Goal: Communication & Community: Ask a question

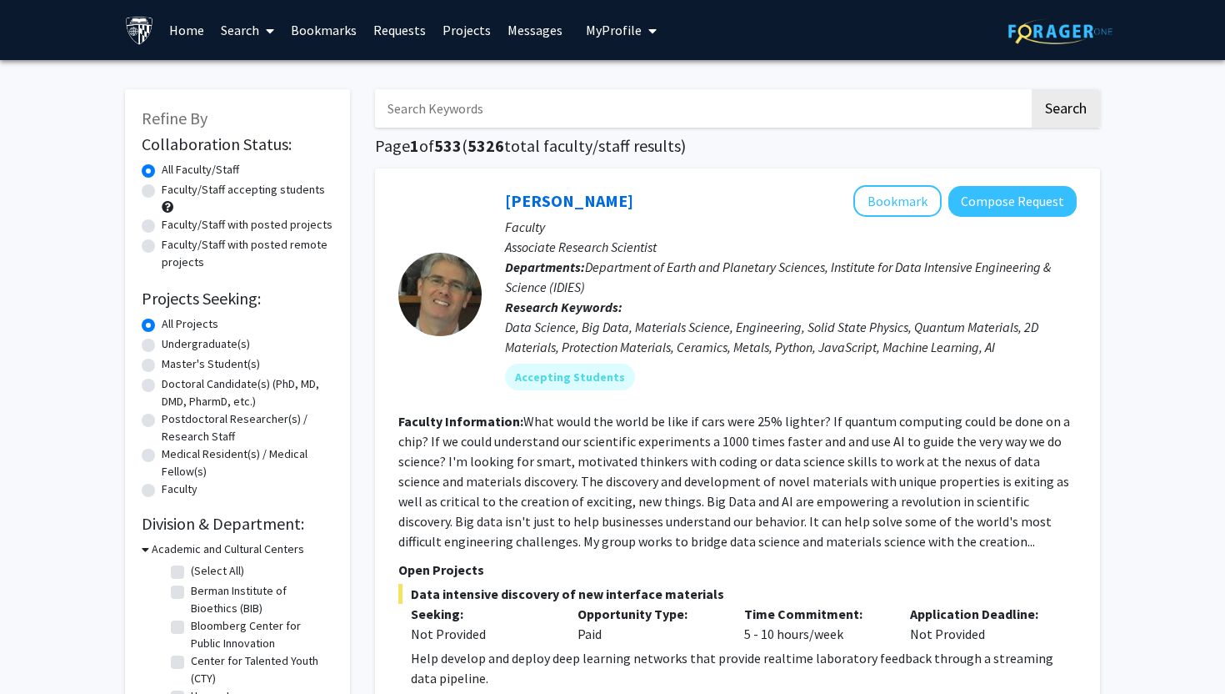
click at [162, 191] on label "Faculty/Staff accepting students" at bounding box center [243, 190] width 163 height 18
click at [162, 191] on input "Faculty/Staff accepting students" at bounding box center [167, 186] width 11 height 11
radio input "true"
click at [162, 345] on label "Undergraduate(s)" at bounding box center [206, 344] width 88 height 18
click at [162, 345] on input "Undergraduate(s)" at bounding box center [167, 340] width 11 height 11
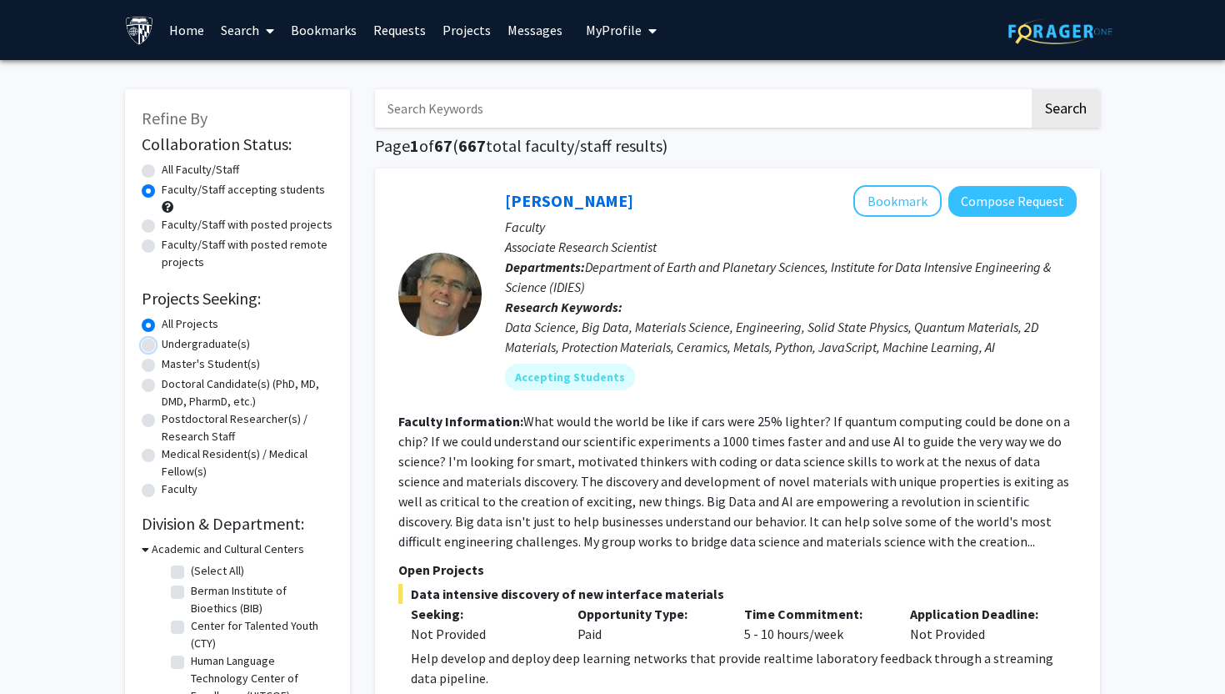
radio input "true"
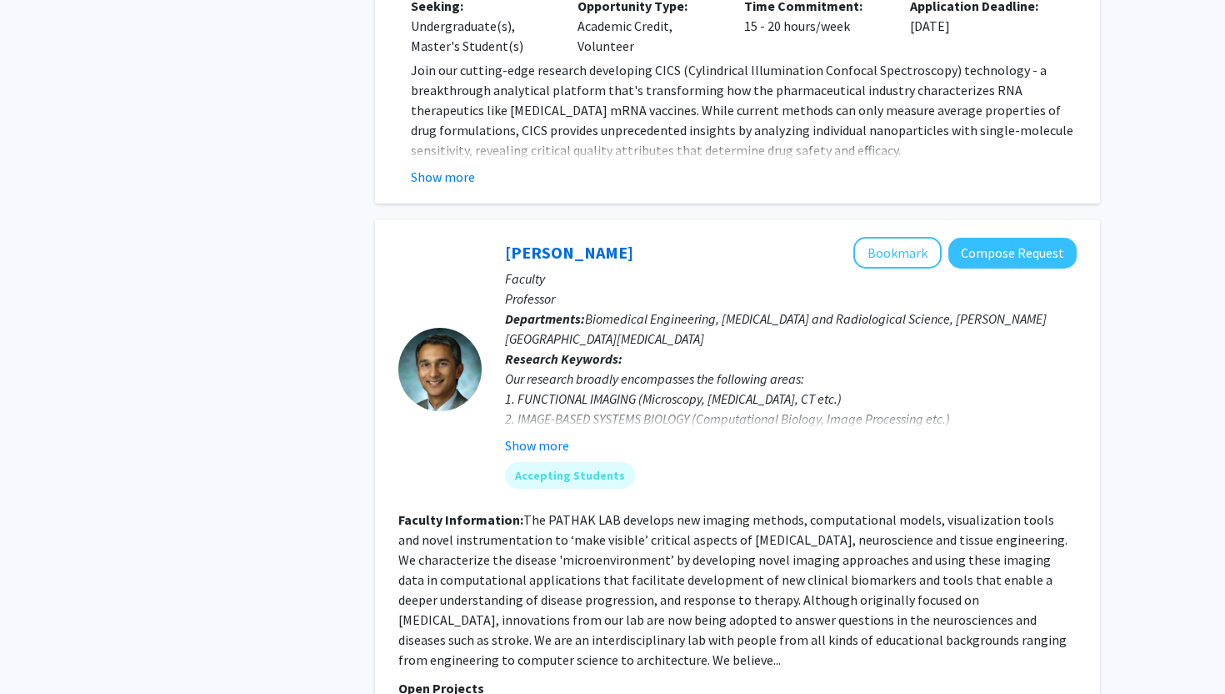
scroll to position [1152, 0]
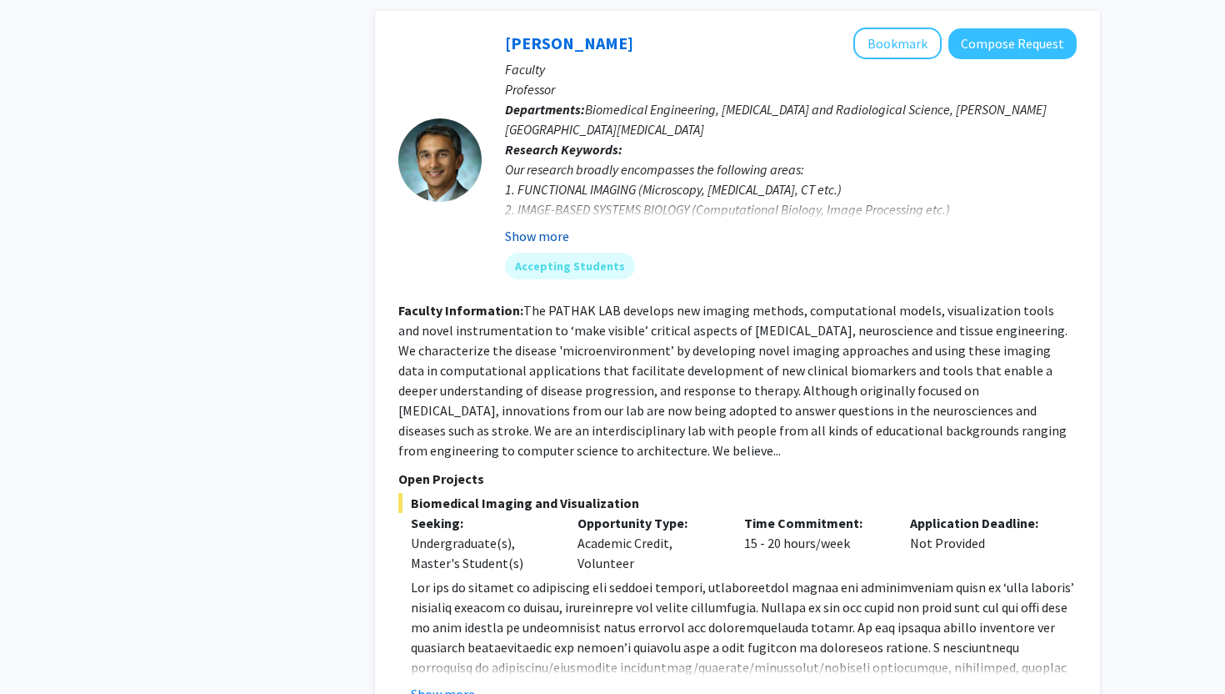
click at [544, 240] on button "Show more" at bounding box center [537, 236] width 64 height 20
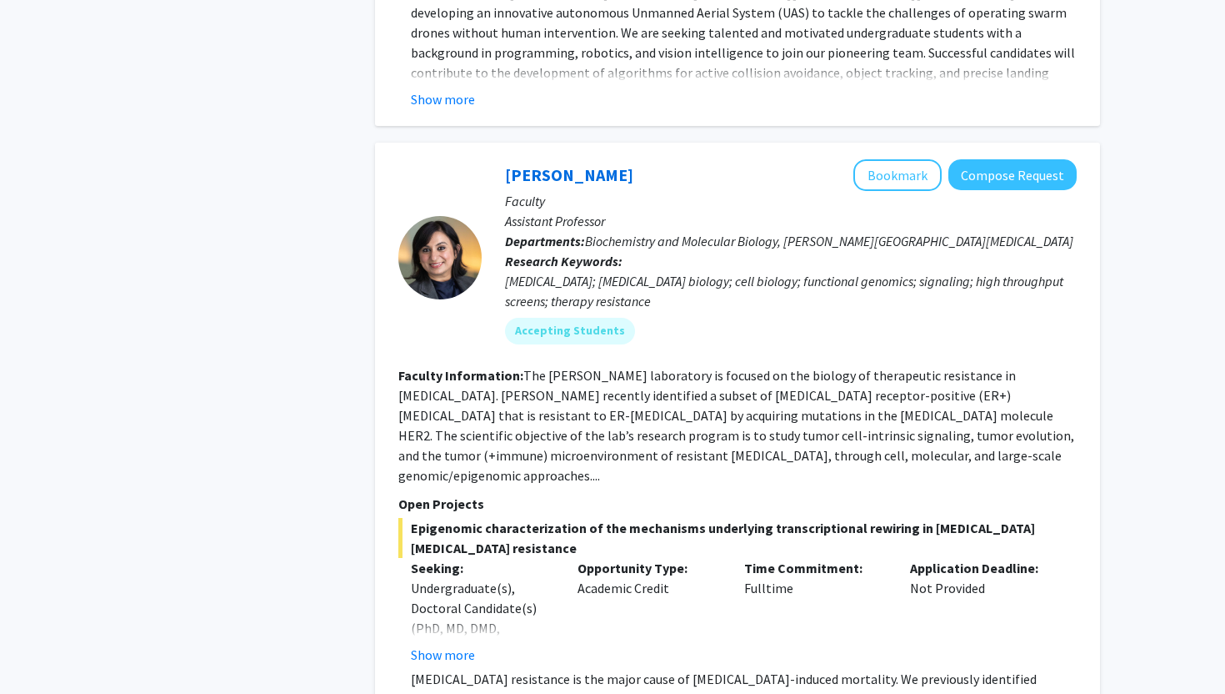
scroll to position [4479, 0]
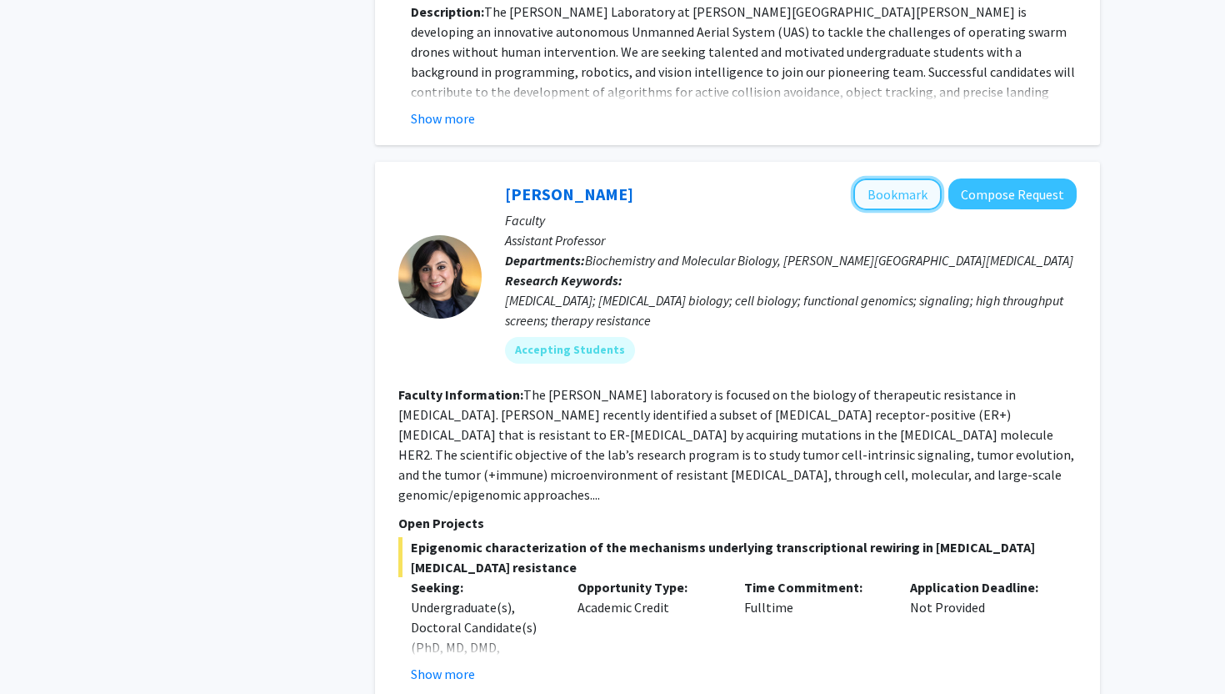
click at [894, 178] on button "Bookmark" at bounding box center [898, 194] width 88 height 32
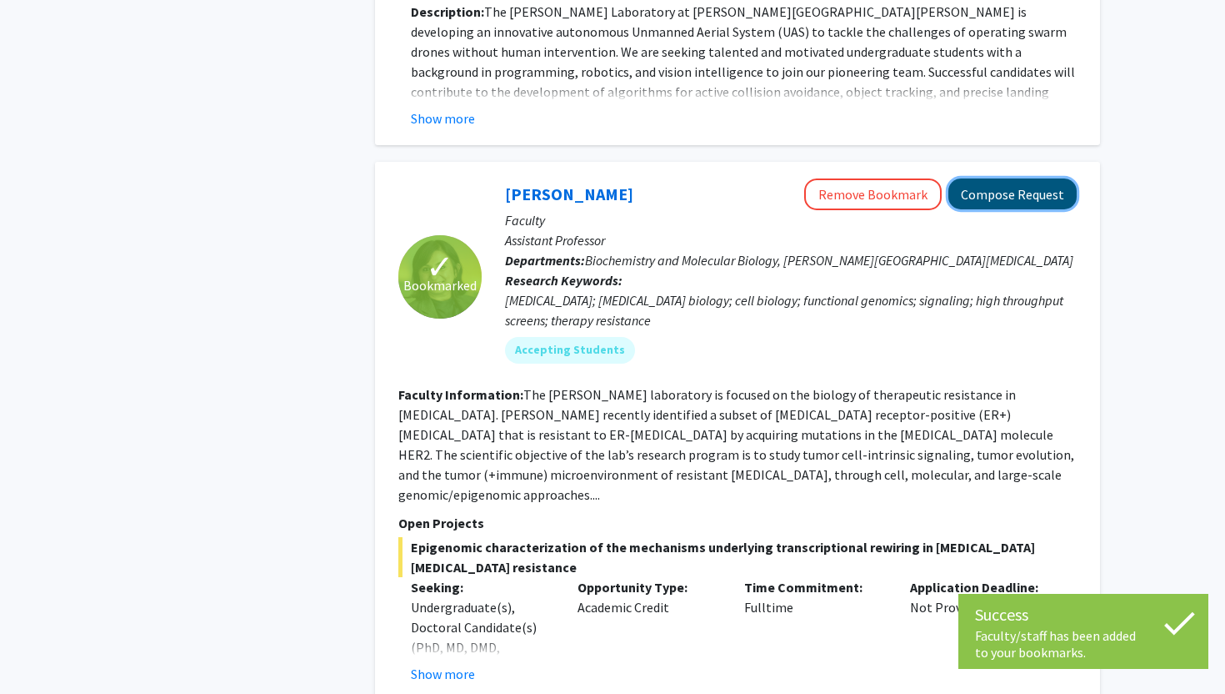
click at [1019, 178] on button "Compose Request" at bounding box center [1013, 193] width 128 height 31
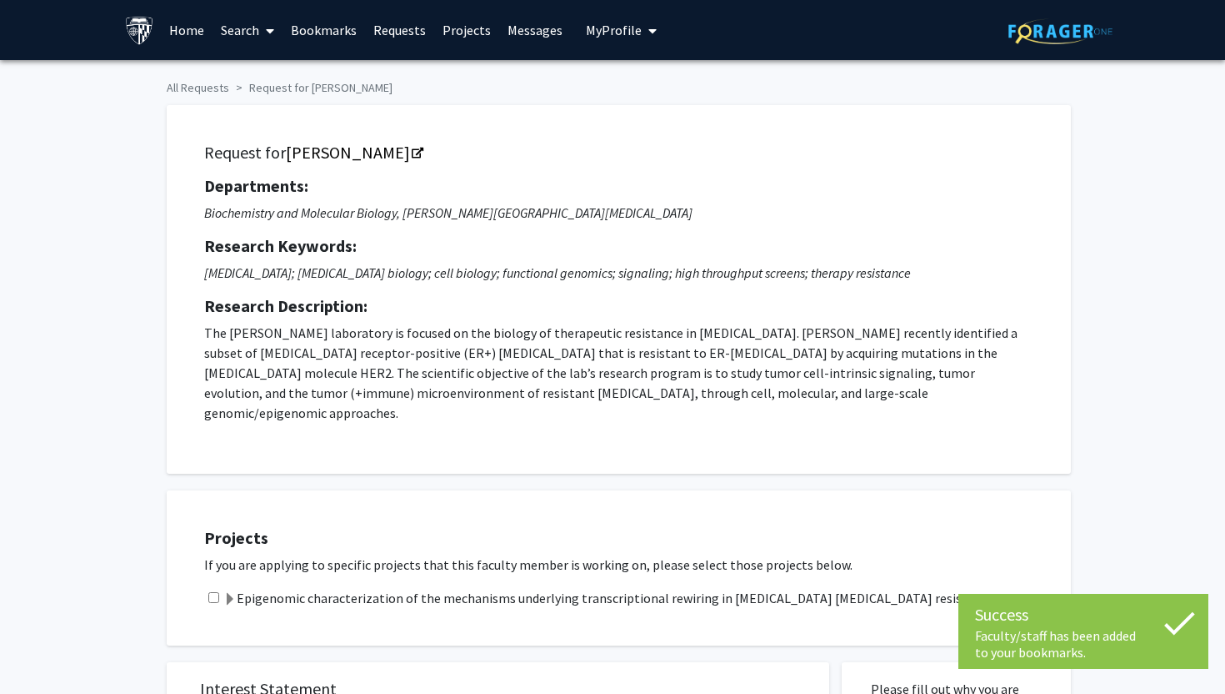
click at [187, 33] on link "Home" at bounding box center [187, 30] width 52 height 58
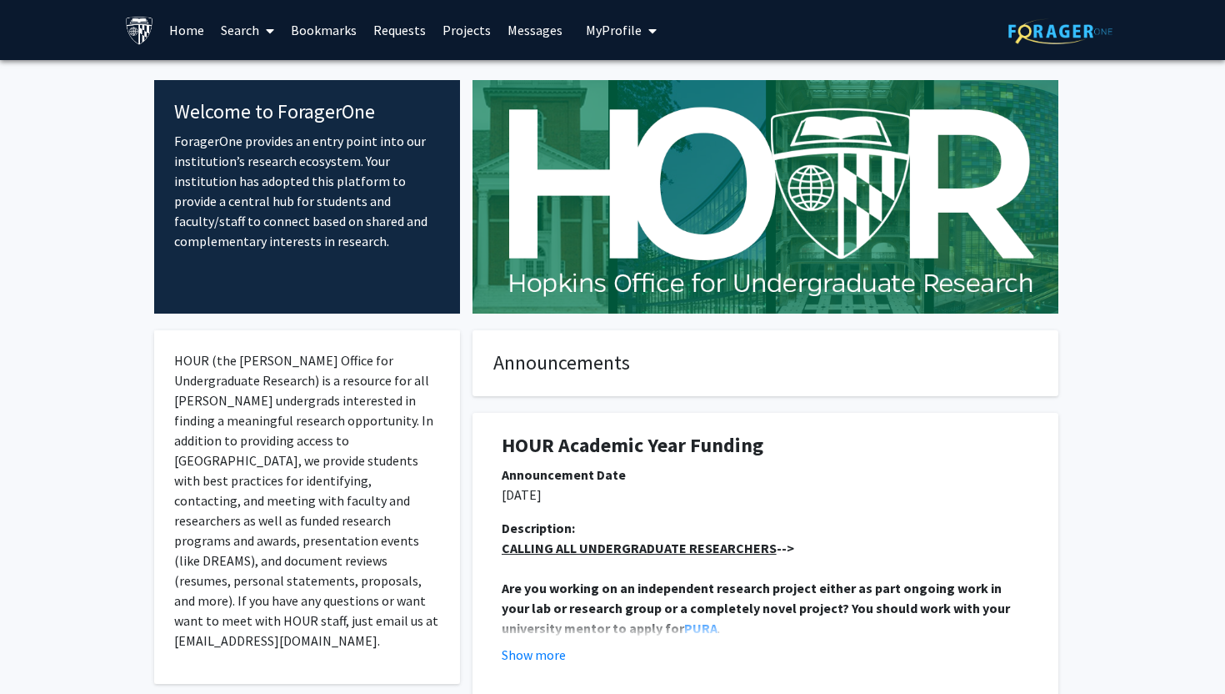
click at [628, 27] on span "My Profile" at bounding box center [614, 30] width 56 height 17
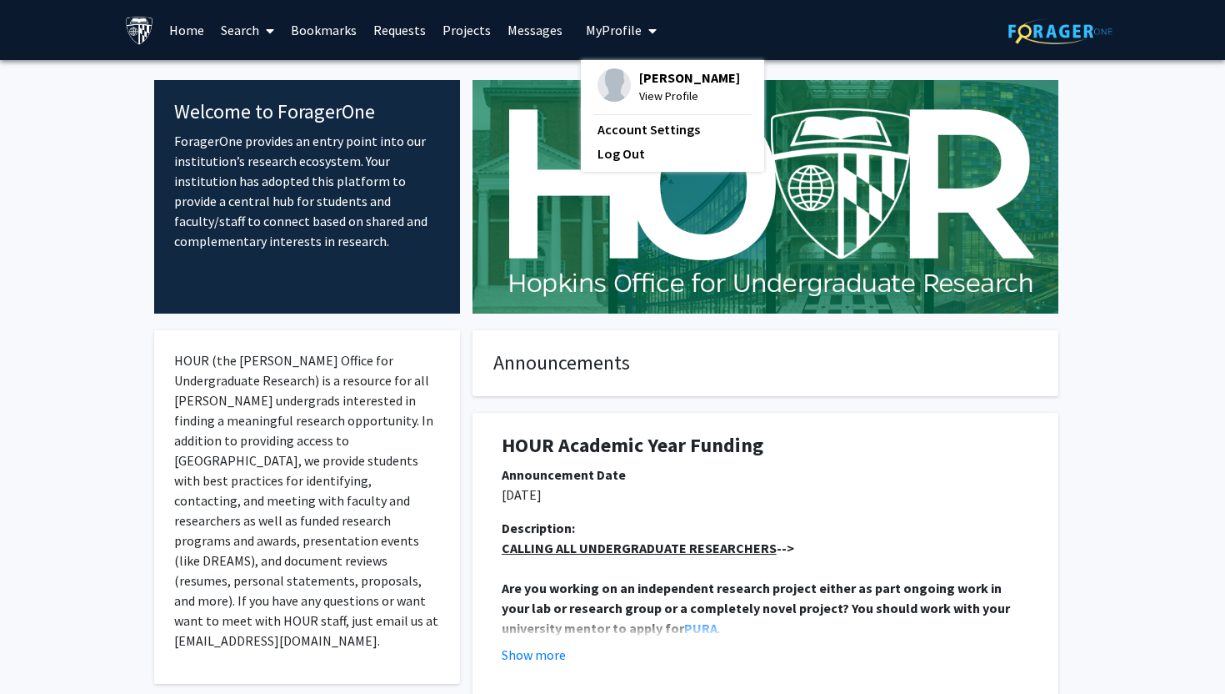
click at [654, 87] on span "View Profile" at bounding box center [689, 96] width 101 height 18
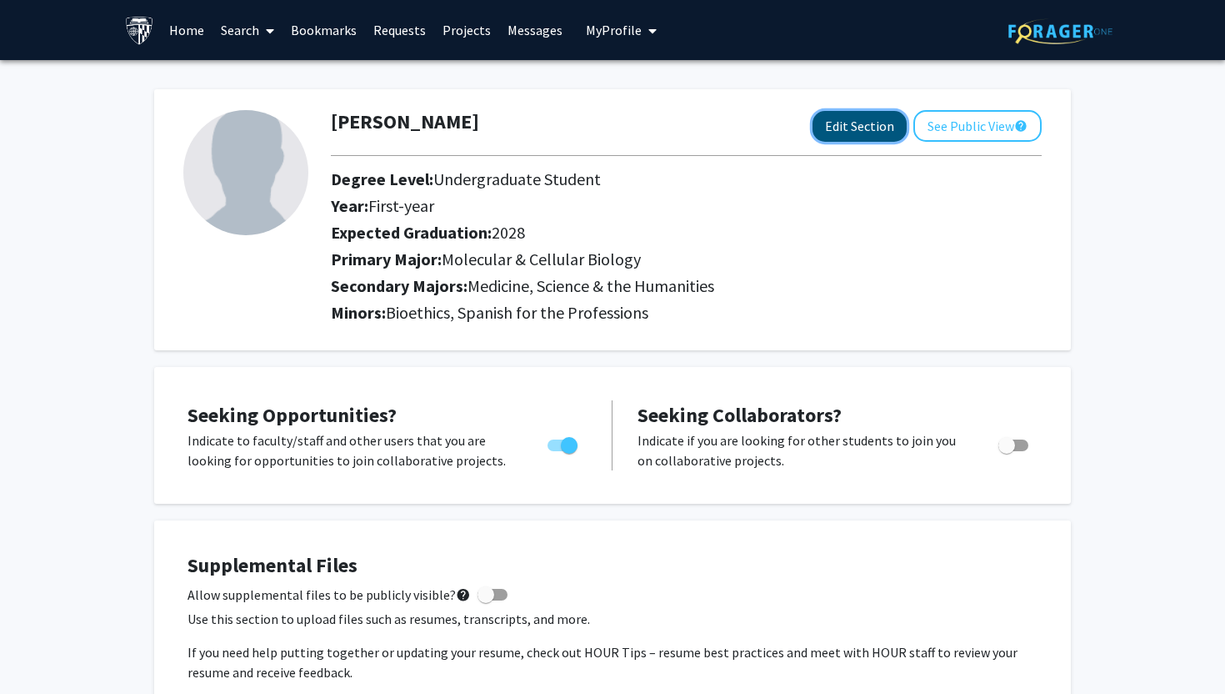
click at [864, 127] on button "Edit Section" at bounding box center [860, 126] width 94 height 31
select select "first-year"
select select "2028"
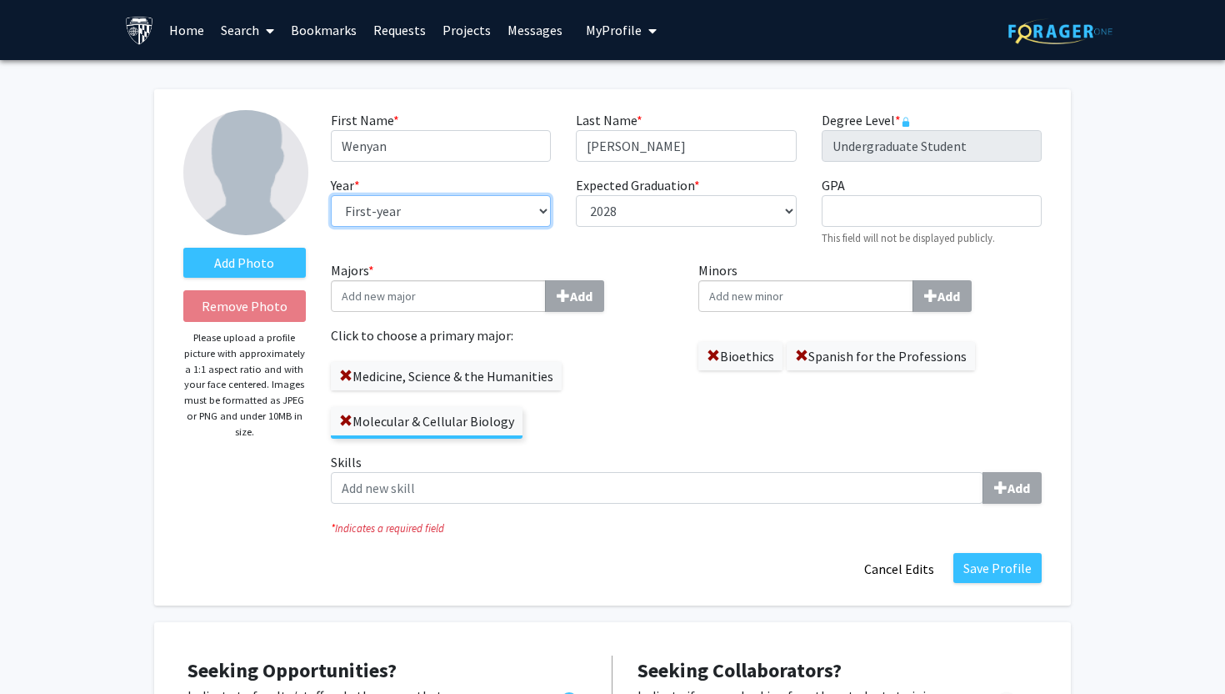
click at [353, 216] on select "--- First-year Sophomore Junior Senior Postbaccalaureate Certificate" at bounding box center [441, 211] width 220 height 32
select select "sophomore"
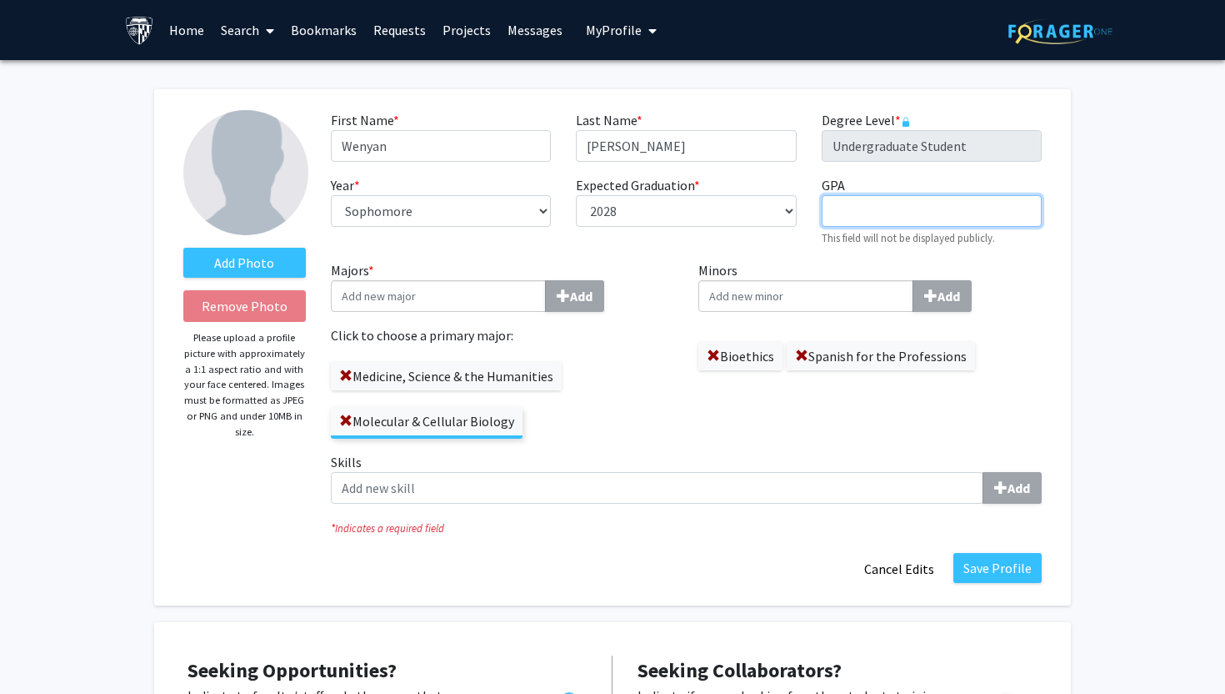
click at [883, 203] on input "GPA required" at bounding box center [932, 211] width 220 height 32
type input "3.88"
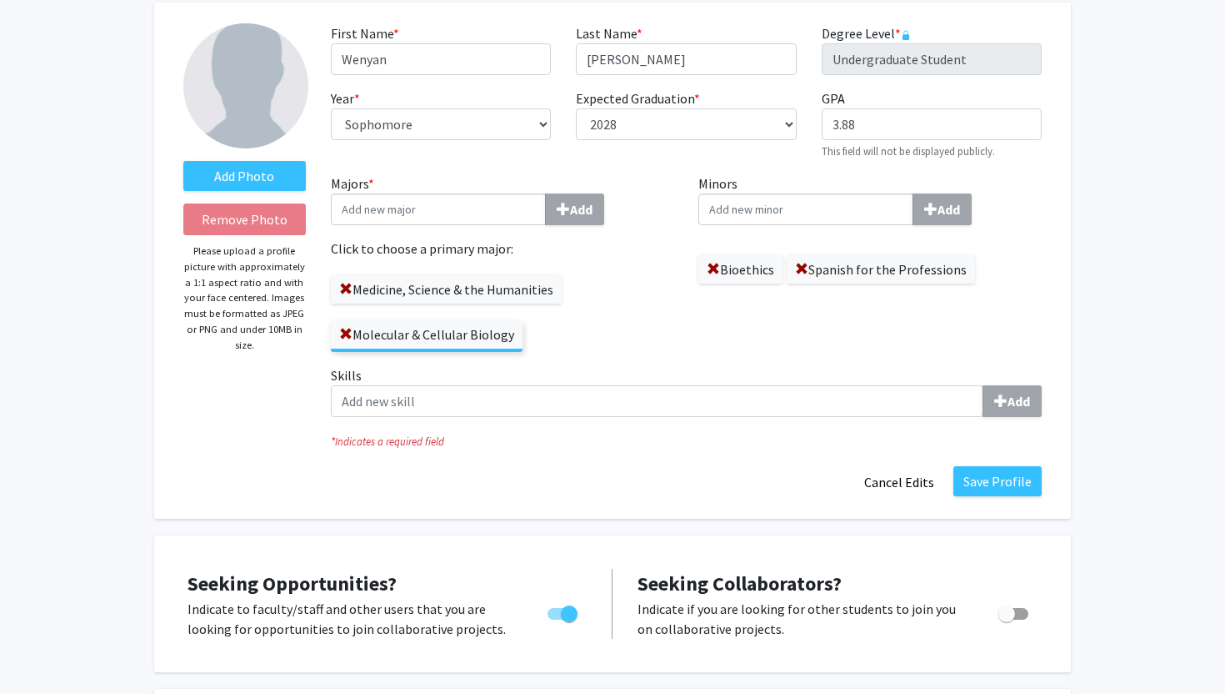
scroll to position [88, 0]
click at [515, 192] on label "Majors * Add" at bounding box center [502, 199] width 343 height 52
click at [515, 193] on input "Majors * Add" at bounding box center [438, 209] width 215 height 32
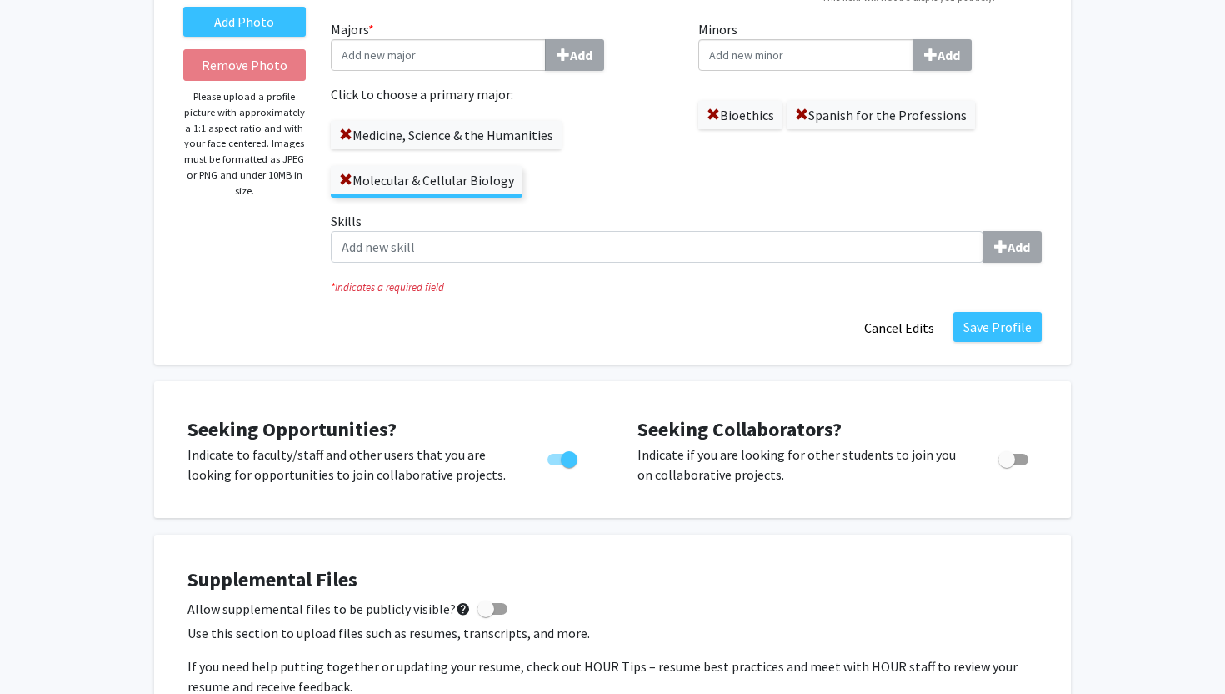
scroll to position [240, 0]
click at [994, 328] on button "Save Profile" at bounding box center [998, 328] width 88 height 30
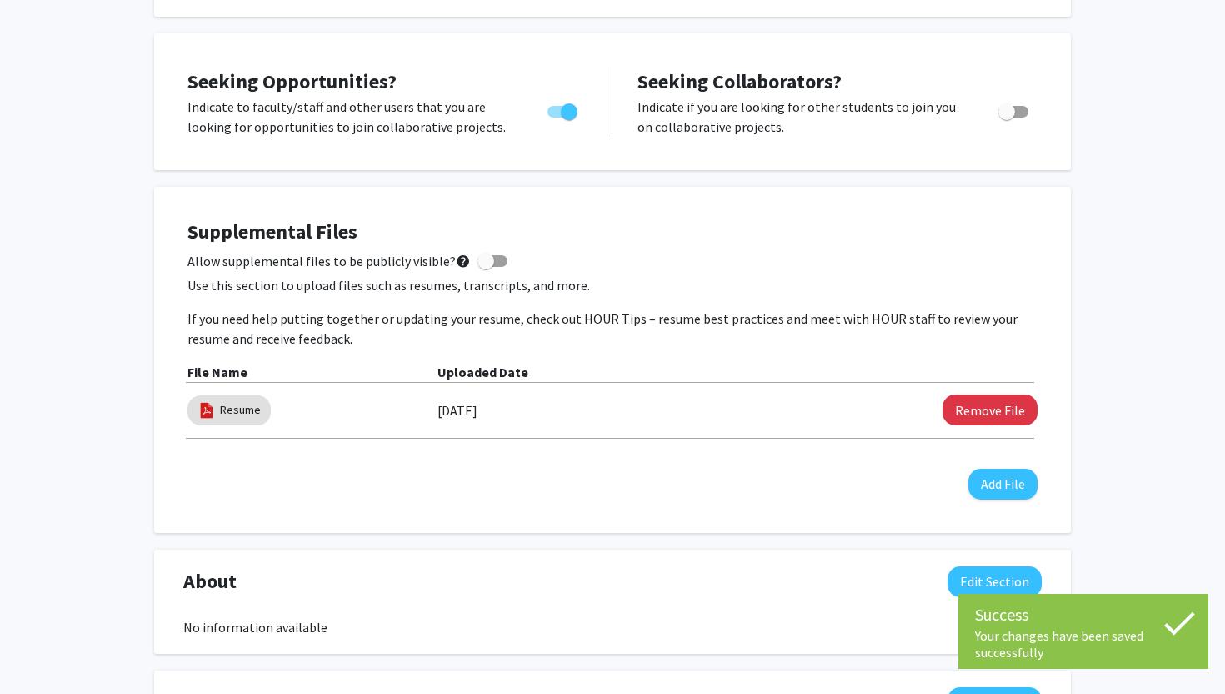
scroll to position [362, 0]
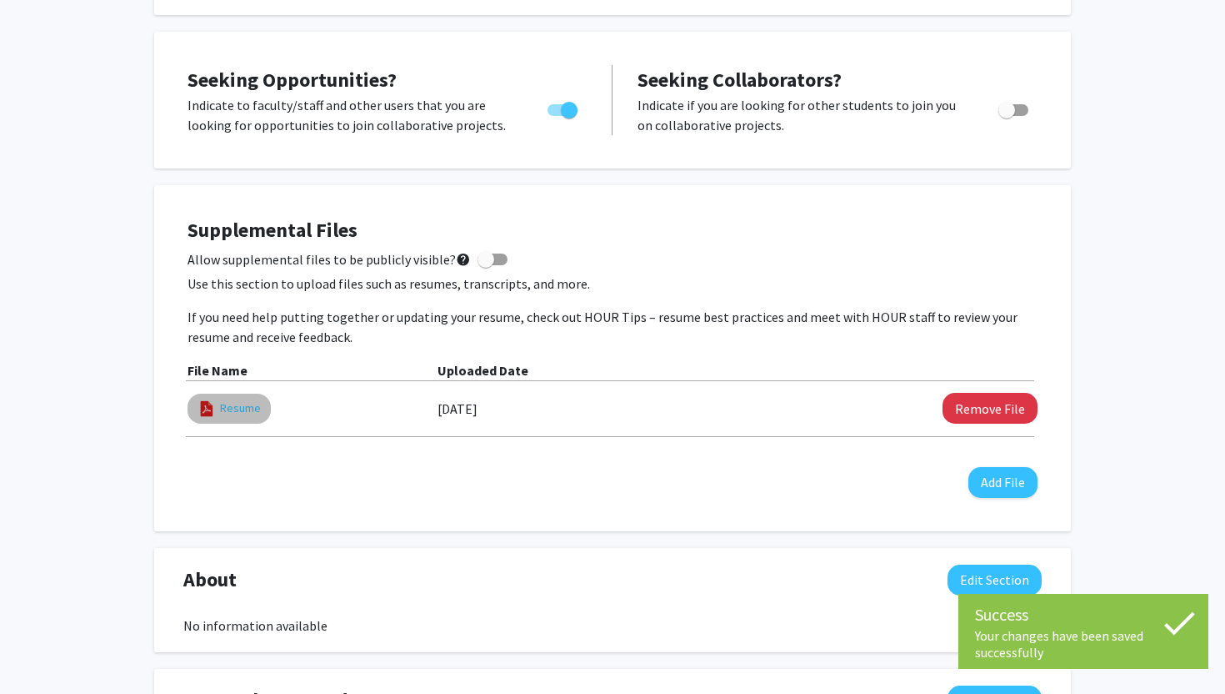
click at [225, 414] on link "Resume" at bounding box center [240, 408] width 41 height 18
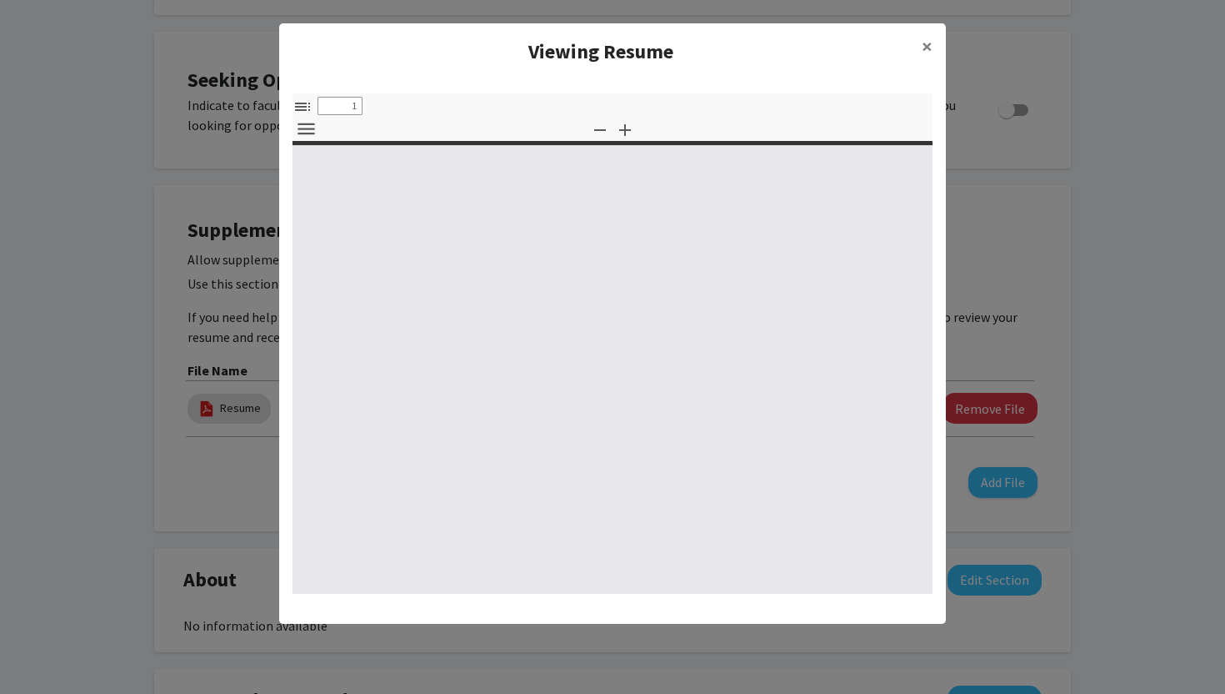
select select "custom"
type input "0"
select select "custom"
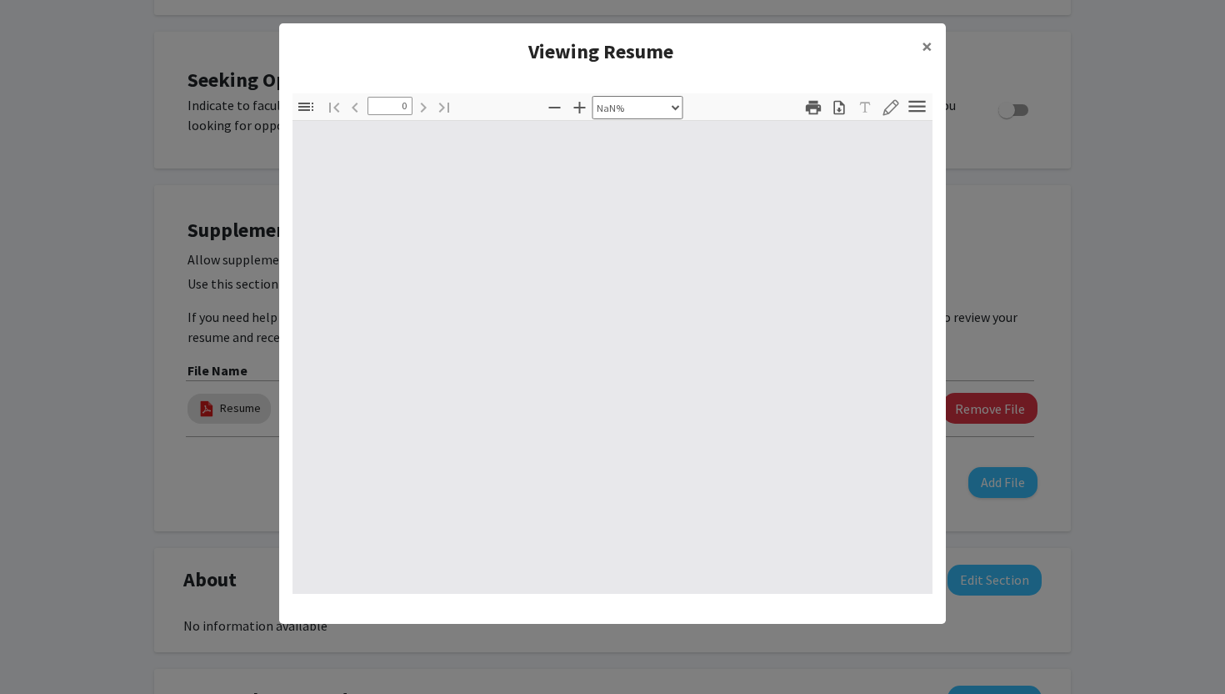
type input "1"
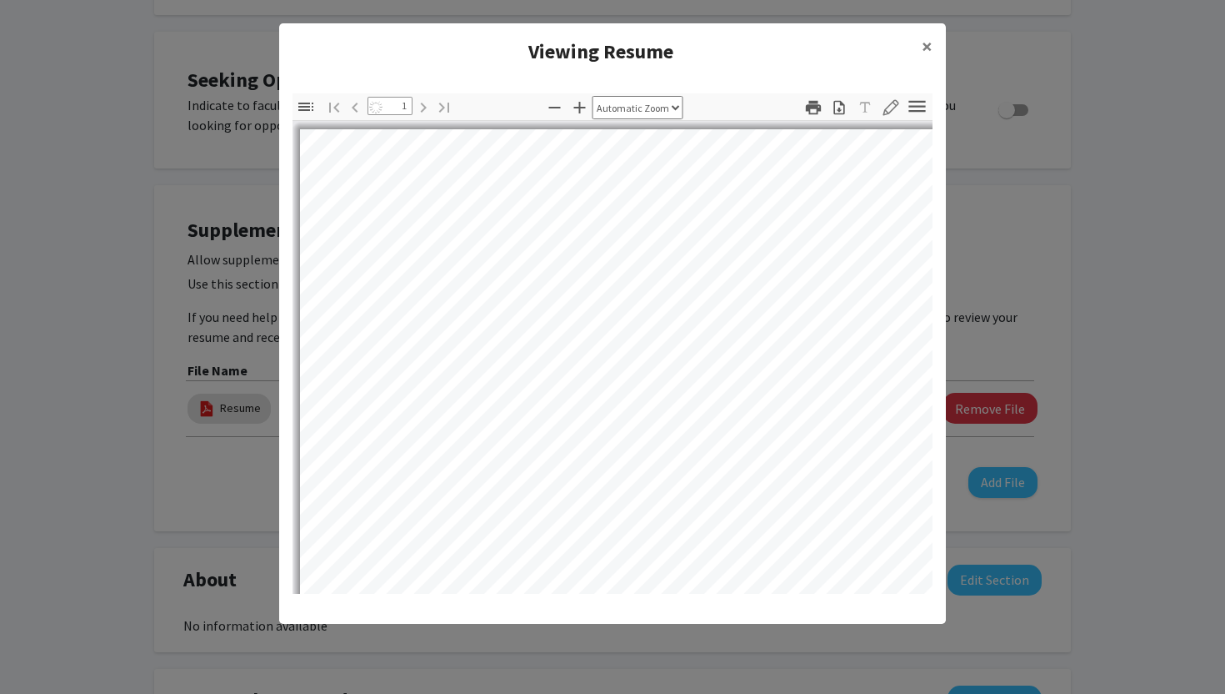
select select "auto"
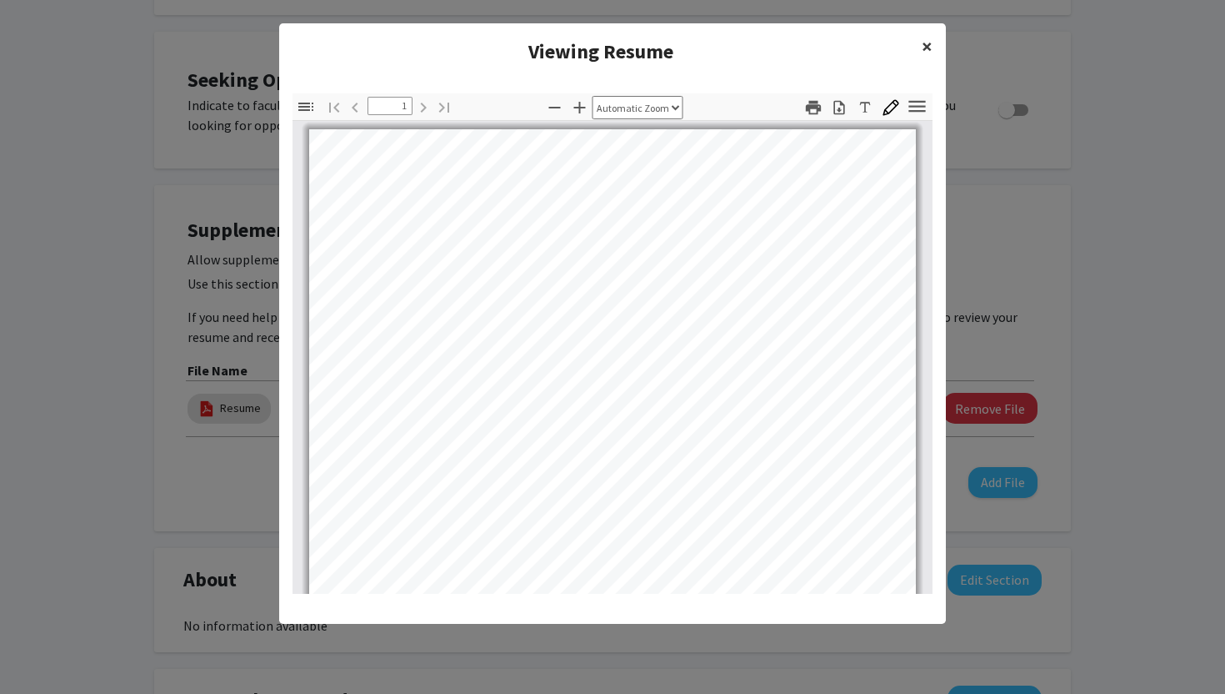
click at [925, 51] on span "×" at bounding box center [927, 46] width 11 height 26
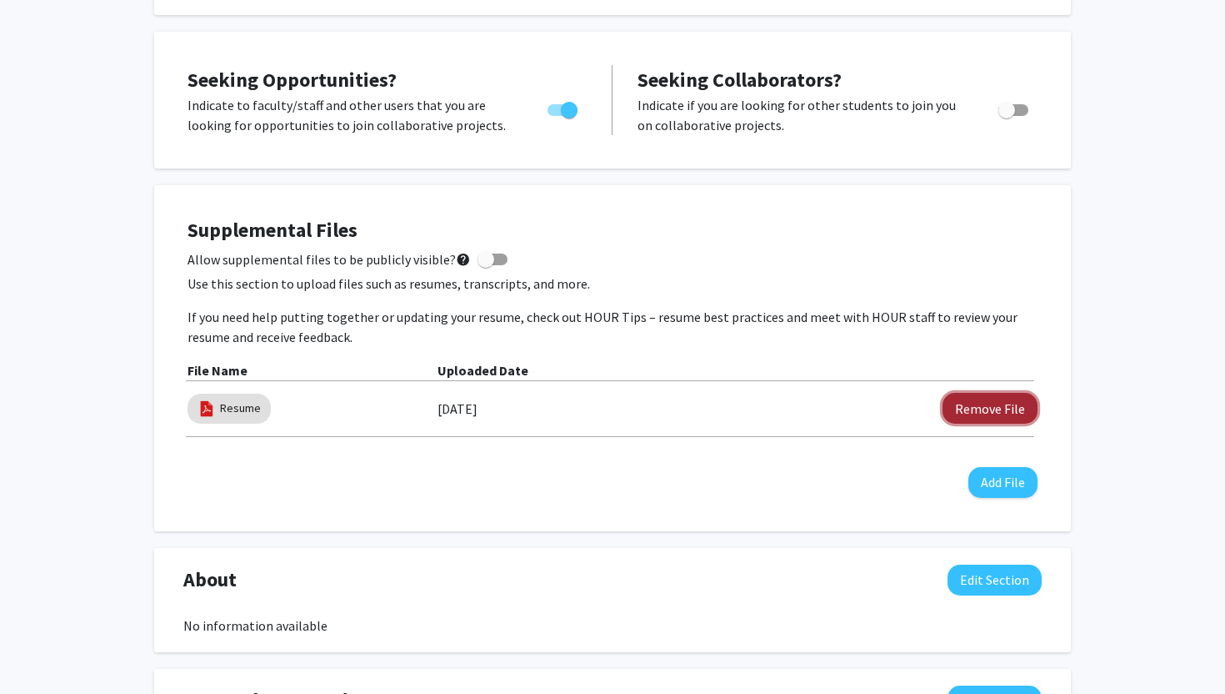
click at [960, 407] on button "Remove File" at bounding box center [990, 408] width 95 height 31
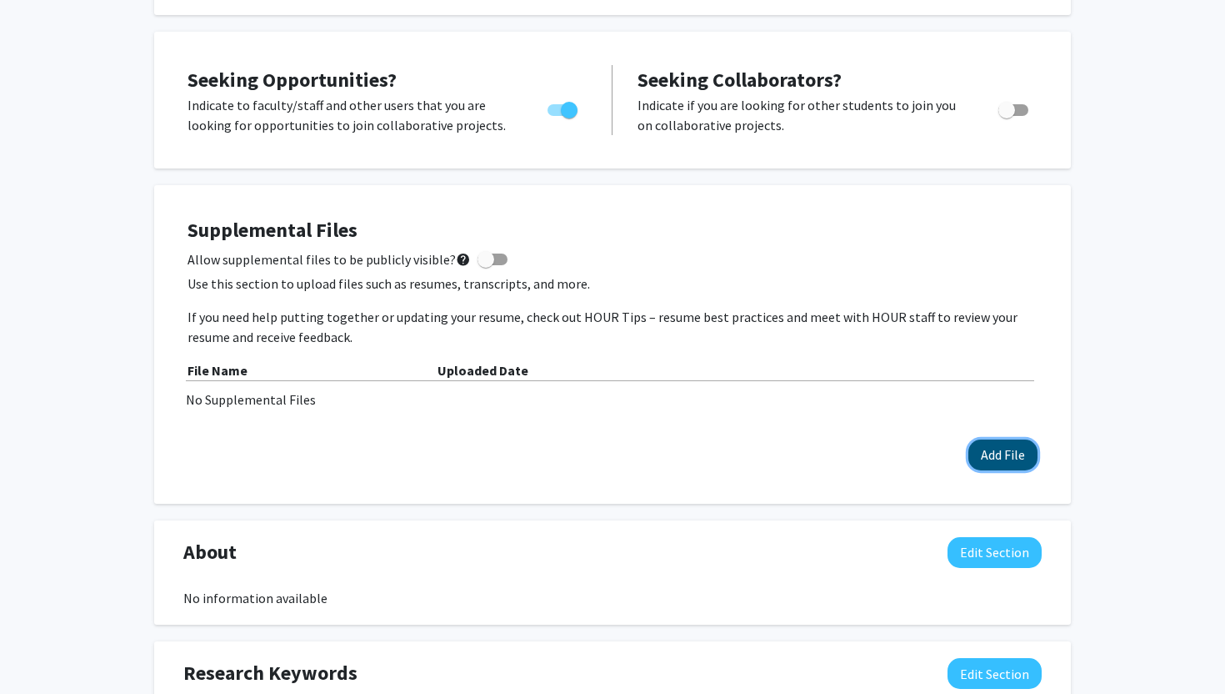
click at [1008, 458] on button "Add File" at bounding box center [1003, 454] width 69 height 31
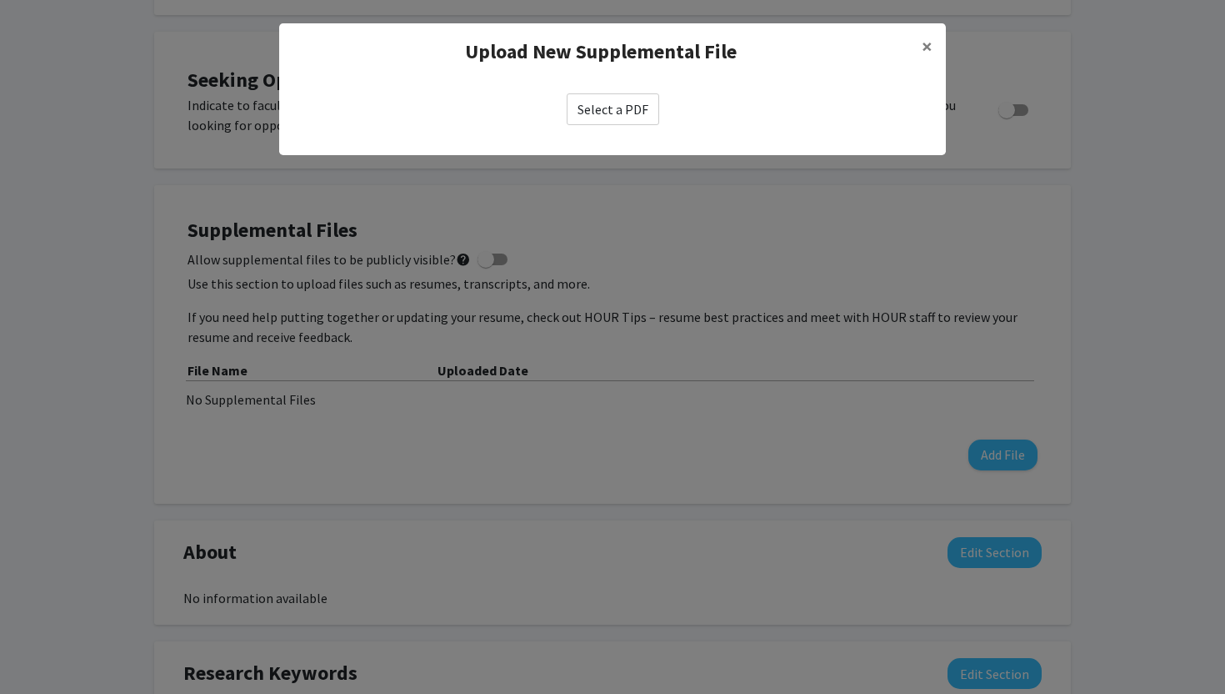
click at [625, 106] on label "Select a PDF" at bounding box center [613, 109] width 93 height 32
click at [0, 0] on input "Select a PDF" at bounding box center [0, 0] width 0 height 0
select select "custom"
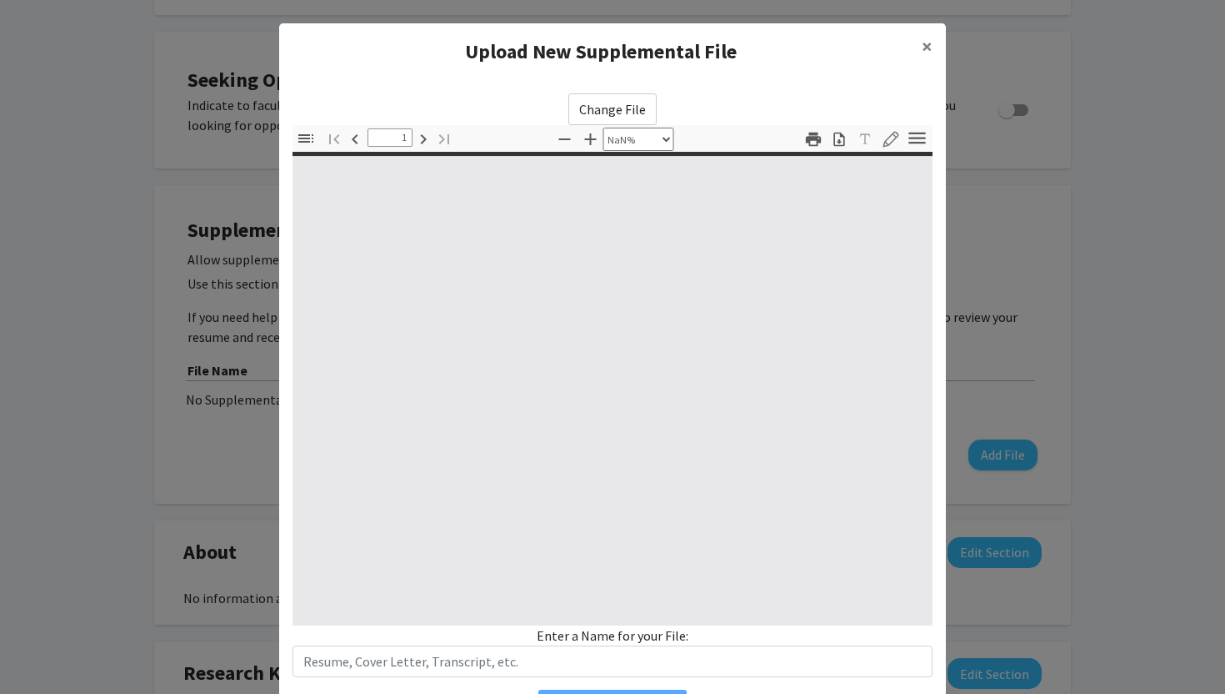
type input "0"
select select "custom"
type input "1"
select select "auto"
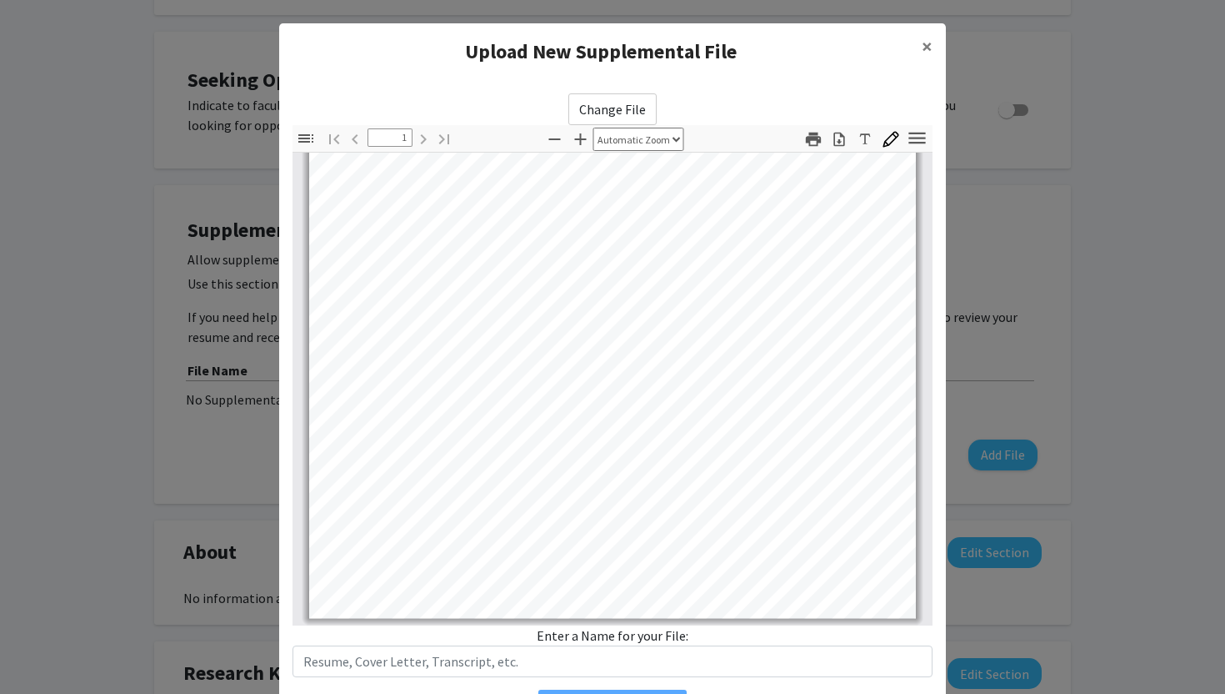
scroll to position [96, 0]
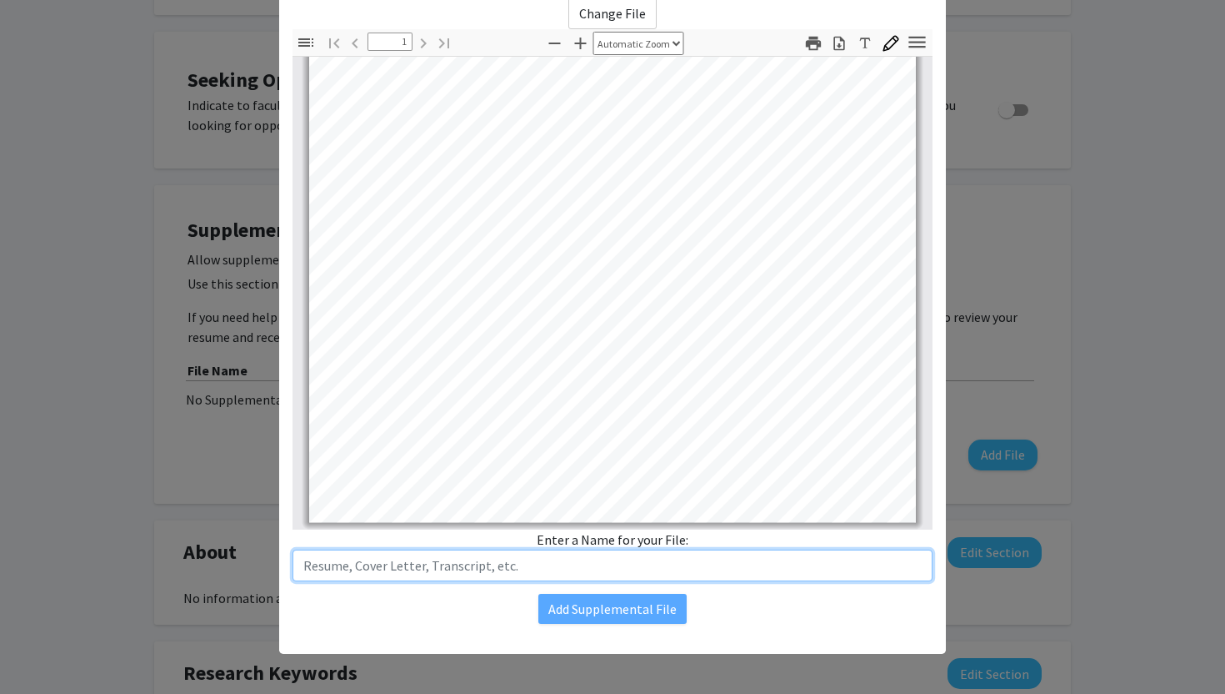
click at [537, 565] on input "text" at bounding box center [613, 565] width 640 height 32
type input "Resume"
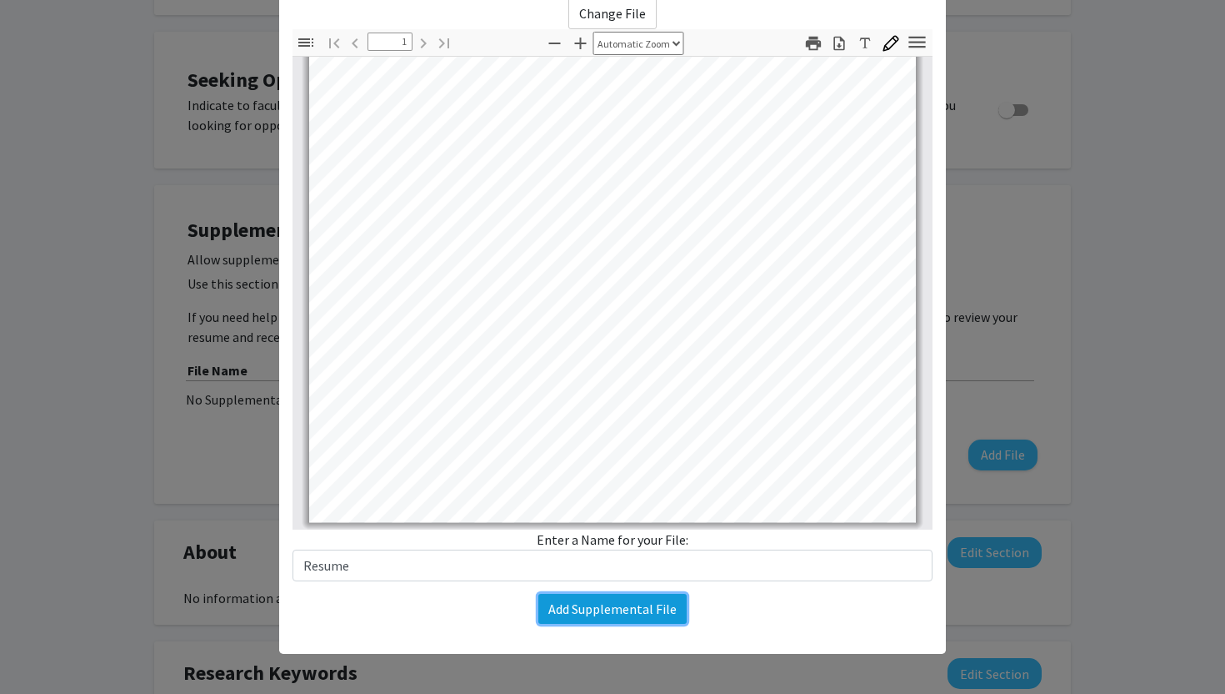
click at [581, 608] on button "Add Supplemental File" at bounding box center [613, 609] width 148 height 30
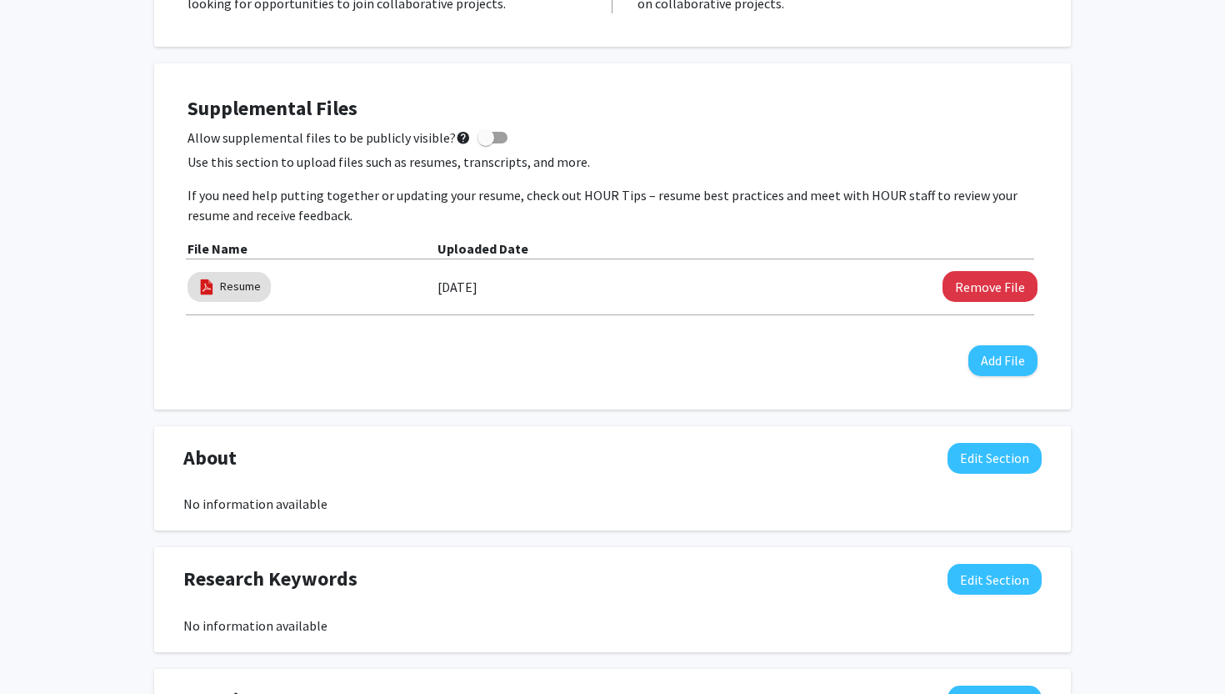
scroll to position [698, 0]
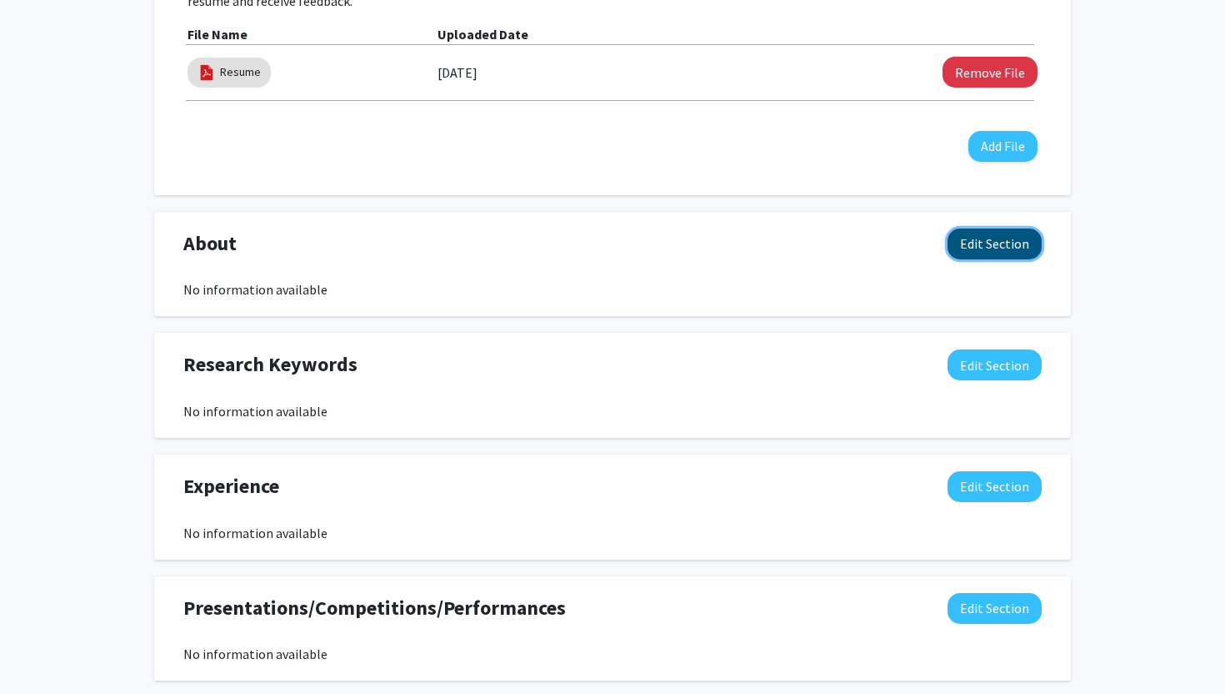
click at [980, 248] on button "Edit Section" at bounding box center [995, 243] width 94 height 31
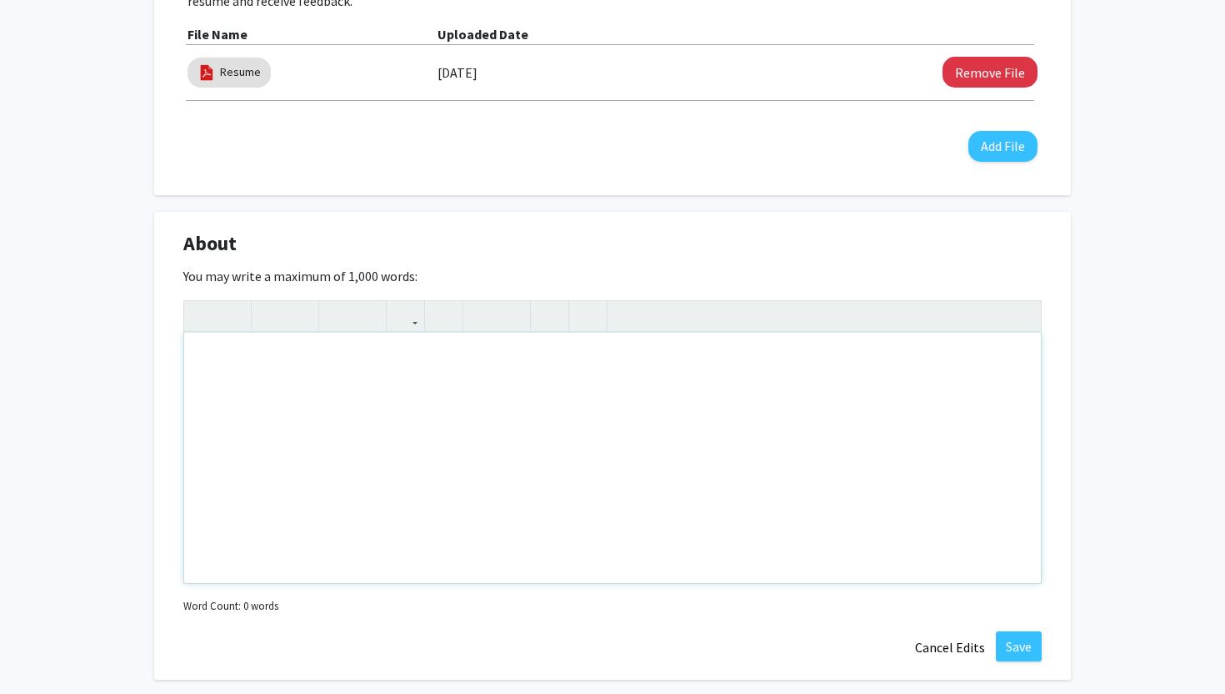
click at [570, 412] on div "Note to users with screen readers: Please deactivate our accessibility plugin f…" at bounding box center [612, 458] width 857 height 250
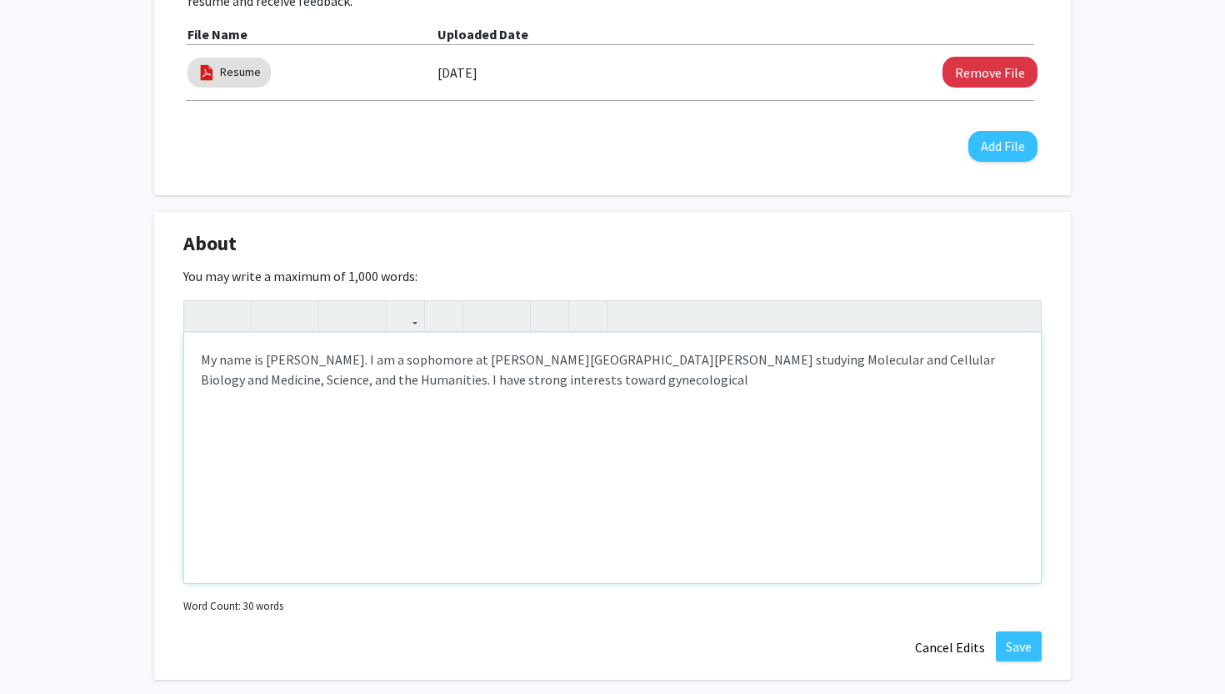
click at [537, 380] on p "My name is [PERSON_NAME]. I am a sophomore at [PERSON_NAME][GEOGRAPHIC_DATA][PE…" at bounding box center [613, 369] width 824 height 40
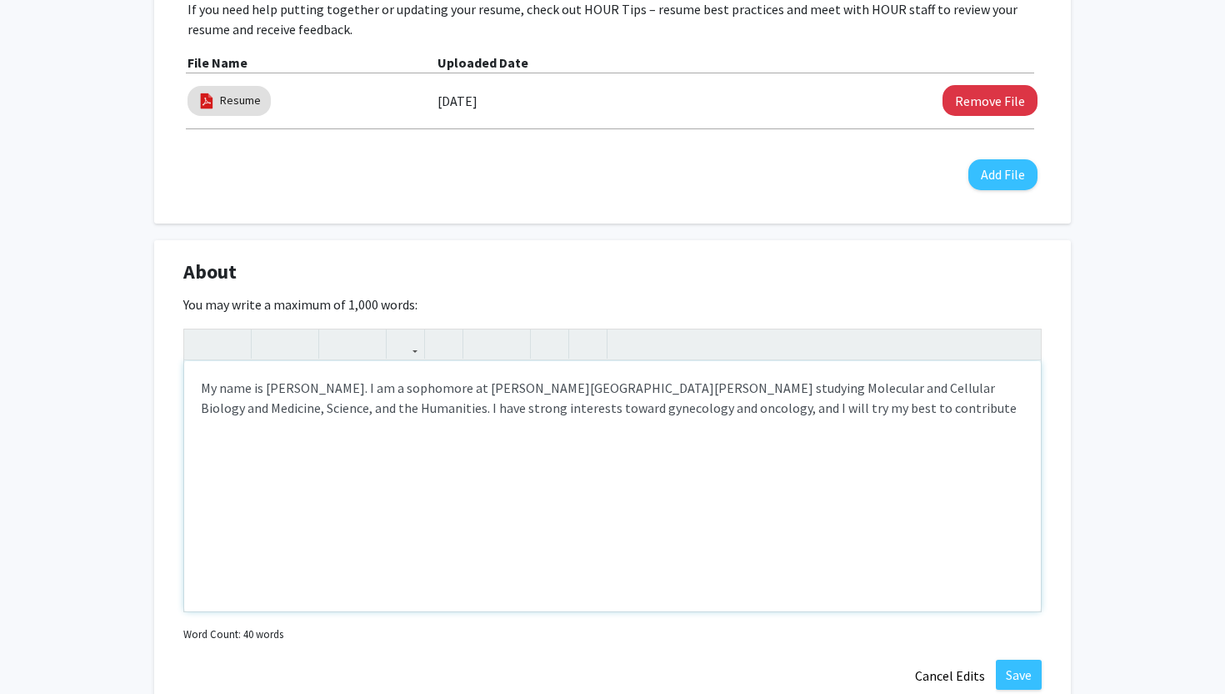
scroll to position [664, 0]
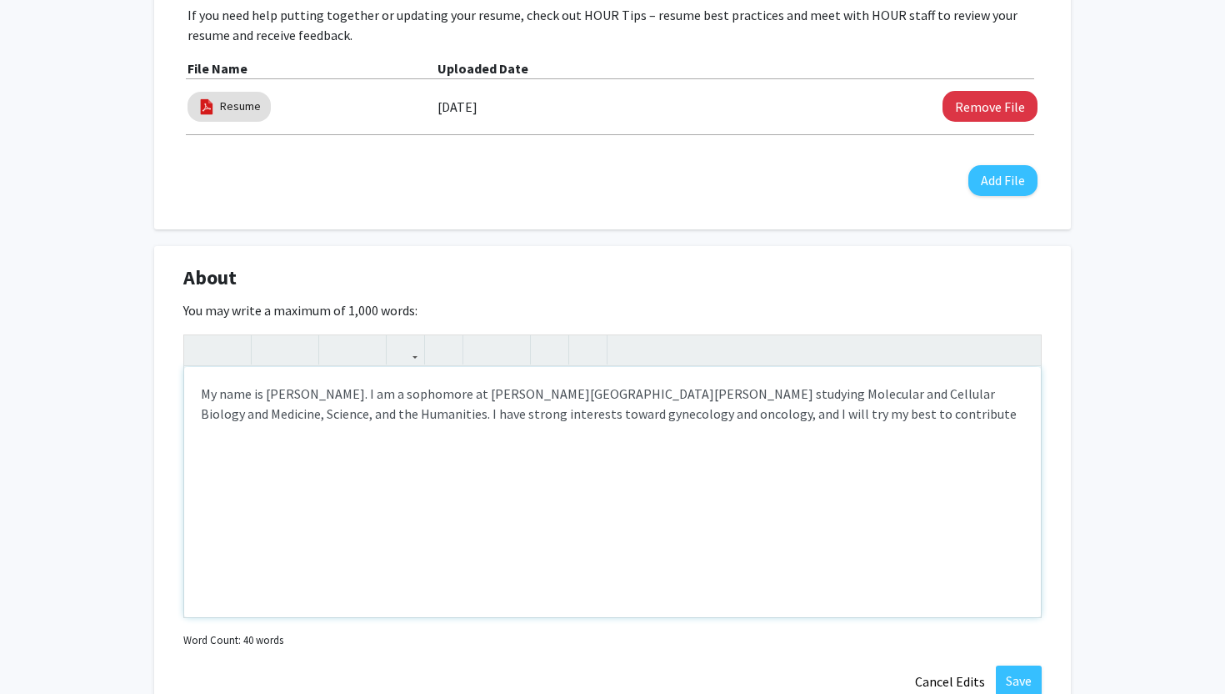
click at [267, 397] on p "My name is [PERSON_NAME]. I am a sophomore at [PERSON_NAME][GEOGRAPHIC_DATA][PE…" at bounding box center [613, 403] width 824 height 40
click at [915, 459] on div "My name is [PERSON_NAME]. I am a sophomore at [PERSON_NAME][GEOGRAPHIC_DATA][PE…" at bounding box center [612, 492] width 857 height 250
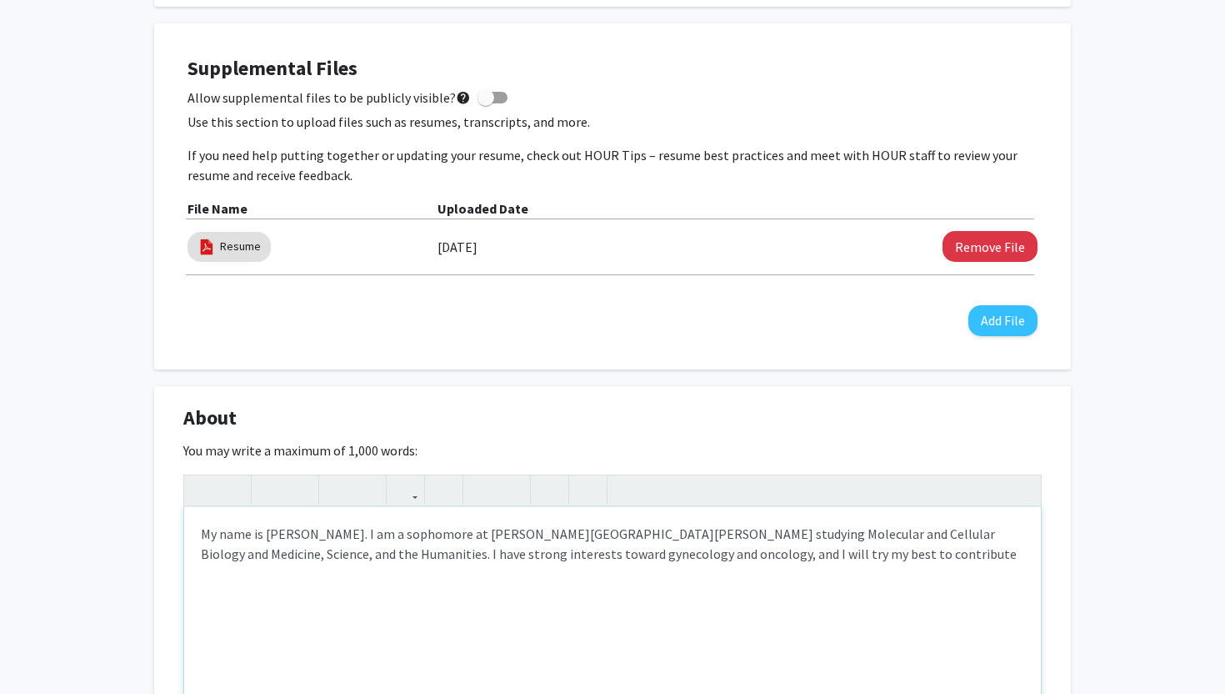
scroll to position [558, 0]
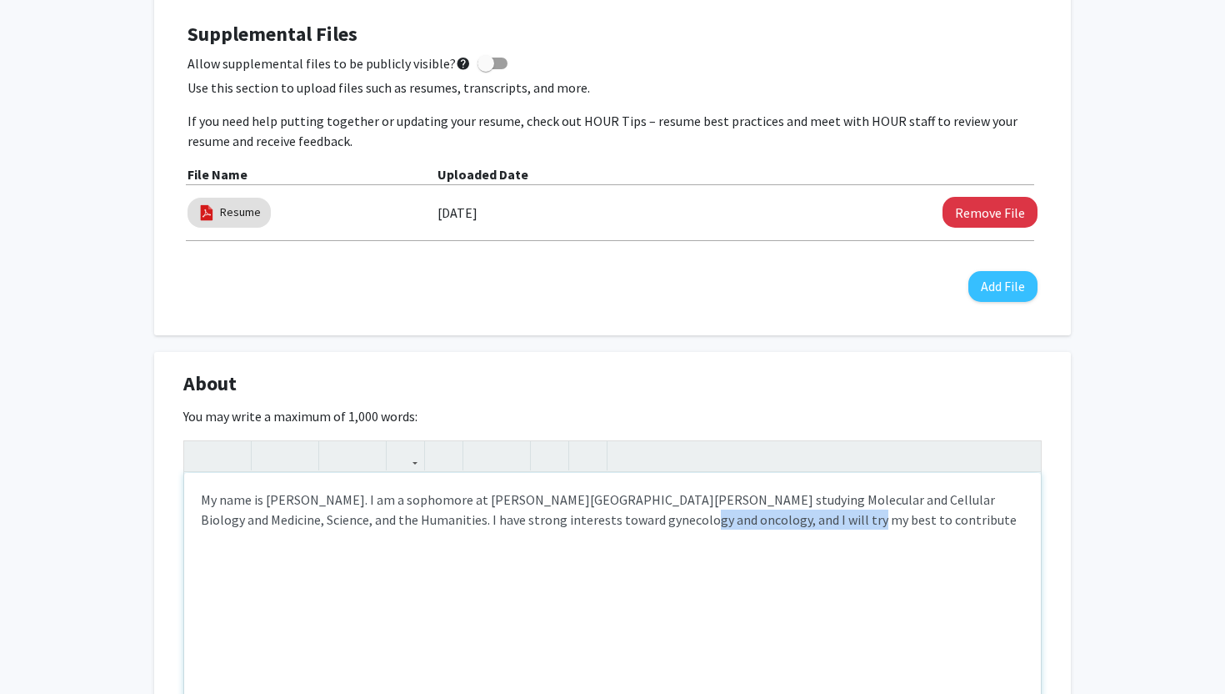
drag, startPoint x: 617, startPoint y: 522, endPoint x: 965, endPoint y: 529, distance: 347.7
click at [965, 529] on div "My name is [PERSON_NAME]. I am a sophomore at [PERSON_NAME][GEOGRAPHIC_DATA][PE…" at bounding box center [612, 598] width 857 height 250
click at [638, 521] on p "My name is [PERSON_NAME]. I am a sophomore at [PERSON_NAME][GEOGRAPHIC_DATA][PE…" at bounding box center [613, 519] width 824 height 60
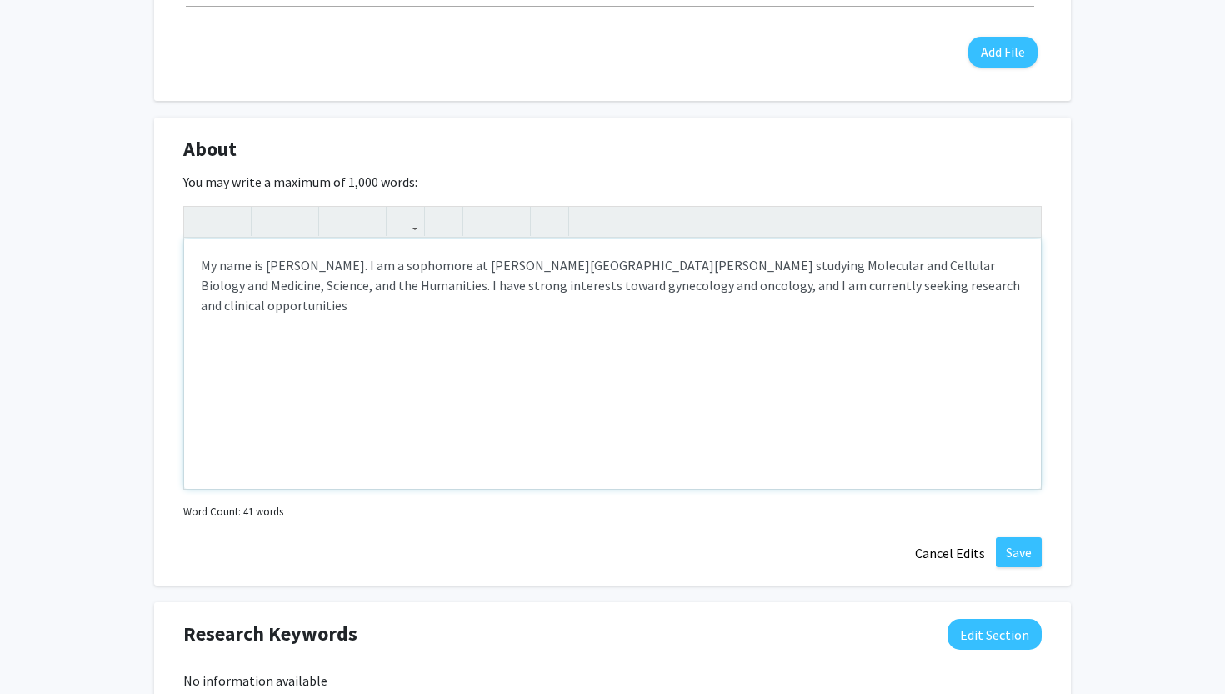
scroll to position [788, 0]
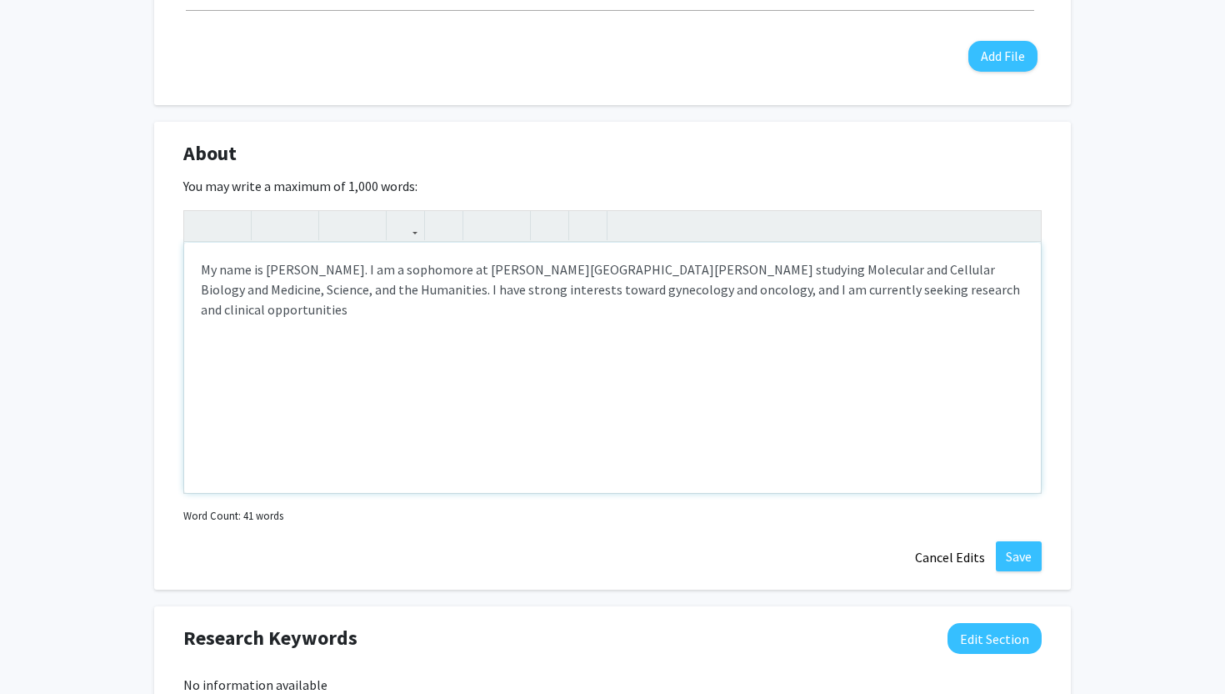
click at [585, 293] on p "My name is [PERSON_NAME]. I am a sophomore at [PERSON_NAME][GEOGRAPHIC_DATA][PE…" at bounding box center [613, 289] width 824 height 60
click at [594, 291] on p "My name is [PERSON_NAME]. I am a sophomore at [PERSON_NAME][GEOGRAPHIC_DATA][PE…" at bounding box center [613, 289] width 824 height 60
drag, startPoint x: 534, startPoint y: 348, endPoint x: 203, endPoint y: 348, distance: 330.1
click at [203, 353] on p "and I am currently seeking research and clinical opportunities" at bounding box center [613, 363] width 824 height 20
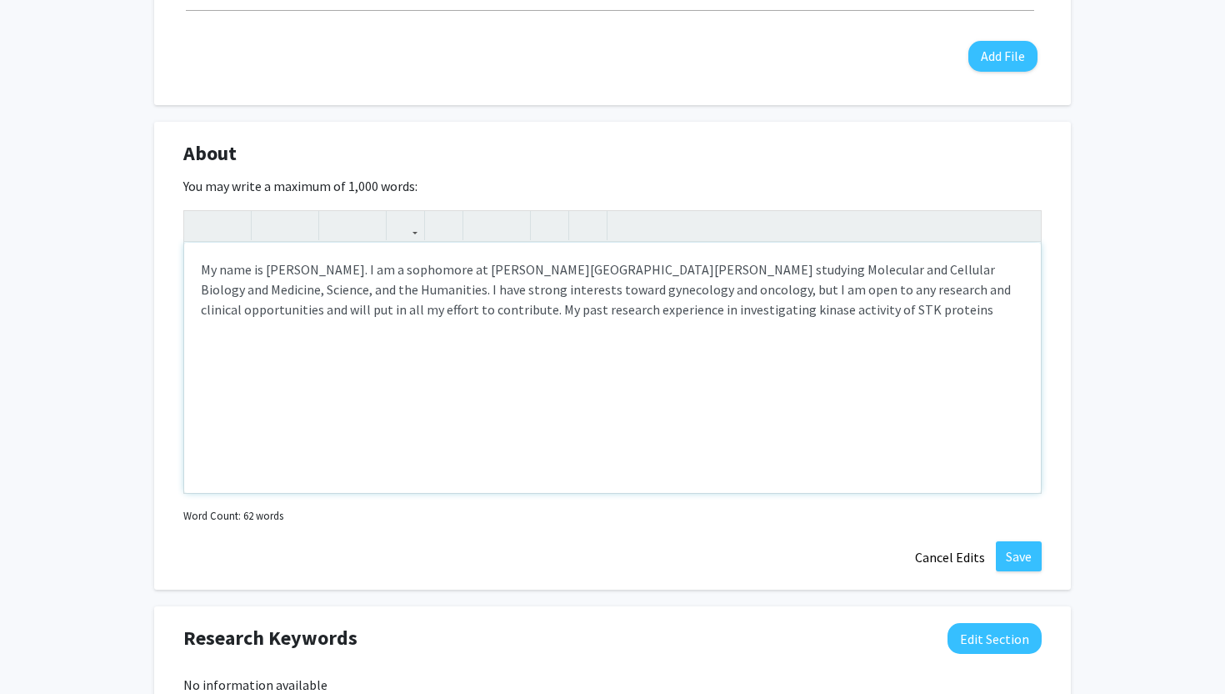
click at [329, 317] on p "My name is [PERSON_NAME]. I am a sophomore at [PERSON_NAME][GEOGRAPHIC_DATA][PE…" at bounding box center [613, 289] width 824 height 60
click at [804, 331] on div "My name is [PERSON_NAME]. I am a sophomore at [PERSON_NAME][GEOGRAPHIC_DATA][PE…" at bounding box center [612, 368] width 857 height 250
drag, startPoint x: 929, startPoint y: 309, endPoint x: 1075, endPoint y: 308, distance: 145.9
click at [1075, 308] on div "[PERSON_NAME] Edit Section See Public View help Degree Level: Undergraduate Stu…" at bounding box center [612, 261] width 1225 height 1978
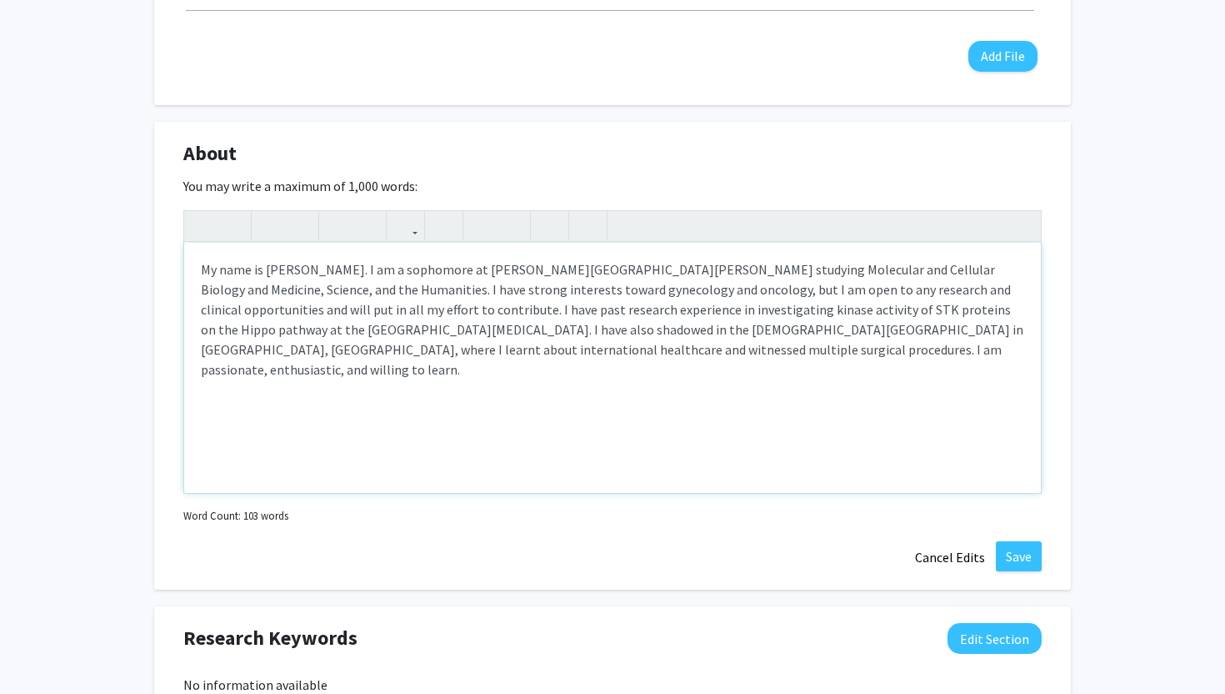
click at [270, 285] on p "My name is [PERSON_NAME]. I am a sophomore at [PERSON_NAME][GEOGRAPHIC_DATA][PE…" at bounding box center [613, 319] width 824 height 120
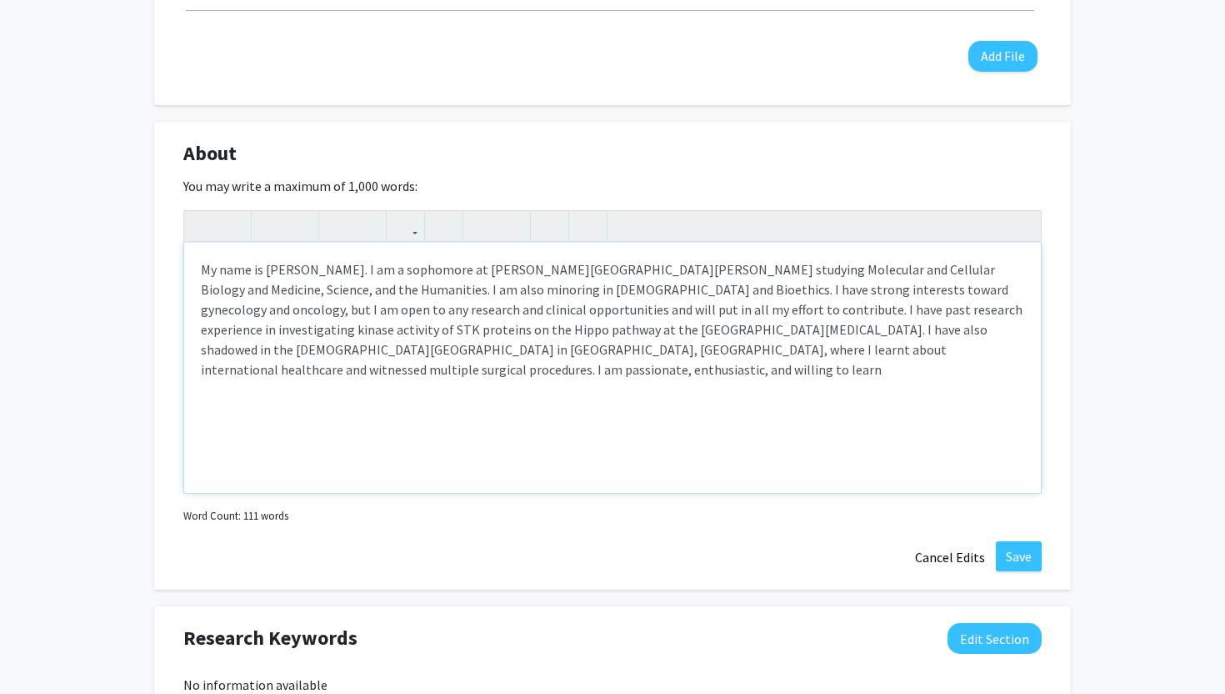
type textarea "<p>My name is [PERSON_NAME]. I am a sophomore at [PERSON_NAME][GEOGRAPHIC_DATA]…"
click at [1026, 556] on button "Save" at bounding box center [1019, 556] width 46 height 30
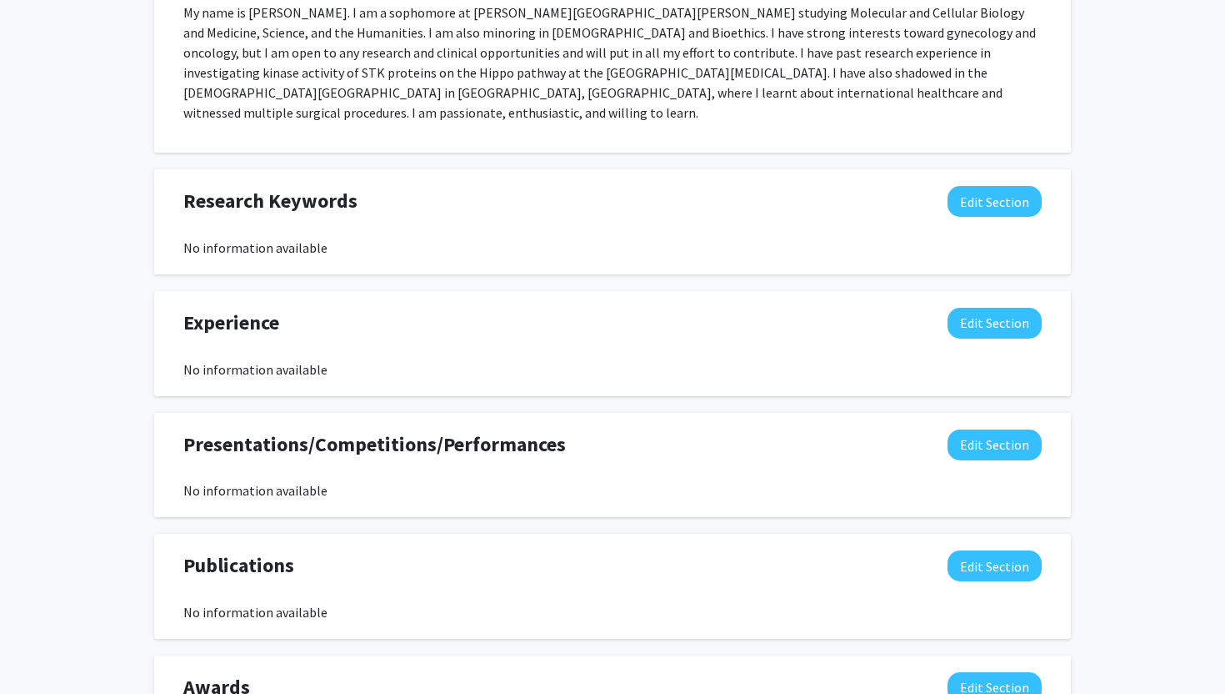
scroll to position [991, 0]
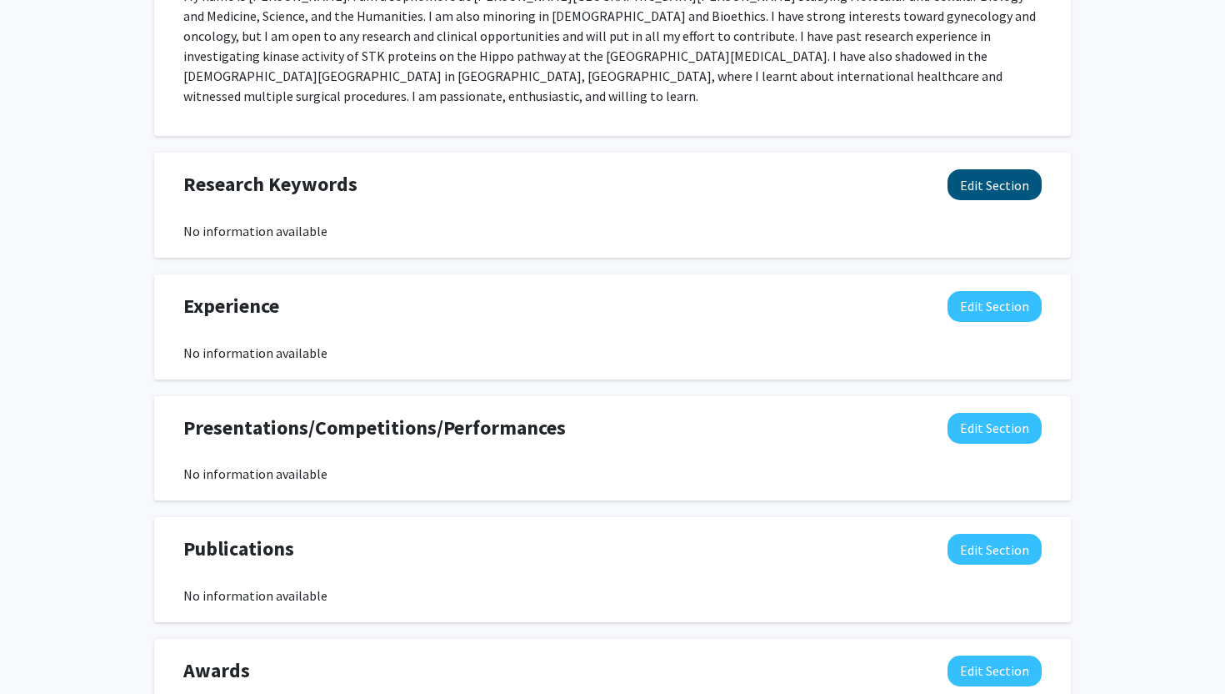
click at [1010, 152] on div "Seeking Opportunities? Indicate to faculty/staff and other users that you are l…" at bounding box center [612, 80] width 917 height 1357
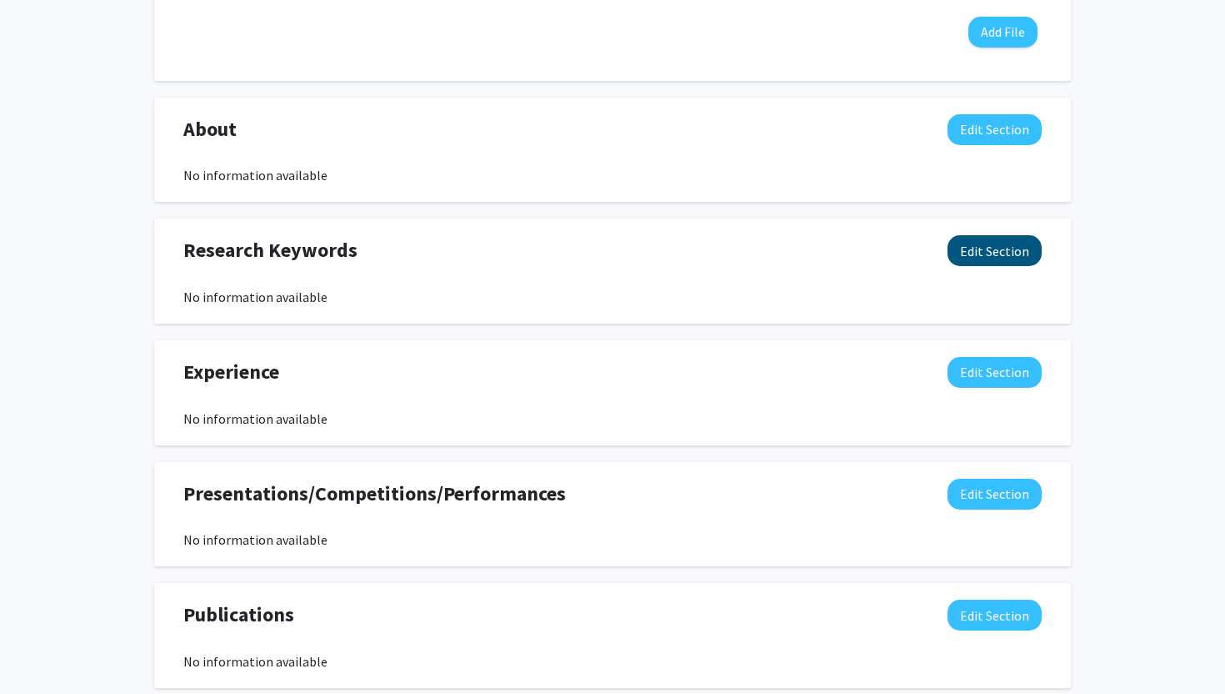
scroll to position [611, 0]
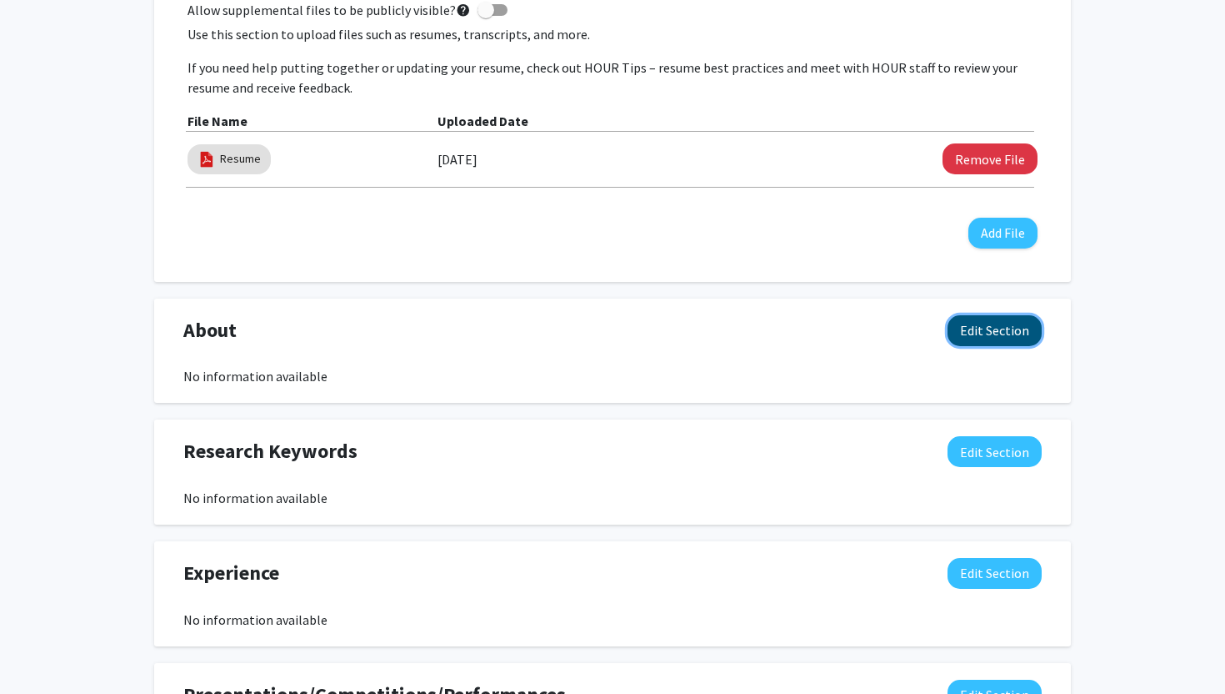
click at [1014, 315] on button "Edit Section" at bounding box center [995, 330] width 94 height 31
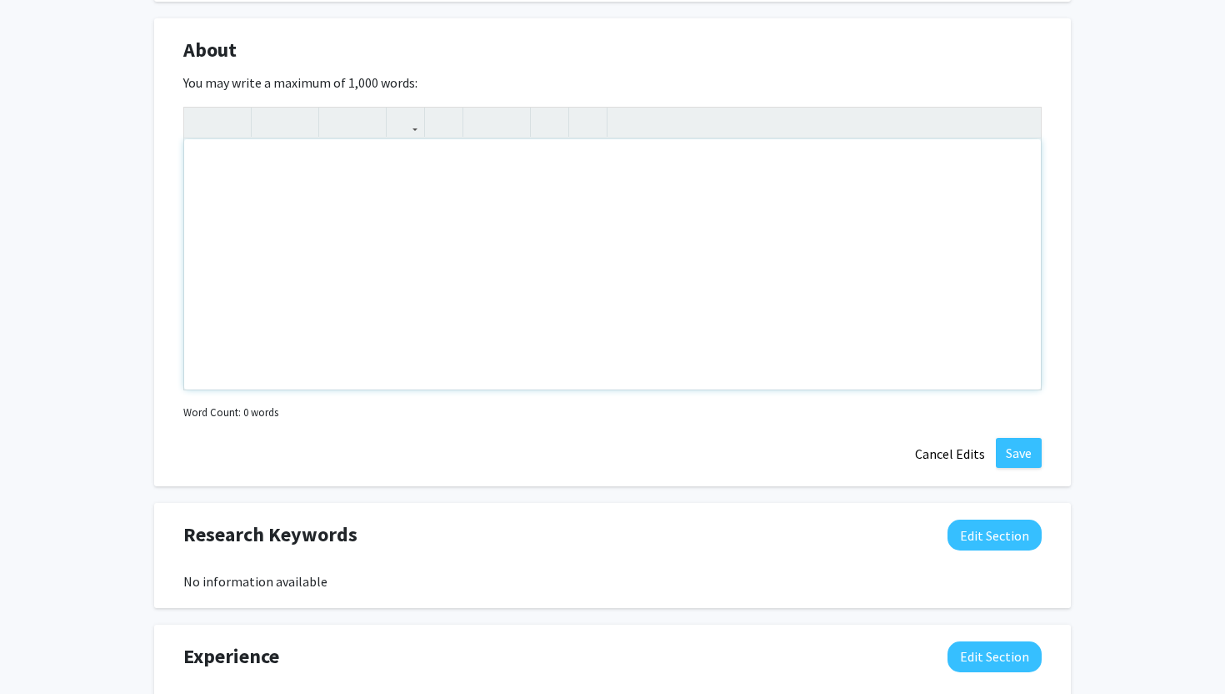
click at [757, 377] on div "Note to users with screen readers: Please deactivate our accessibility plugin f…" at bounding box center [612, 264] width 857 height 250
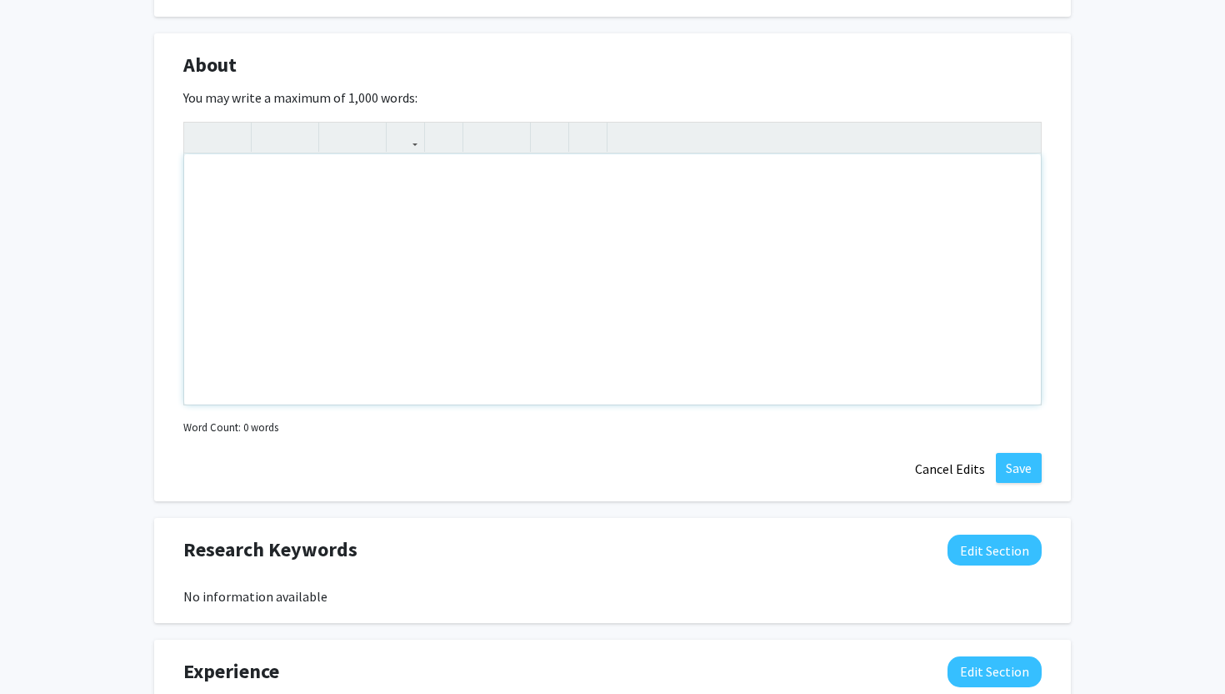
scroll to position [878, 0]
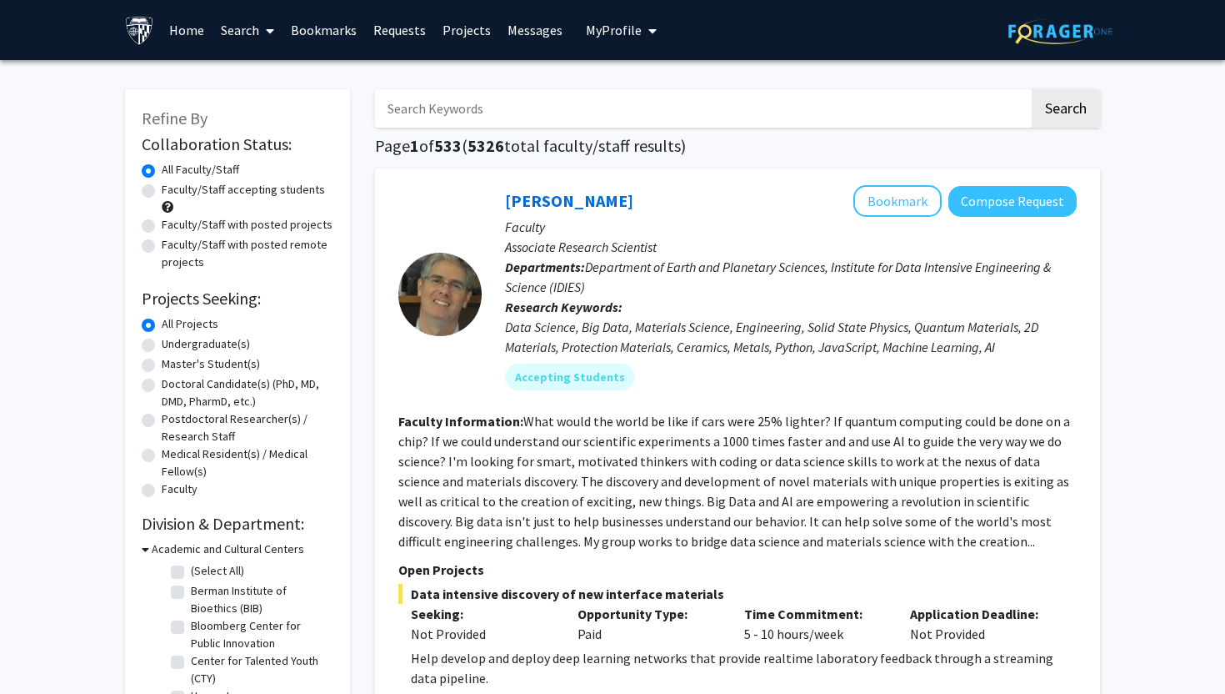
click at [179, 28] on link "Home" at bounding box center [187, 30] width 52 height 58
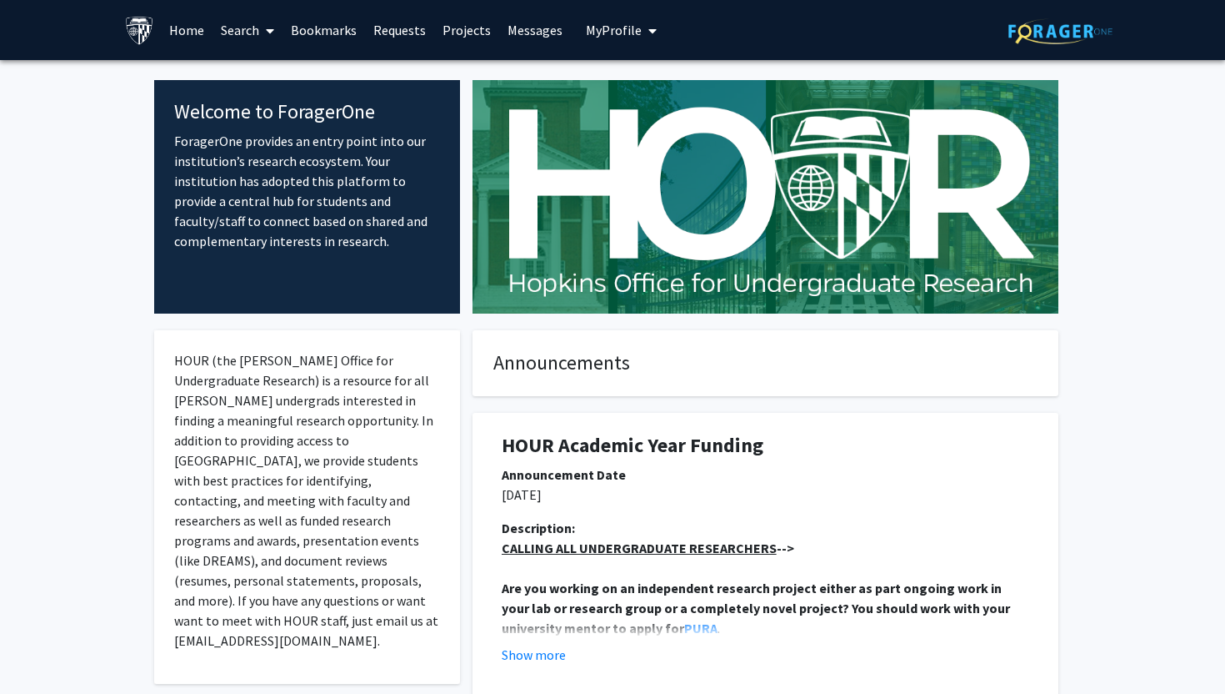
click at [257, 29] on link "Search" at bounding box center [248, 30] width 70 height 58
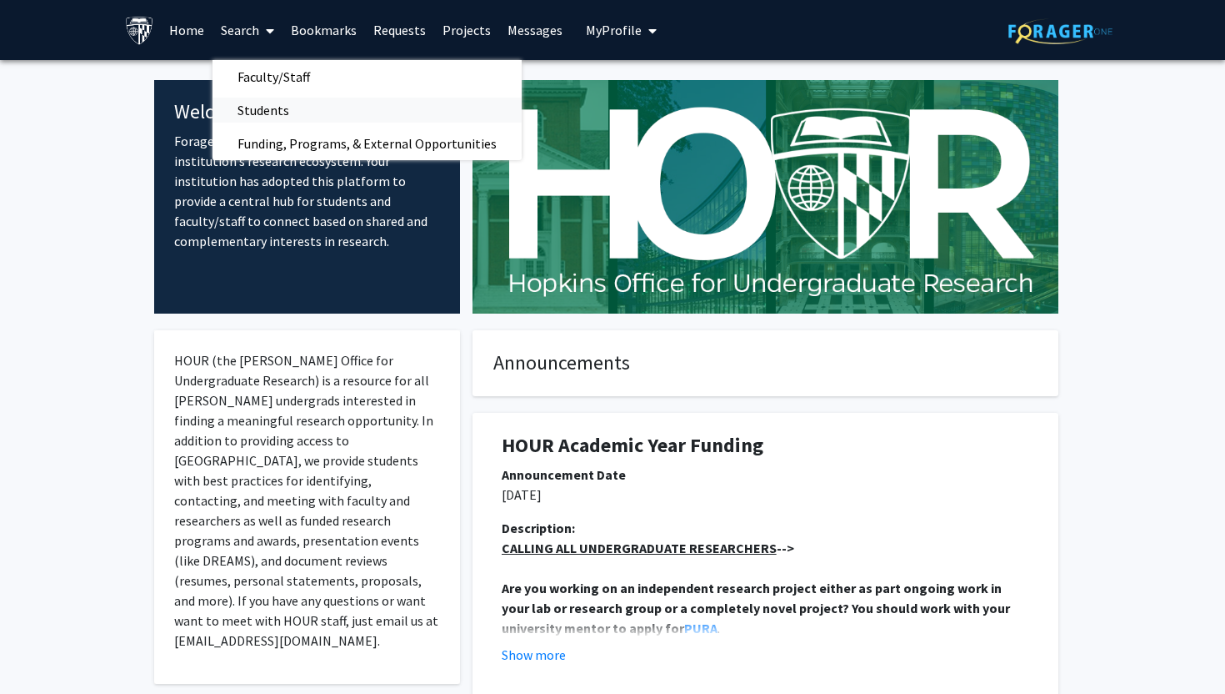
click at [262, 113] on span "Students" at bounding box center [264, 109] width 102 height 33
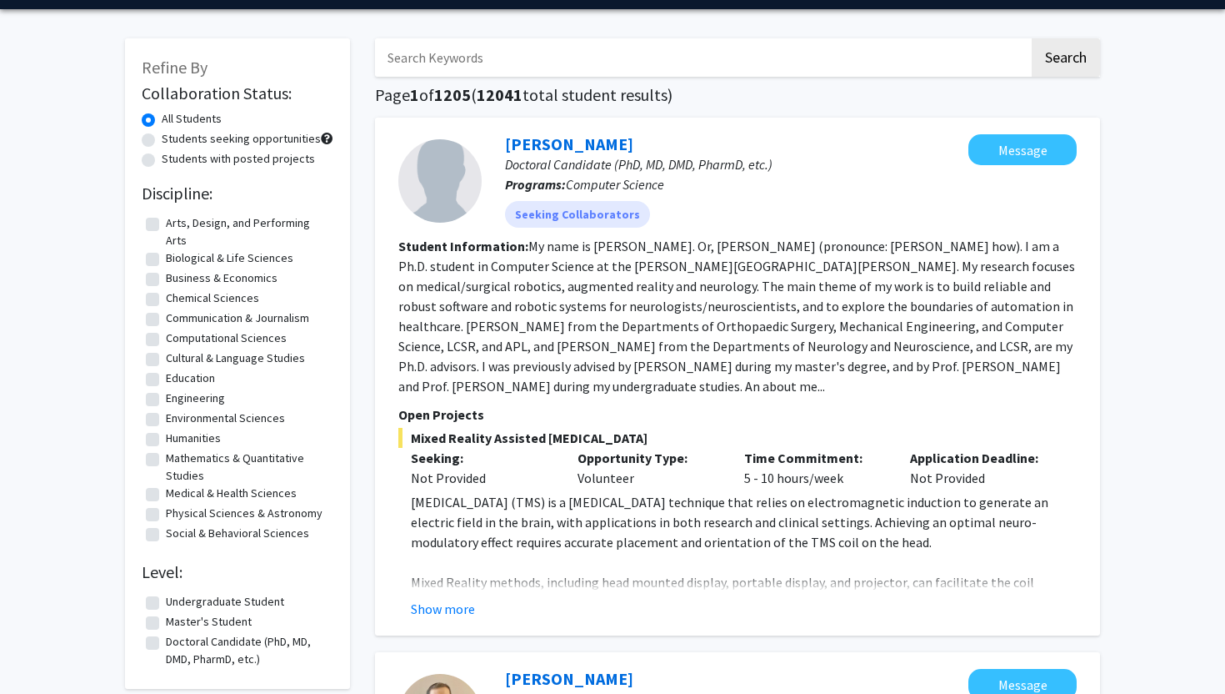
scroll to position [109, 0]
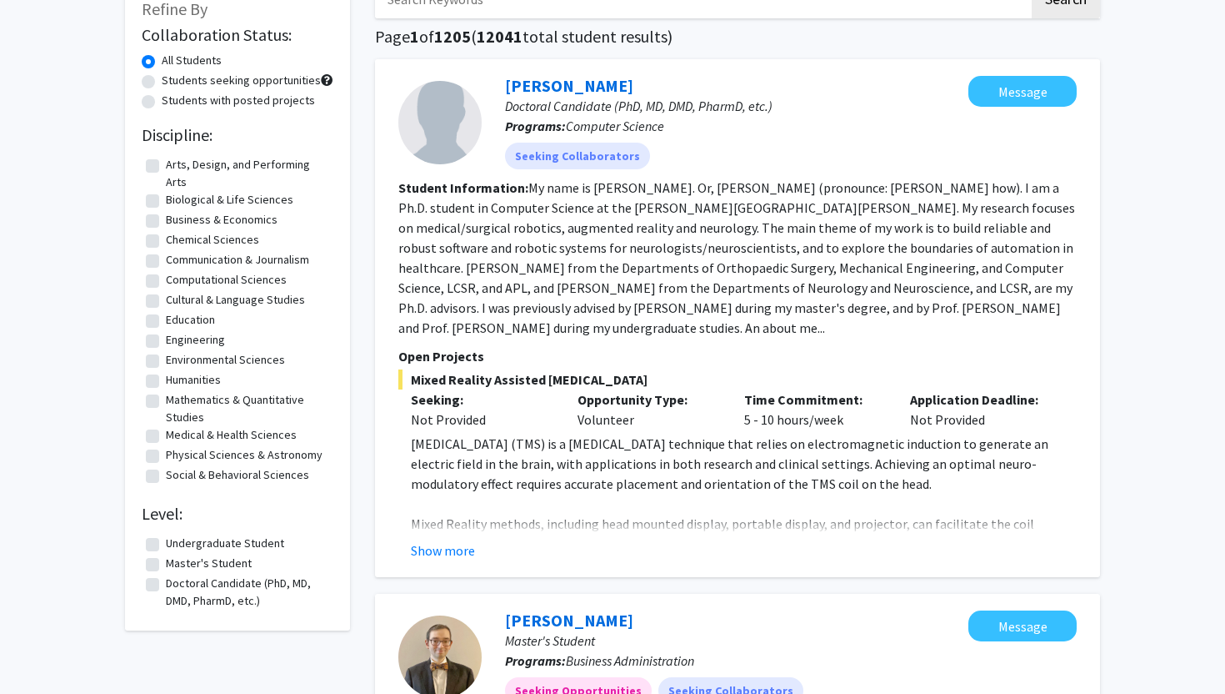
click at [166, 540] on label "Undergraduate Student" at bounding box center [225, 543] width 118 height 18
click at [166, 540] on input "Undergraduate Student" at bounding box center [171, 539] width 11 height 11
checkbox input "true"
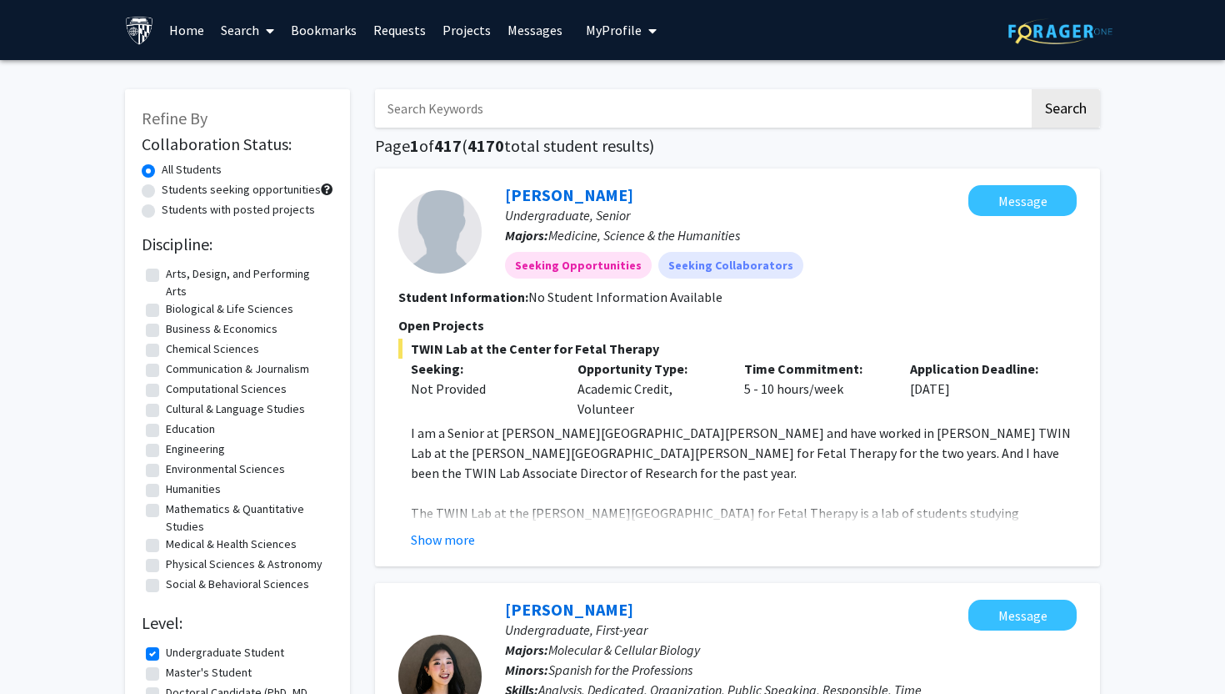
click at [419, 111] on input "Search Keywords" at bounding box center [702, 108] width 654 height 38
type input "jack gao"
click at [1032, 89] on button "Search" at bounding box center [1066, 108] width 68 height 38
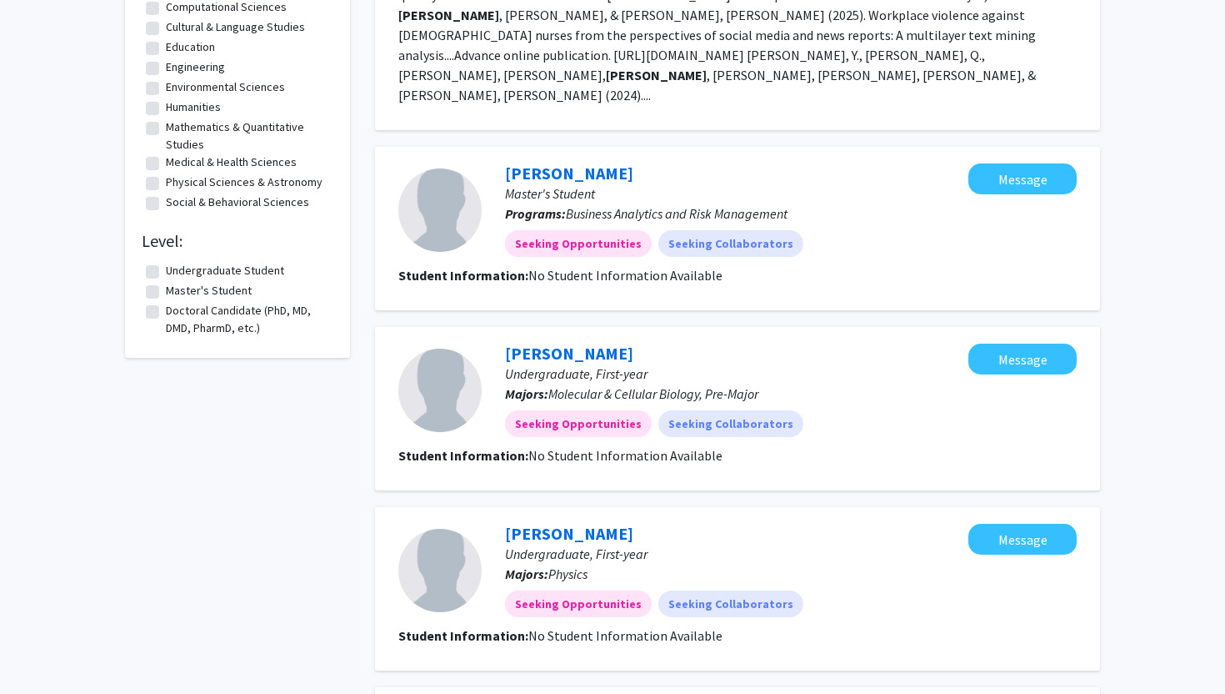
scroll to position [496, 0]
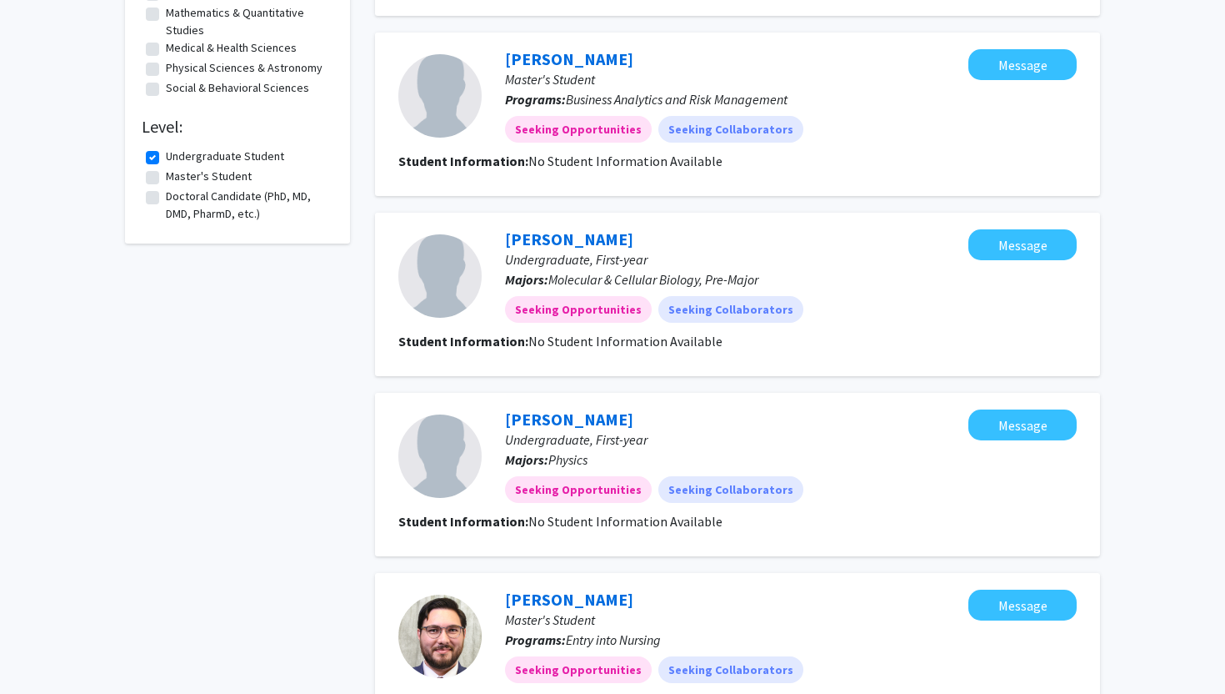
checkbox input "true"
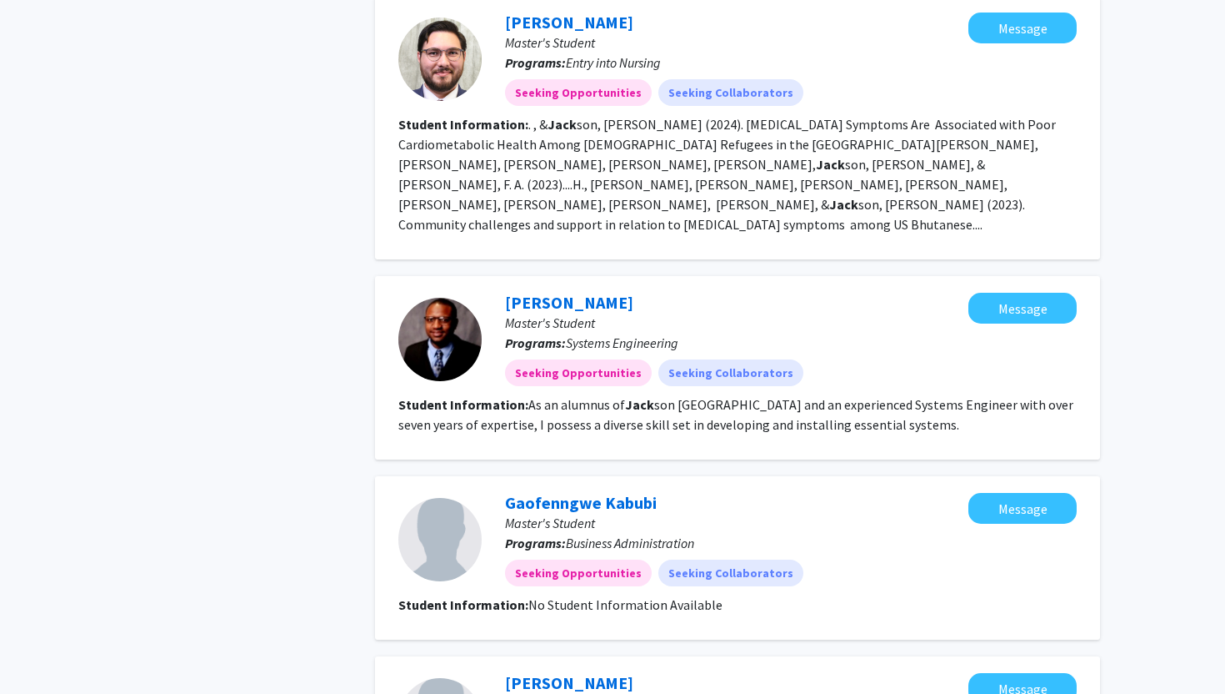
checkbox input "false"
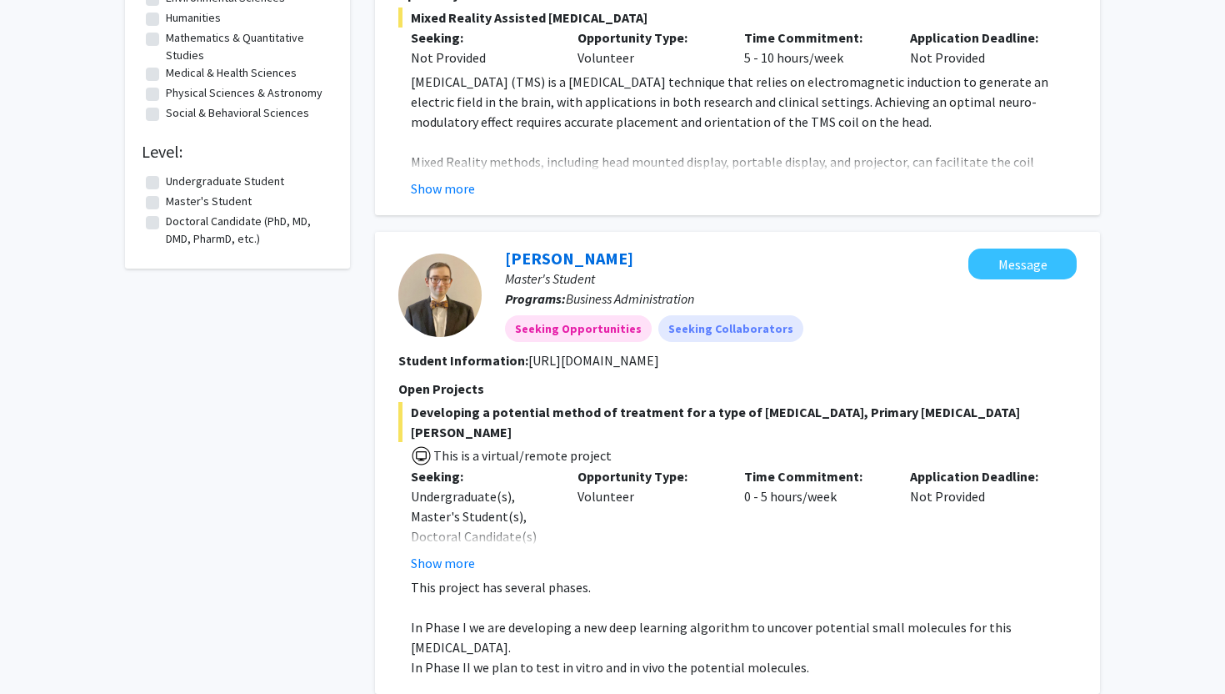
scroll to position [328, 0]
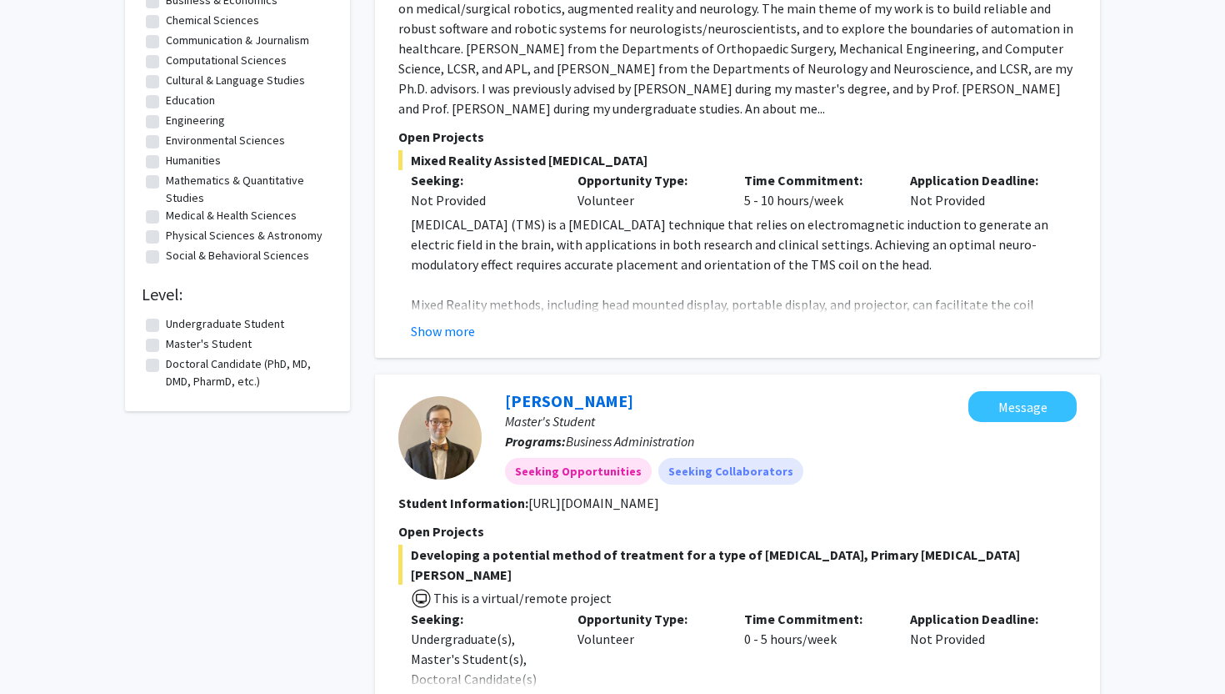
click at [166, 323] on label "Undergraduate Student" at bounding box center [225, 324] width 118 height 18
click at [166, 323] on input "Undergraduate Student" at bounding box center [171, 320] width 11 height 11
checkbox input "true"
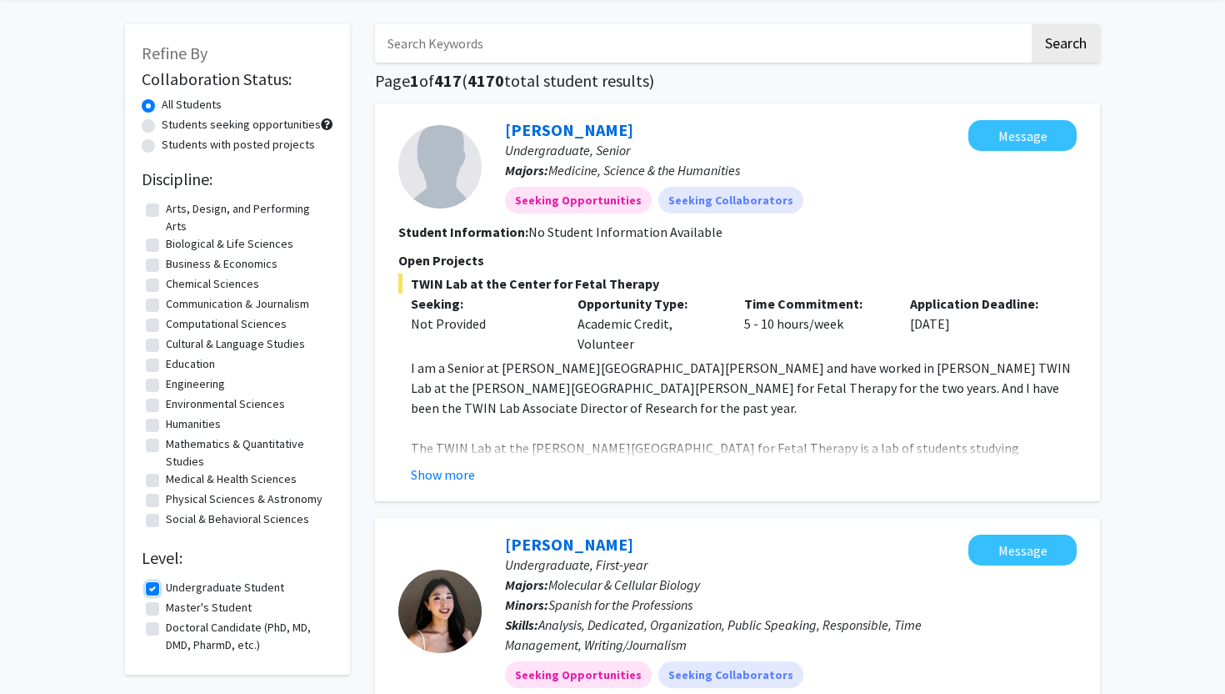
scroll to position [96, 0]
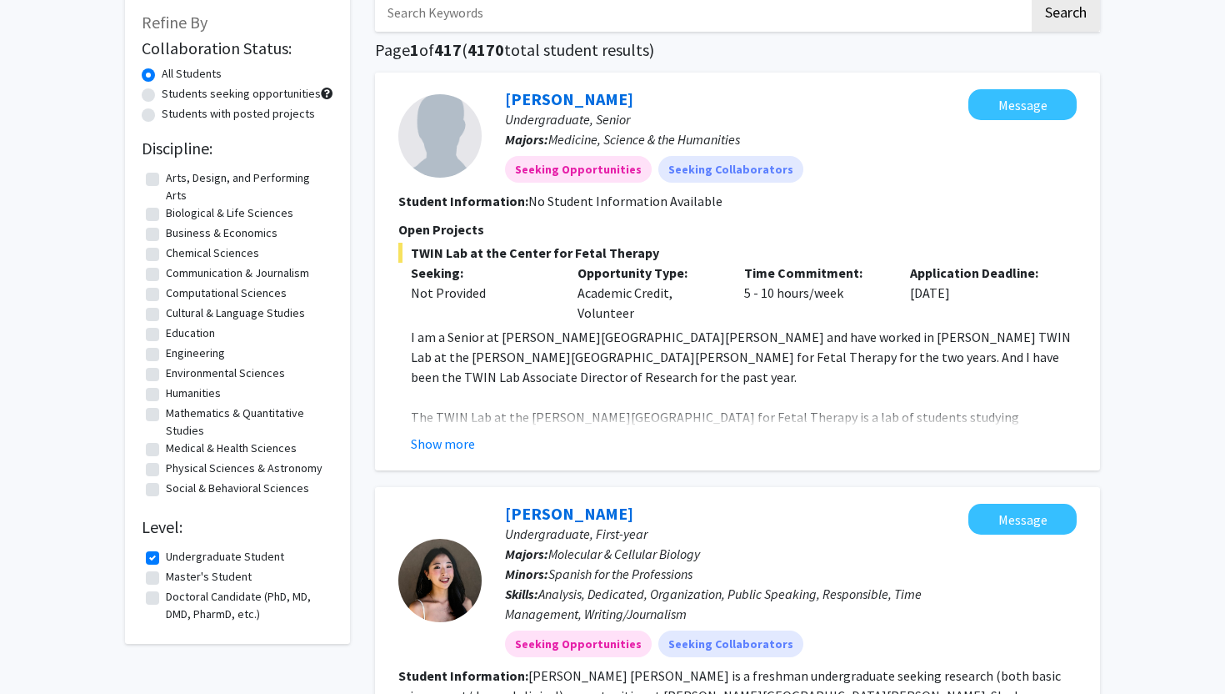
click at [166, 211] on label "Biological & Life Sciences" at bounding box center [230, 213] width 128 height 18
click at [166, 211] on input "Biological & Life Sciences" at bounding box center [171, 209] width 11 height 11
checkbox input "true"
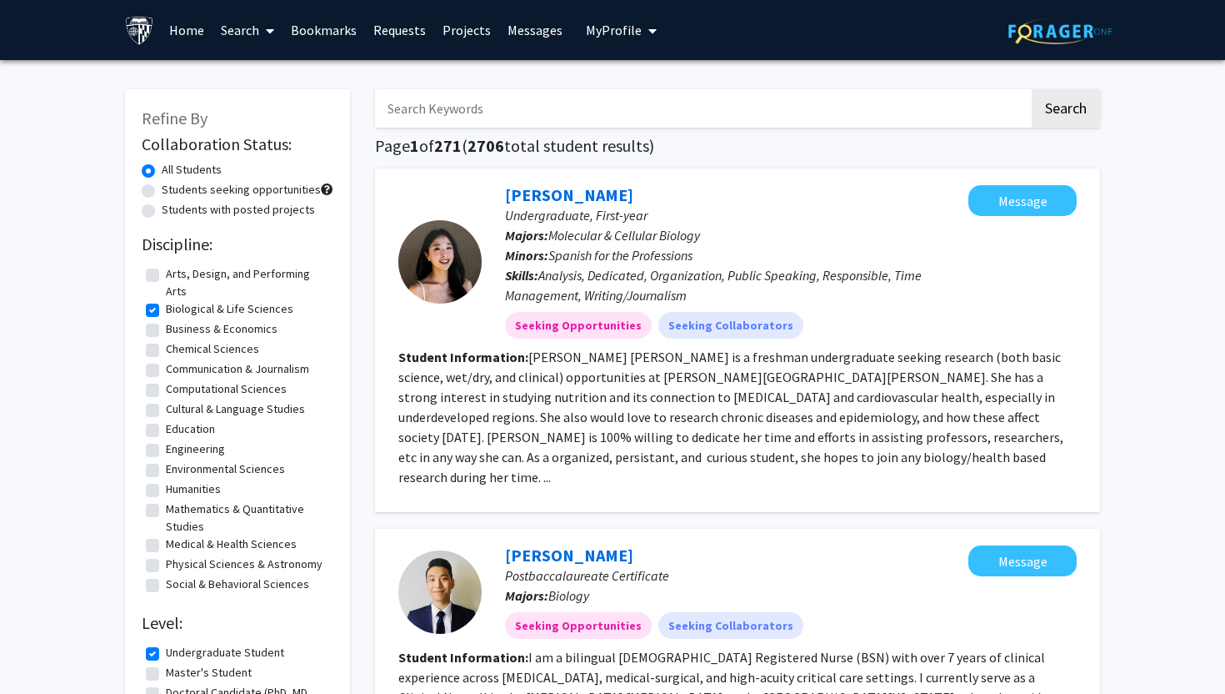
click at [624, 28] on span "My Profile" at bounding box center [614, 30] width 56 height 17
click at [669, 88] on span "View Profile" at bounding box center [689, 96] width 101 height 18
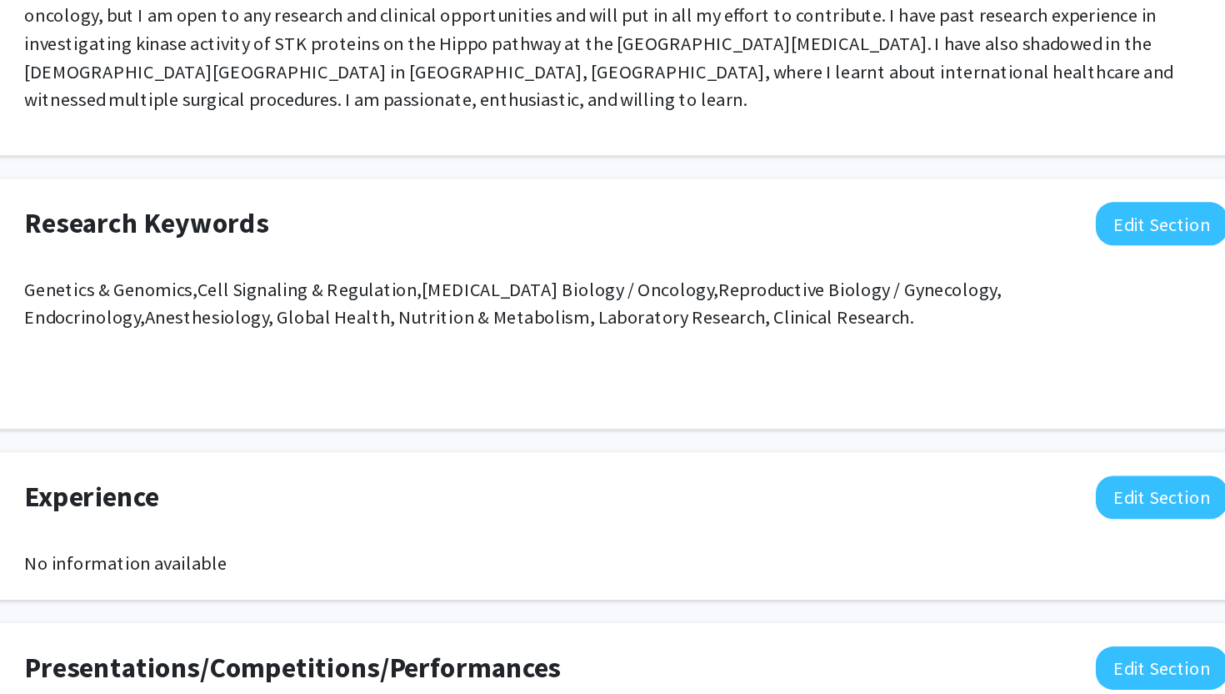
scroll to position [709, 0]
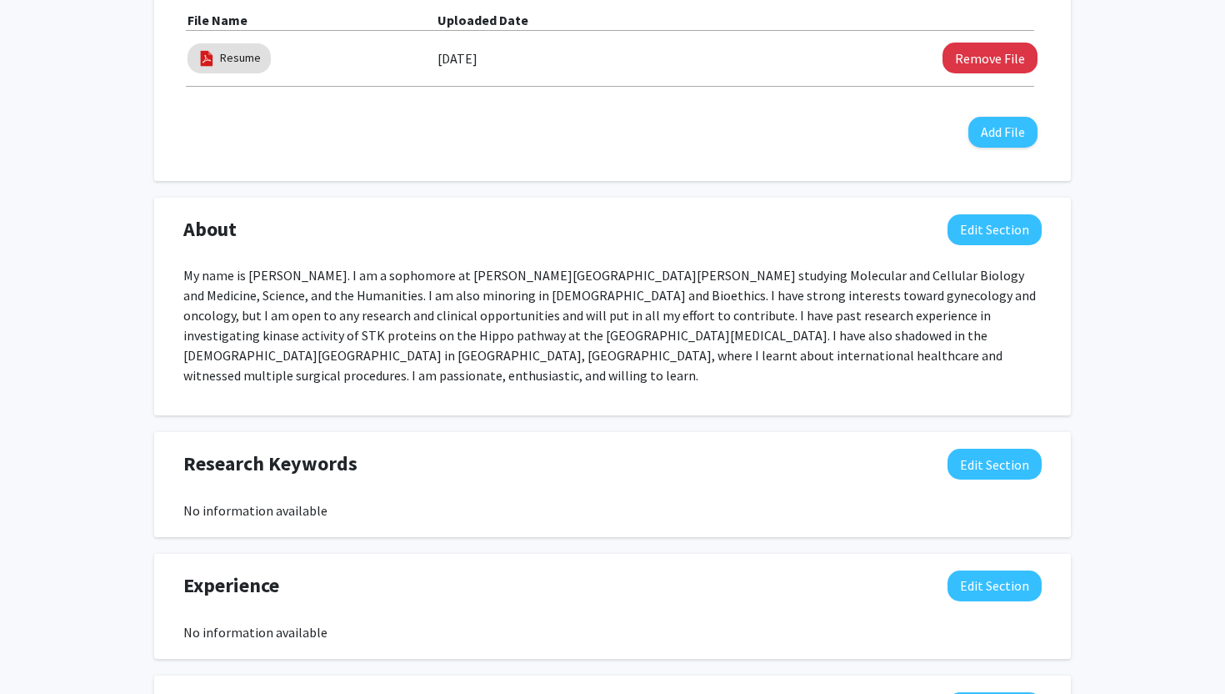
scroll to position [812, 0]
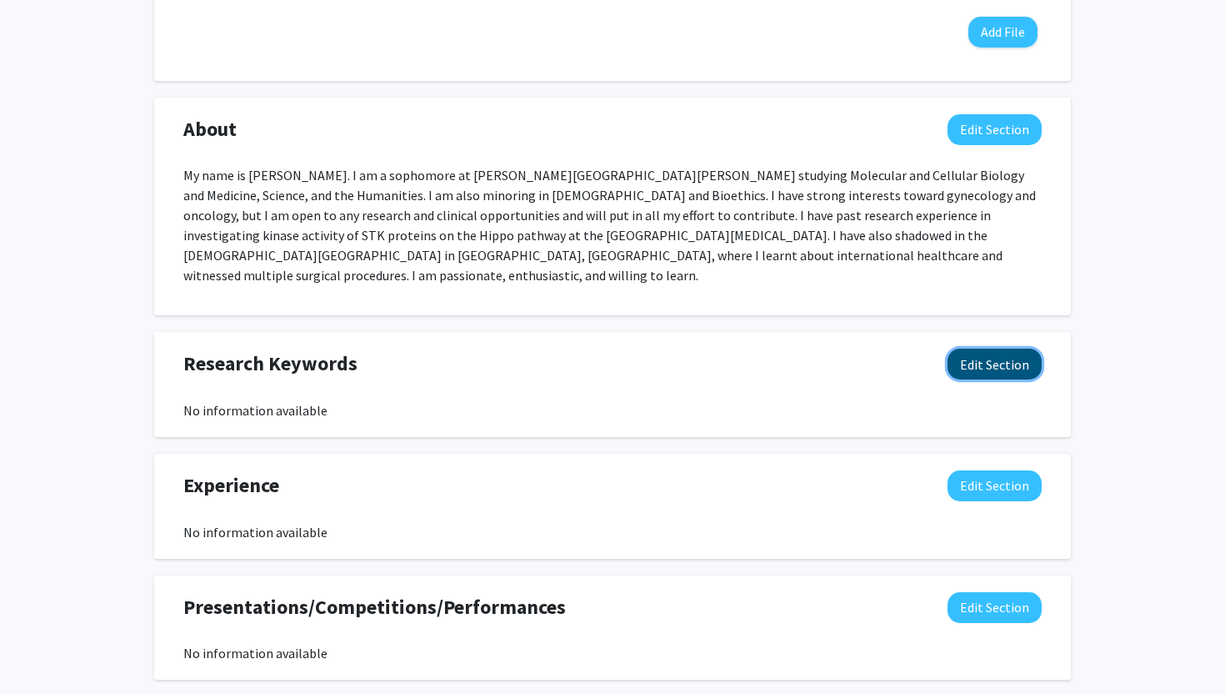
click at [984, 352] on button "Edit Section" at bounding box center [995, 363] width 94 height 31
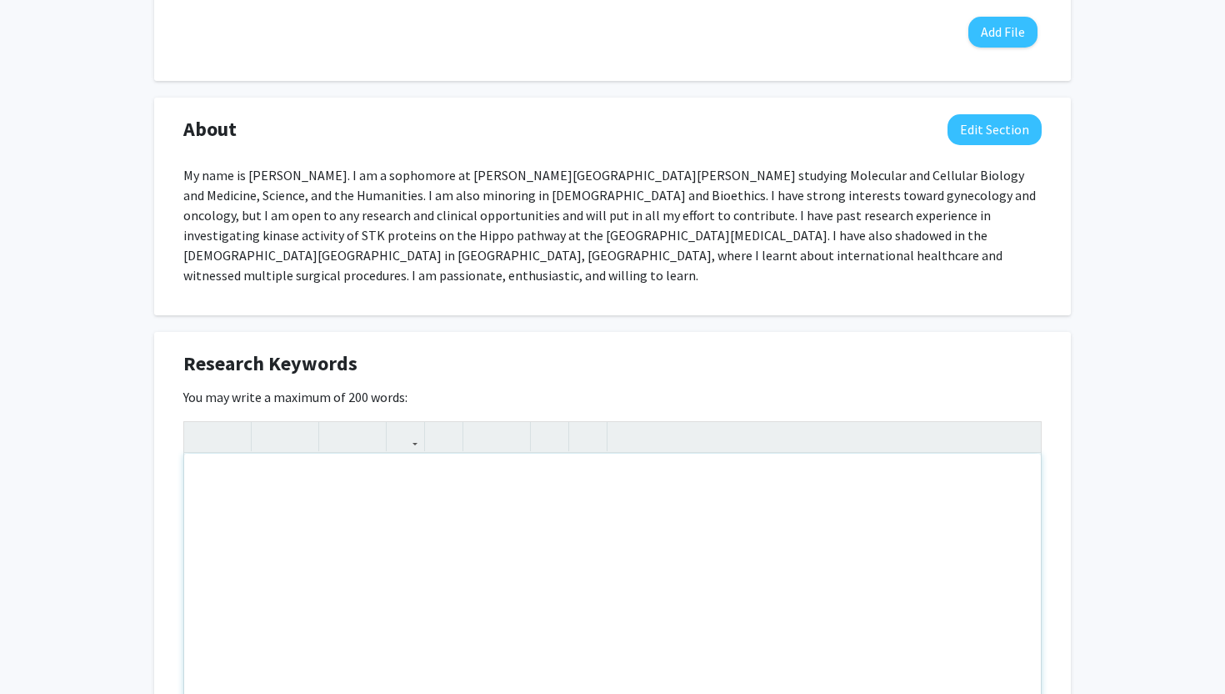
click at [572, 538] on div "Note to users with screen readers: Please deactivate our accessibility plugin f…" at bounding box center [612, 578] width 857 height 250
click at [256, 491] on div "Note to users with screen readers: Please deactivate our accessibility plugin f…" at bounding box center [612, 578] width 857 height 250
paste div "Note to users with screen readers: Please deactivate our accessibility plugin f…"
type textarea "<p>Genetics &amp; Genomics</p><br><p>Cell Signaling &amp; Regulation</p><br><p>…"
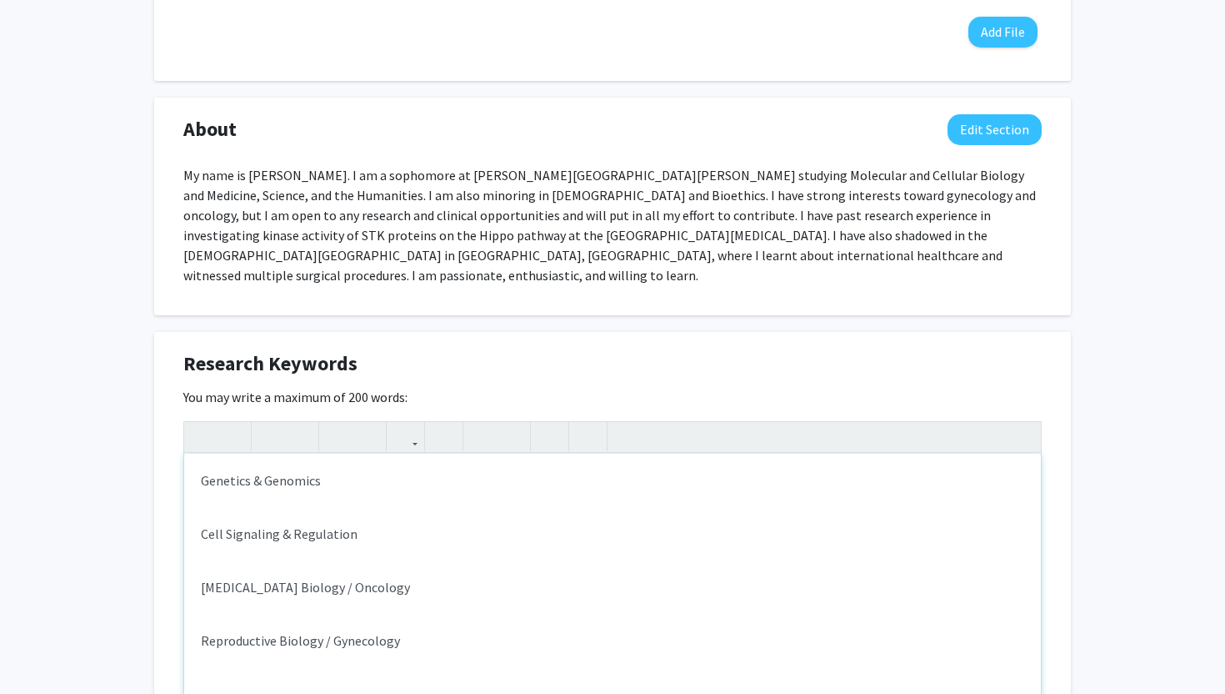
click at [200, 508] on div "Genetics & Genomics Cell Signaling & Regulation [MEDICAL_DATA] Biology / Oncolo…" at bounding box center [612, 578] width 857 height 250
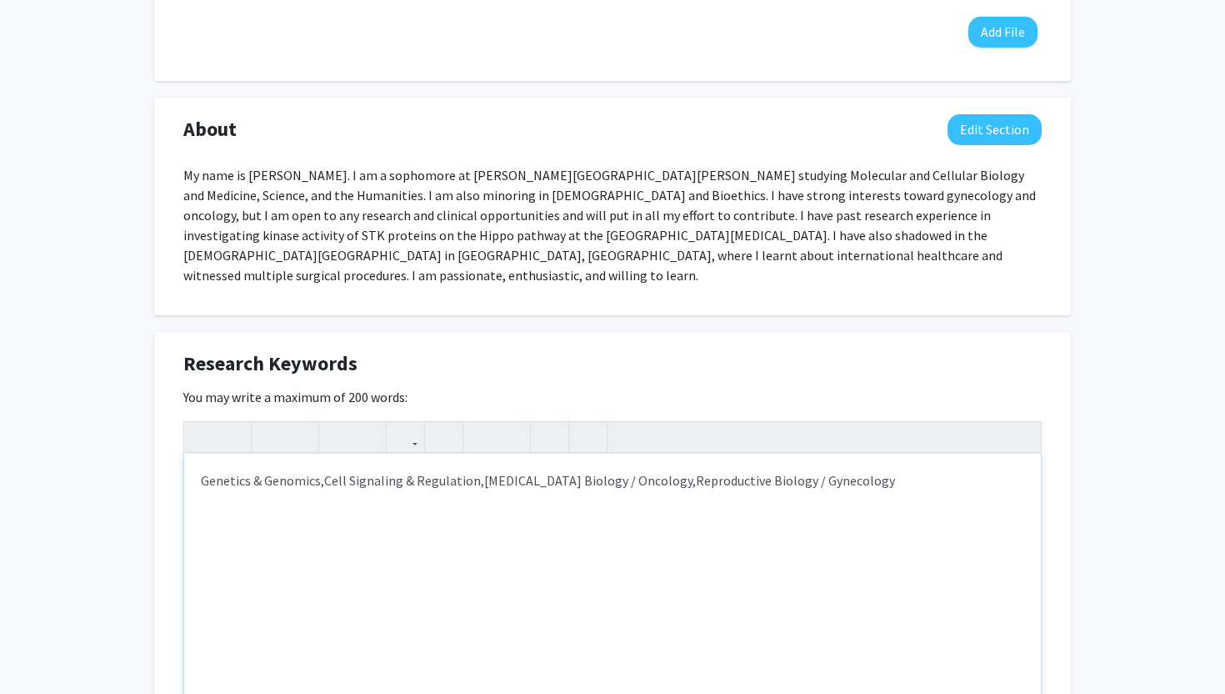
click at [824, 473] on div "Genetics & Genomics, Cell Signaling & Regulation, Cancer Biology / Oncology, Re…" at bounding box center [612, 578] width 857 height 250
click at [937, 470] on p "Genetics & Genomics, Cell Signaling & Regulation, Cancer Biology / Oncology, Re…" at bounding box center [613, 480] width 824 height 20
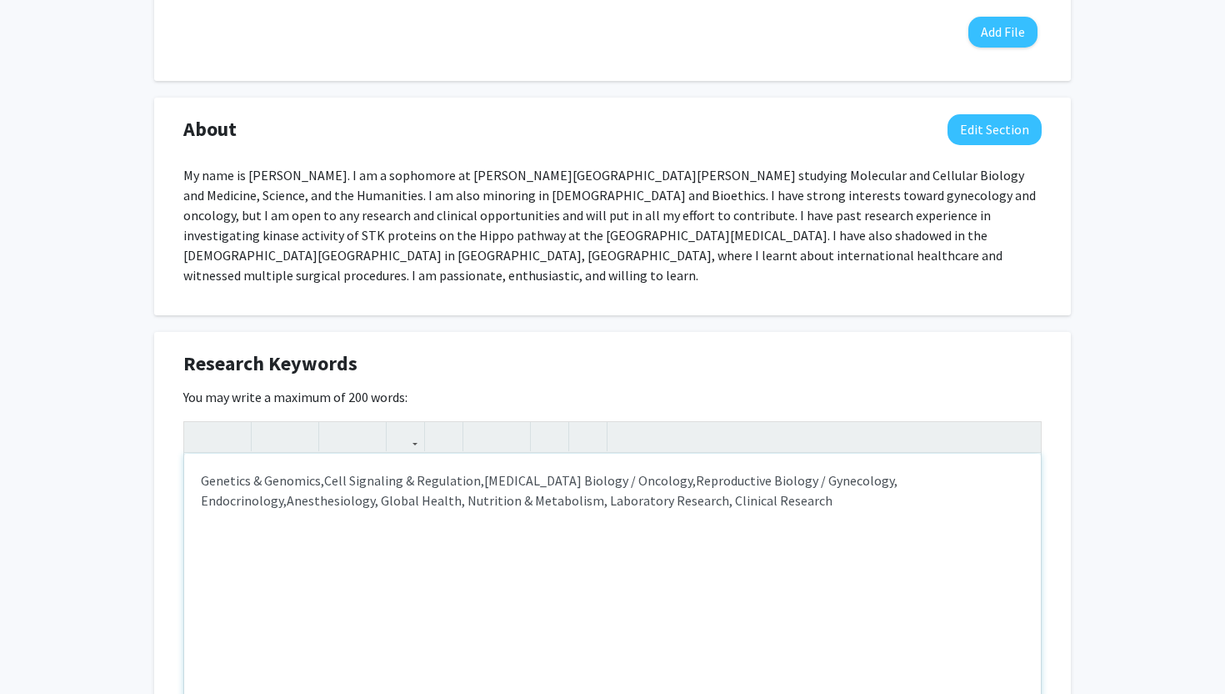
type textarea "<p>Genetics &amp; Genomics,&nbsp;<span style="font-size: 1rem;">Cell Signaling …"
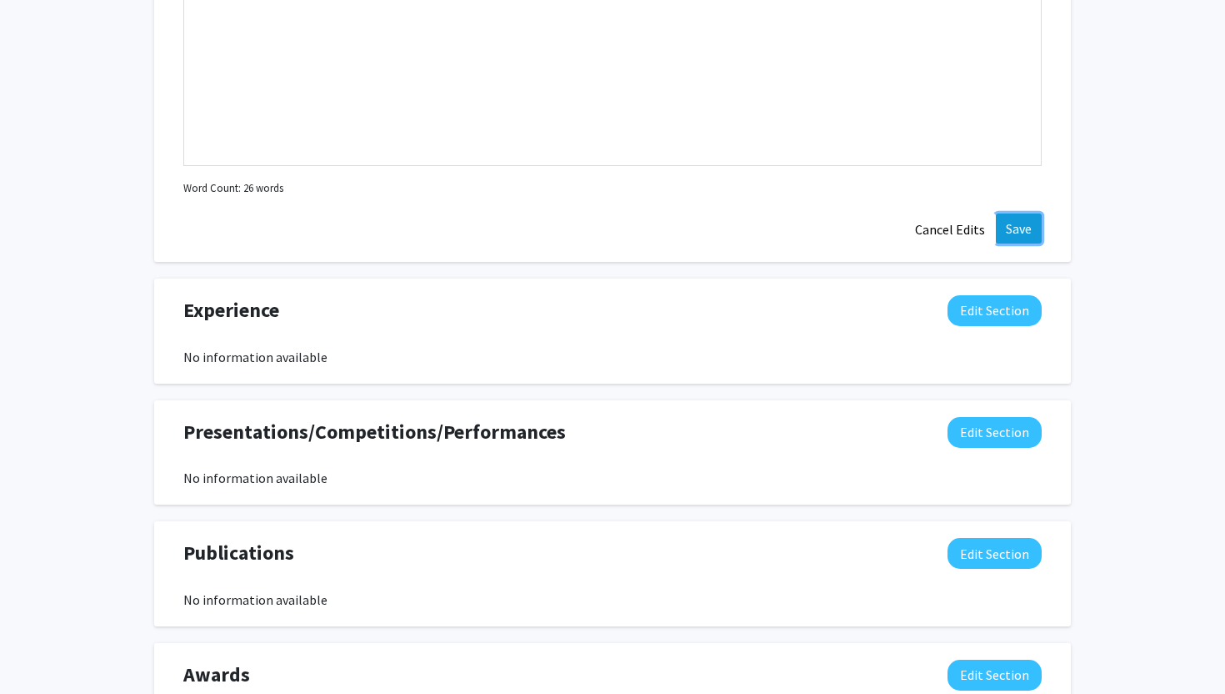
click at [1032, 213] on button "Save" at bounding box center [1019, 228] width 46 height 30
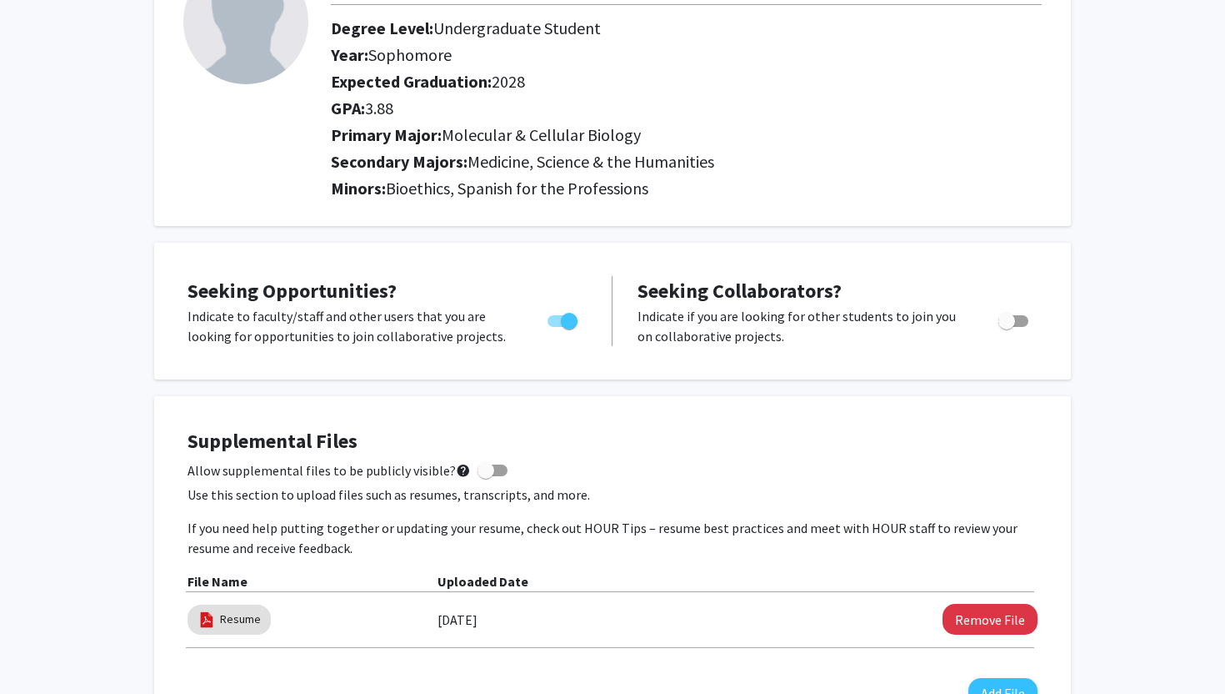
scroll to position [0, 0]
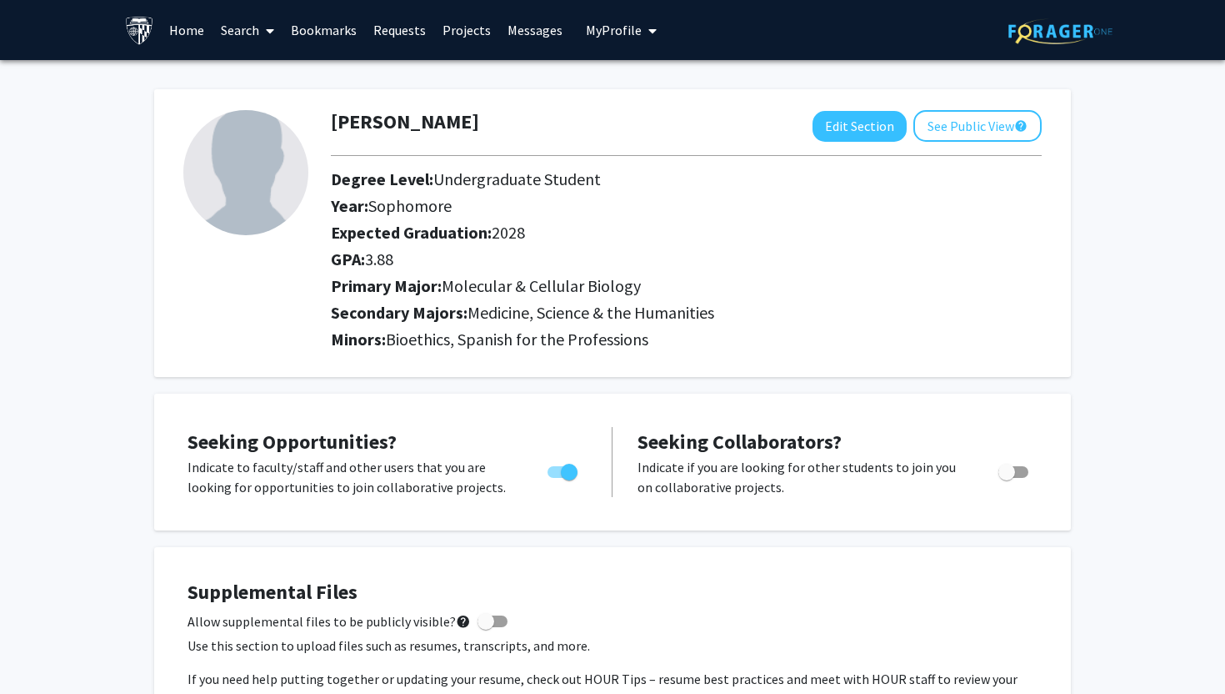
click at [335, 28] on link "Bookmarks" at bounding box center [324, 30] width 83 height 58
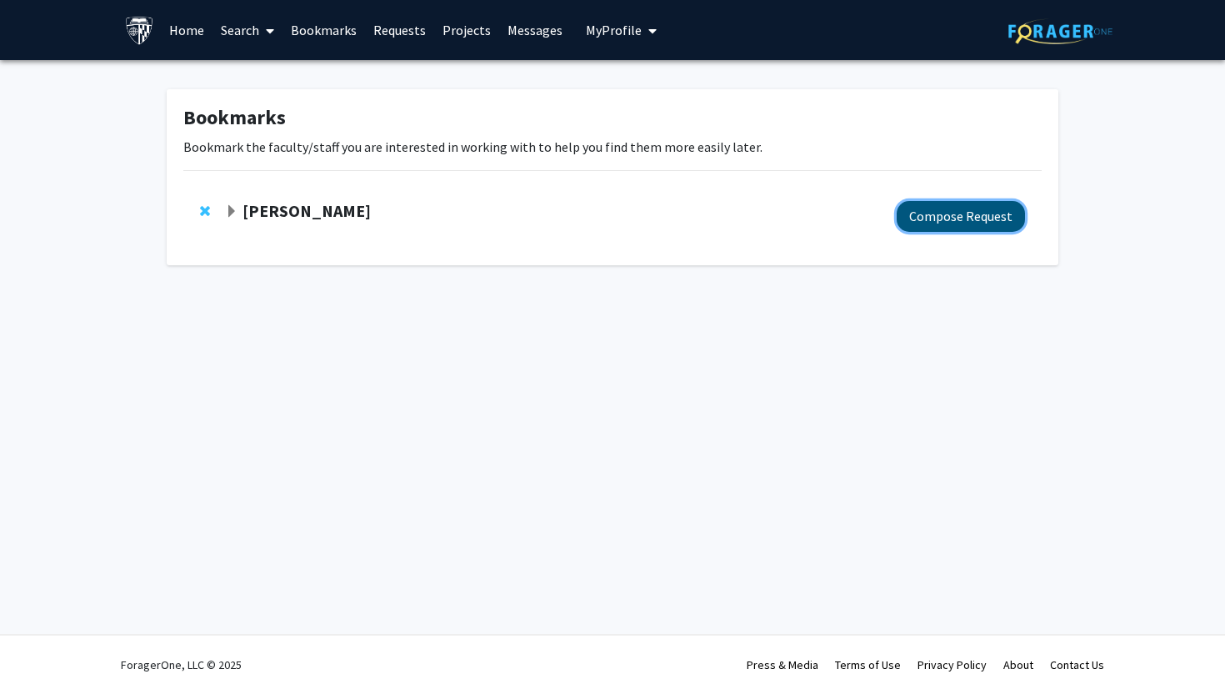
click at [939, 223] on button "Compose Request" at bounding box center [961, 216] width 128 height 31
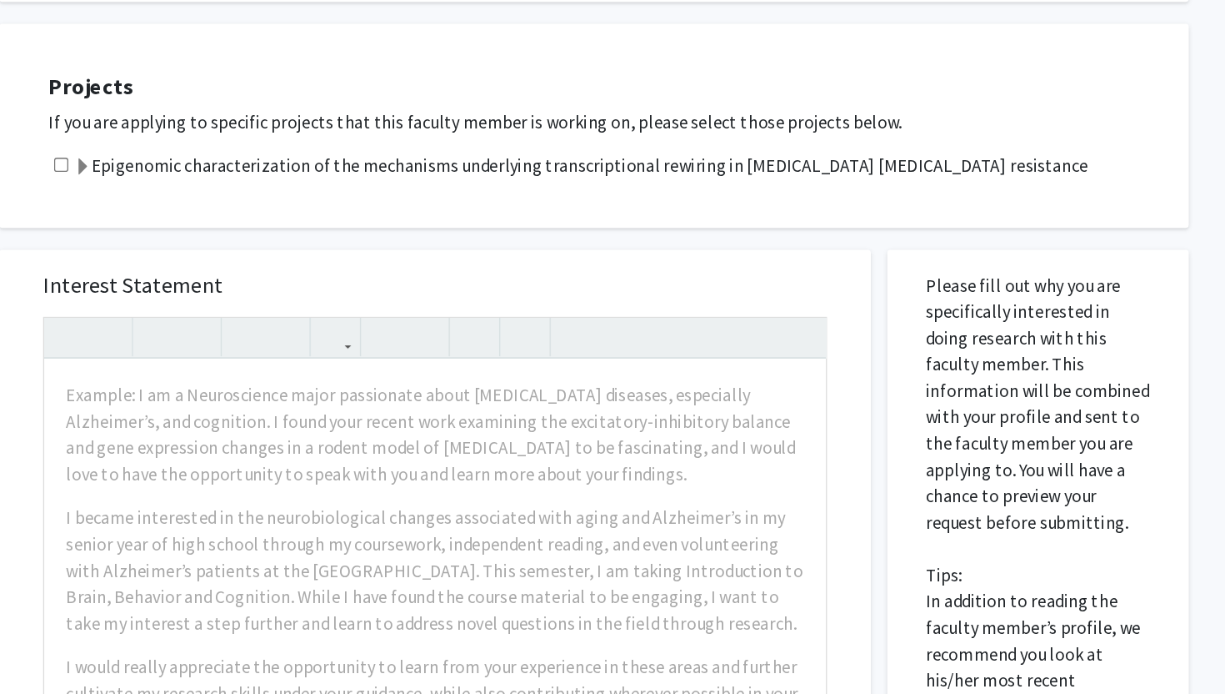
scroll to position [318, 0]
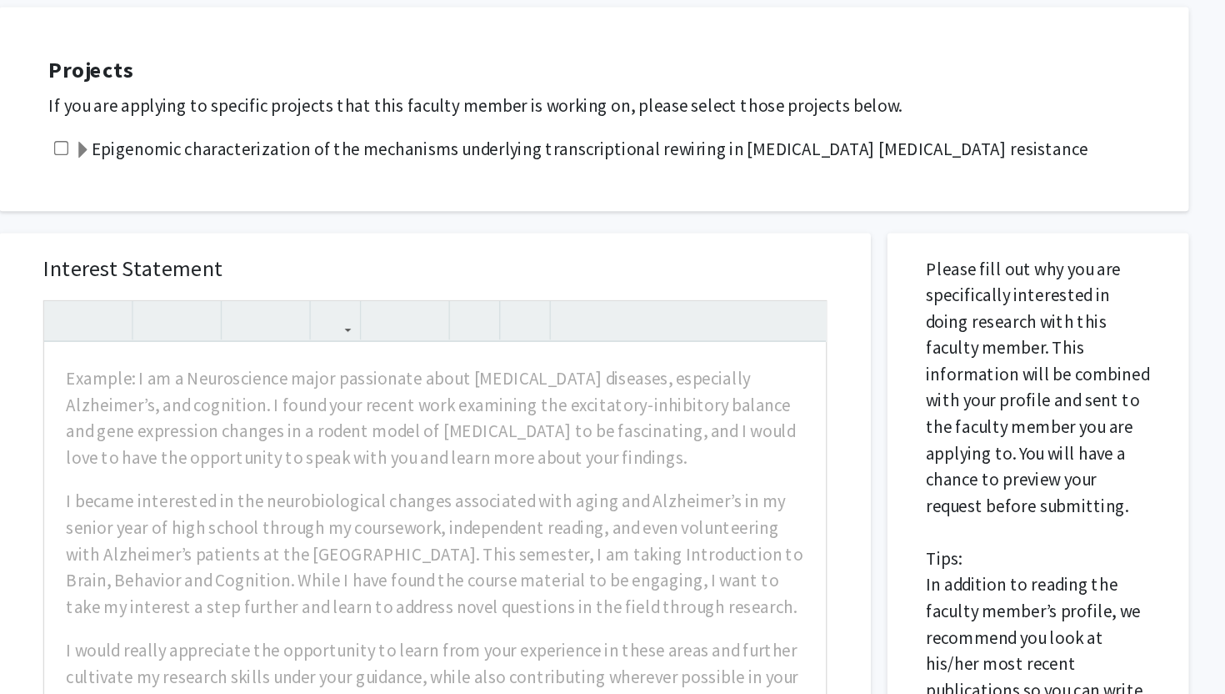
click at [215, 273] on input "checkbox" at bounding box center [213, 278] width 11 height 11
checkbox input "true"
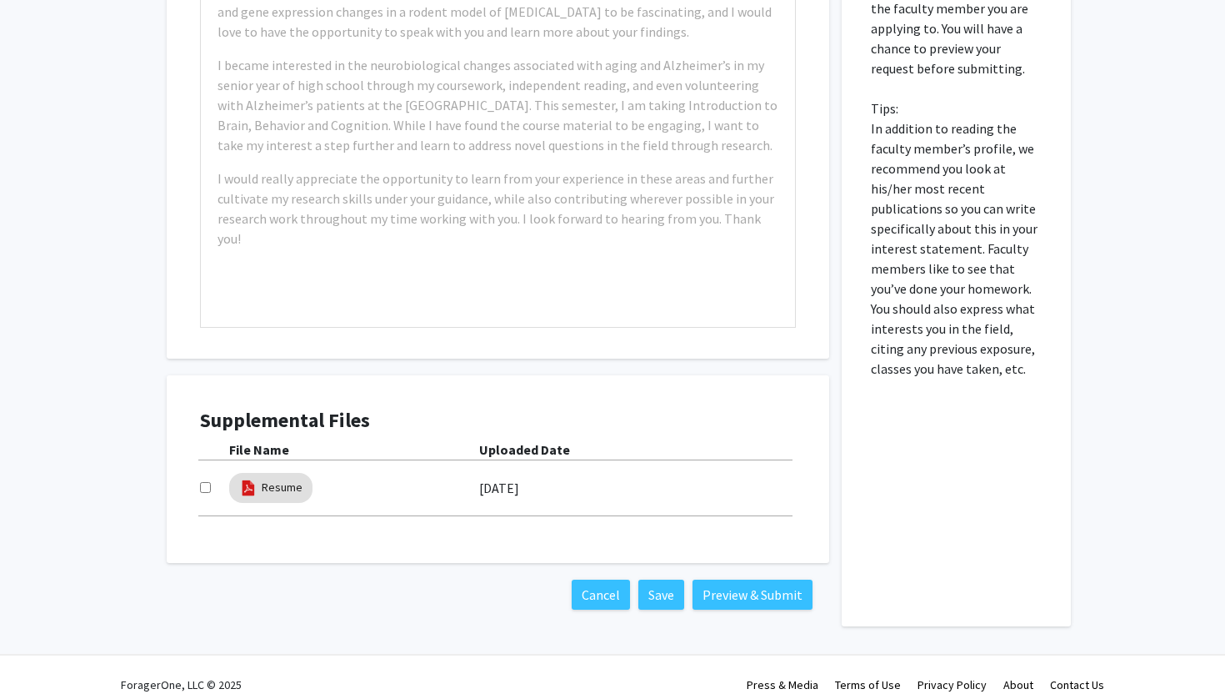
scroll to position [497, 0]
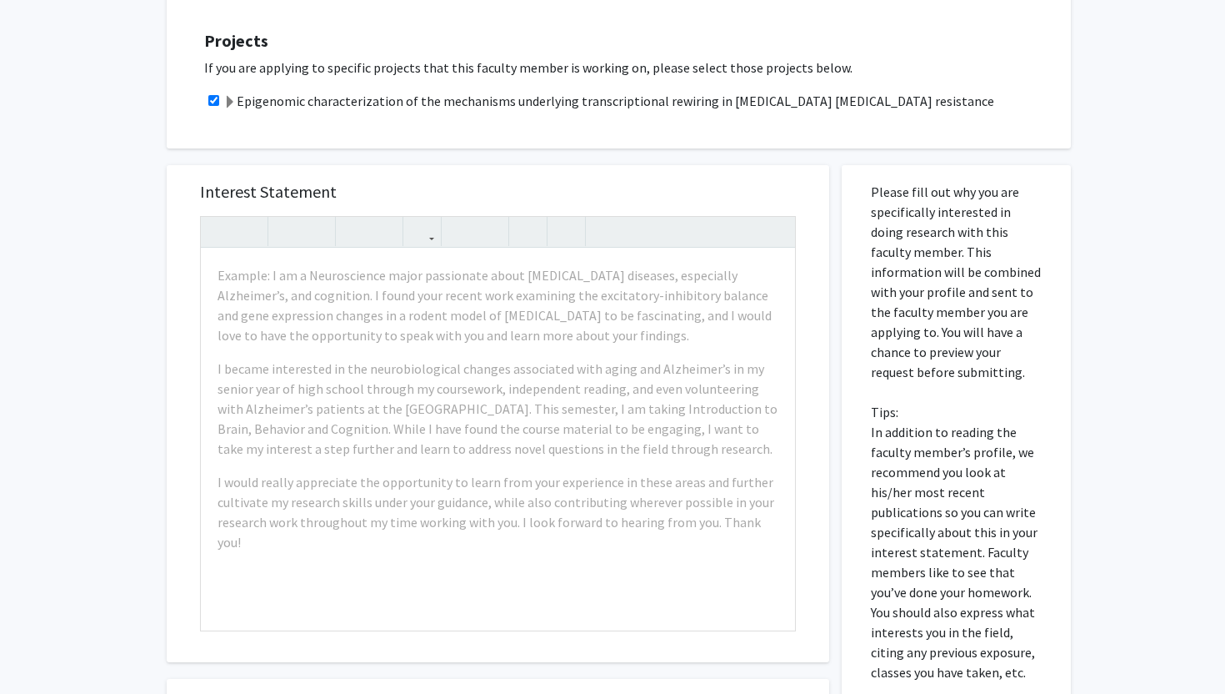
click at [612, 165] on div "Interest Statement Example: I am a Neuroscience major passionate about neurodeg…" at bounding box center [497, 413] width 629 height 497
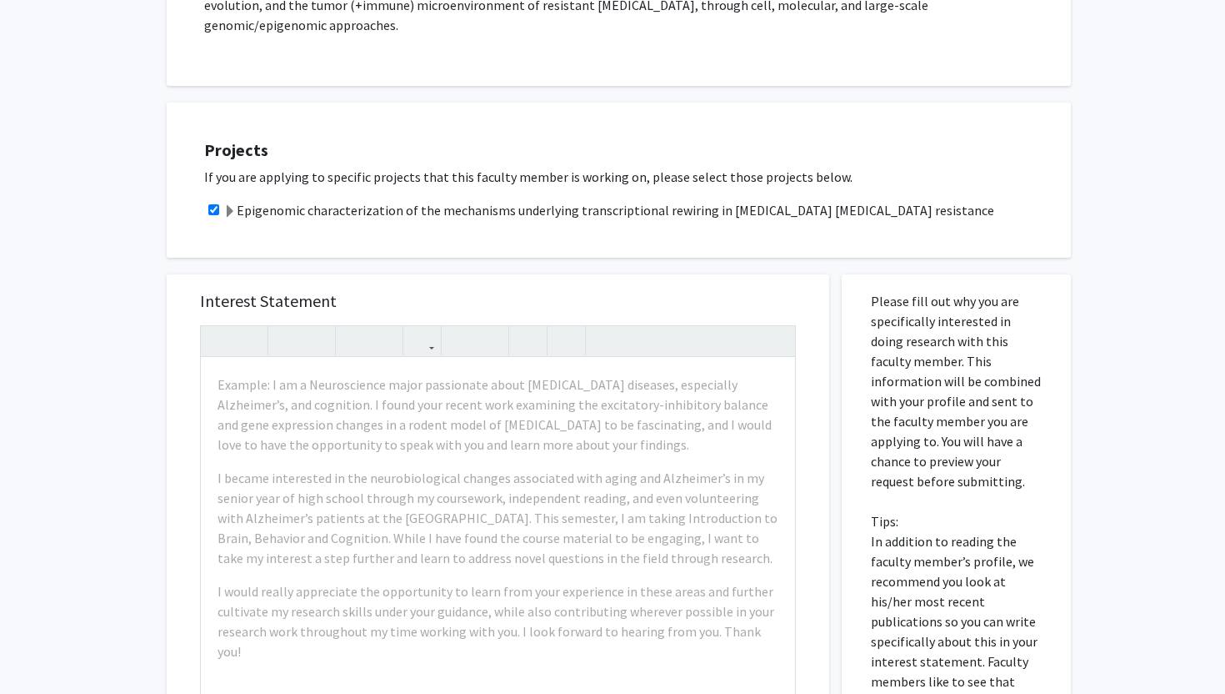
scroll to position [358, 0]
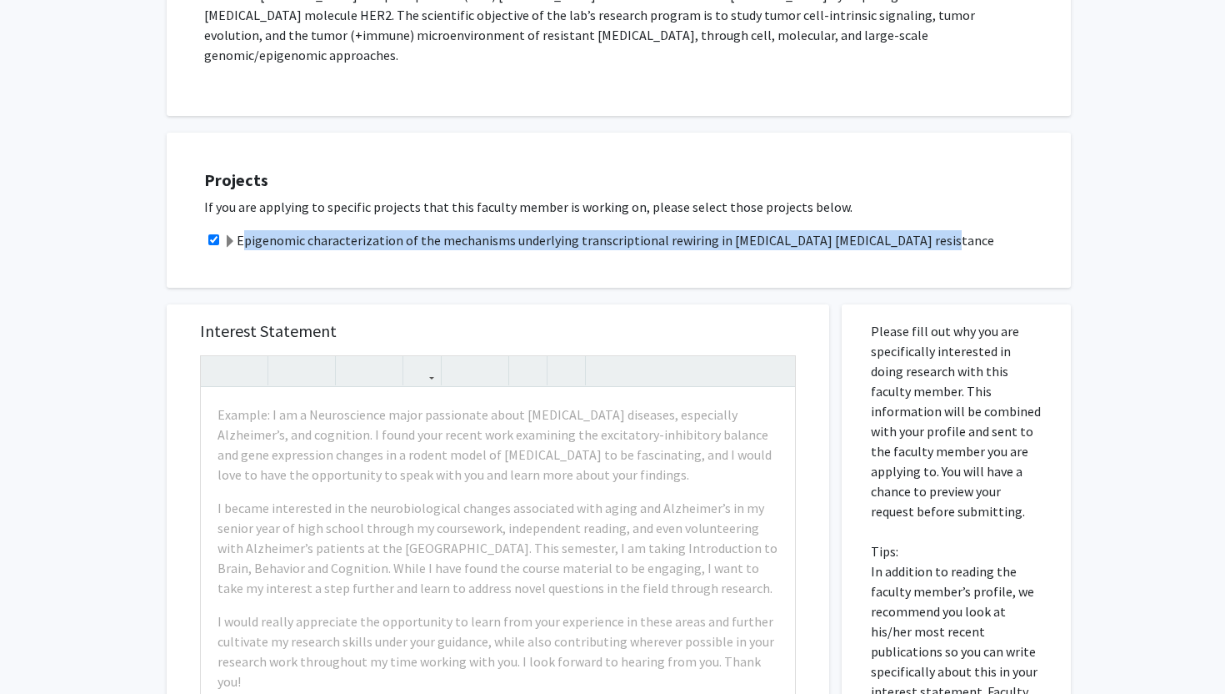
drag, startPoint x: 241, startPoint y: 219, endPoint x: 1000, endPoint y: 243, distance: 759.8
click at [1000, 243] on div "Projects If you are applying to specific projects that this faculty member is w…" at bounding box center [630, 209] width 884 height 113
copy label "Epigenomic characterization of the mechanisms underlying transcriptional rewiri…"
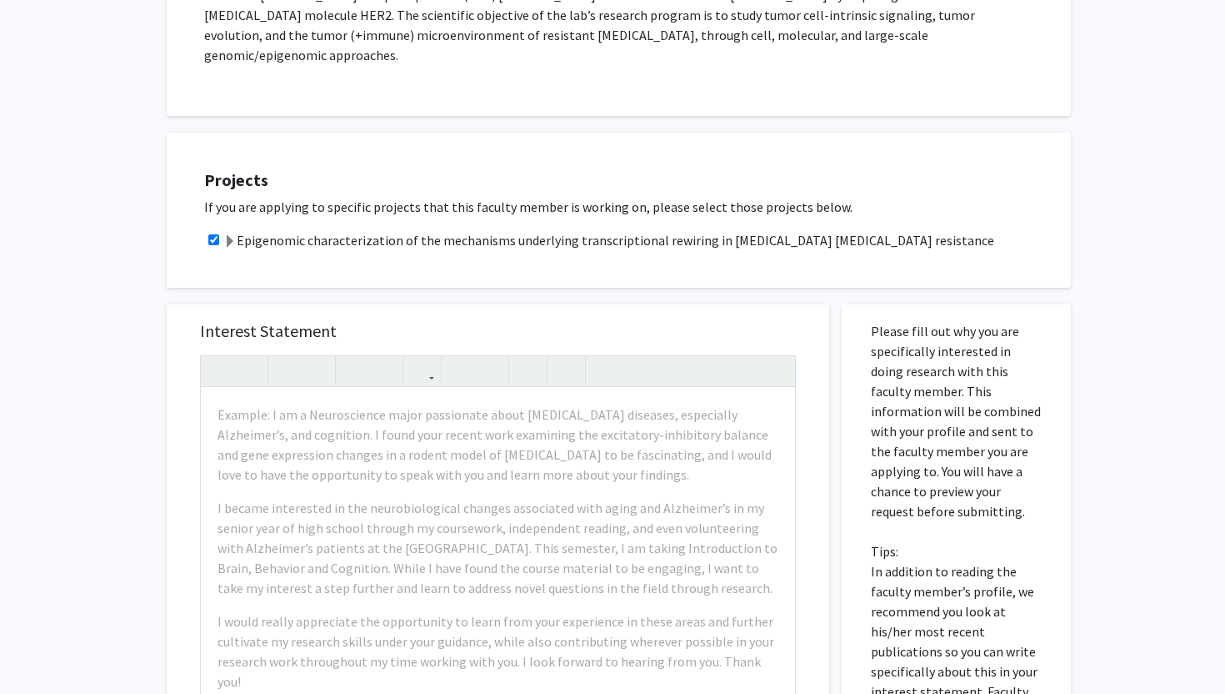
click at [1118, 231] on div "All Requests Request for Utthara Nayar Request for Utthara Nayar Departments: B…" at bounding box center [612, 404] width 1225 height 1404
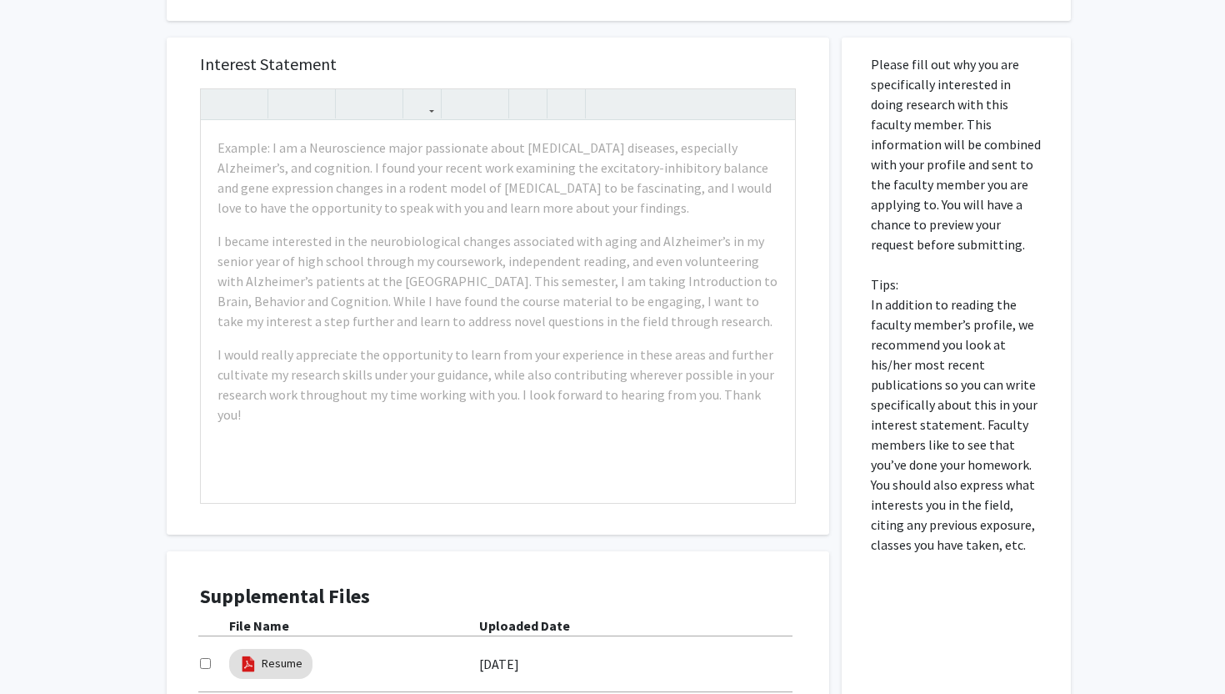
scroll to position [642, 0]
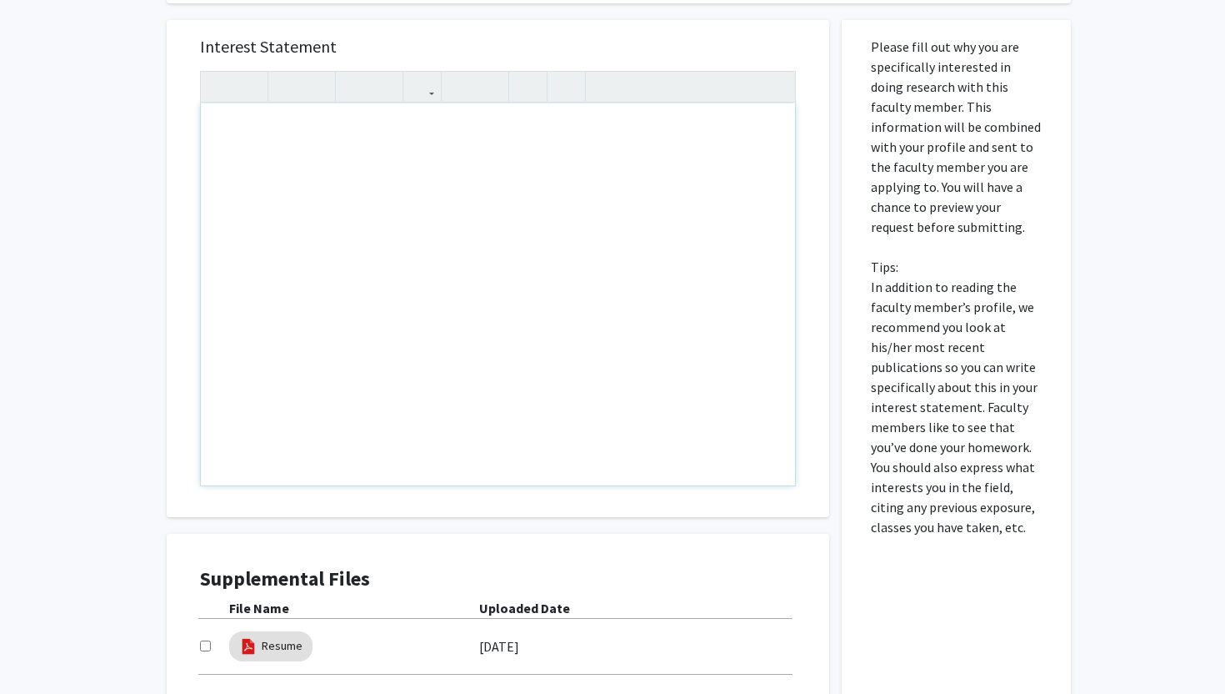
click at [1125, 479] on div "All Requests Request for Utthara Nayar Request for Utthara Nayar Departments: B…" at bounding box center [612, 120] width 1225 height 1404
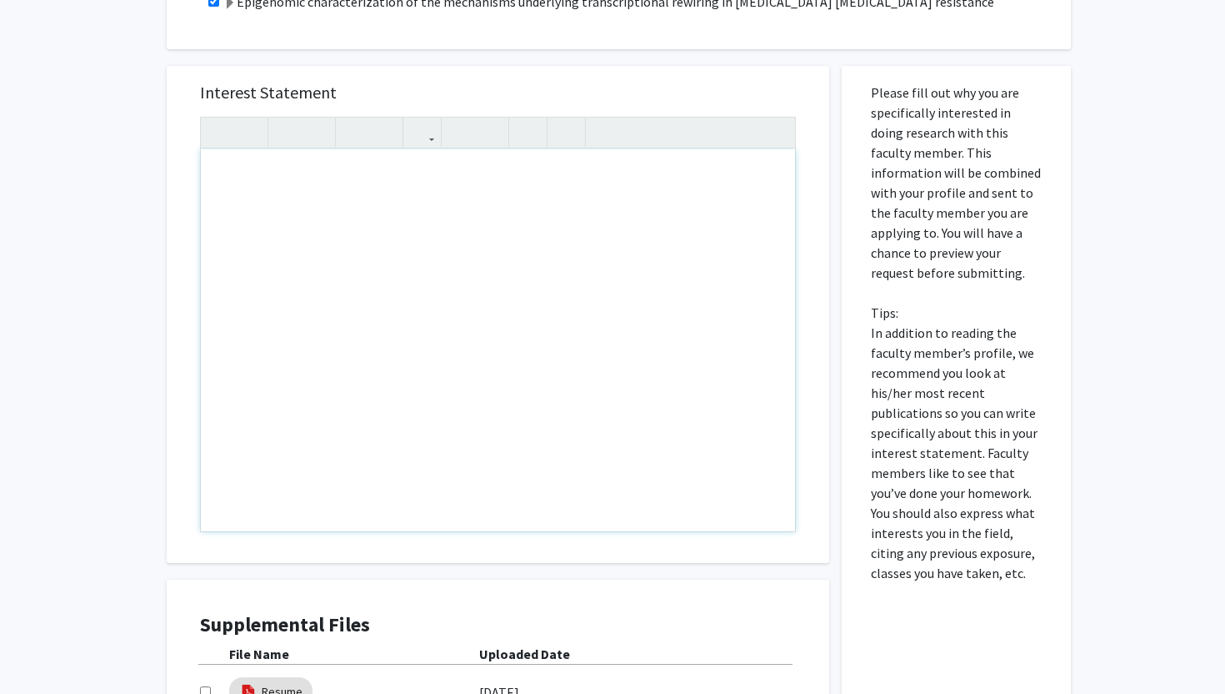
scroll to position [557, 0]
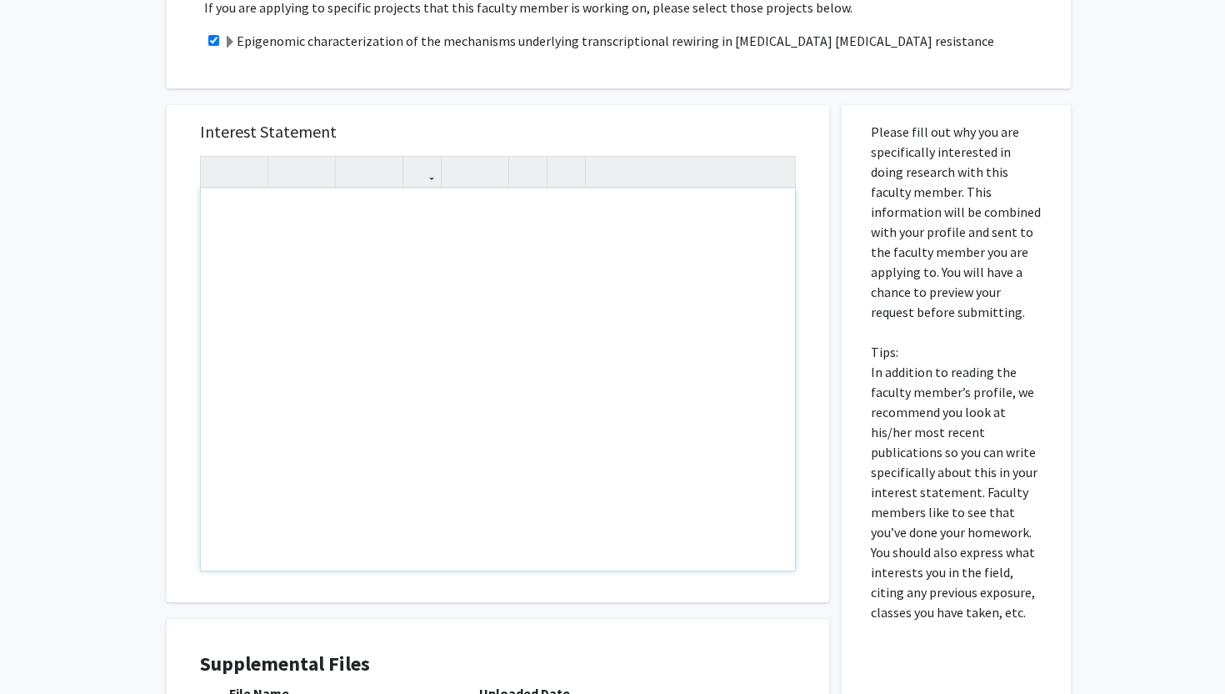
click at [462, 249] on div "Note to users with screen readers: Please press Alt+0 or Option+0 to deactivate…" at bounding box center [498, 379] width 594 height 382
paste div "Note to users with screen readers: Please press Alt+0 or Option+0 to deactivate…"
type textarea "<p>Dear Dr Nayar,</p><br><p>I hope you are having a good day. I am Annie Zhu, a…"
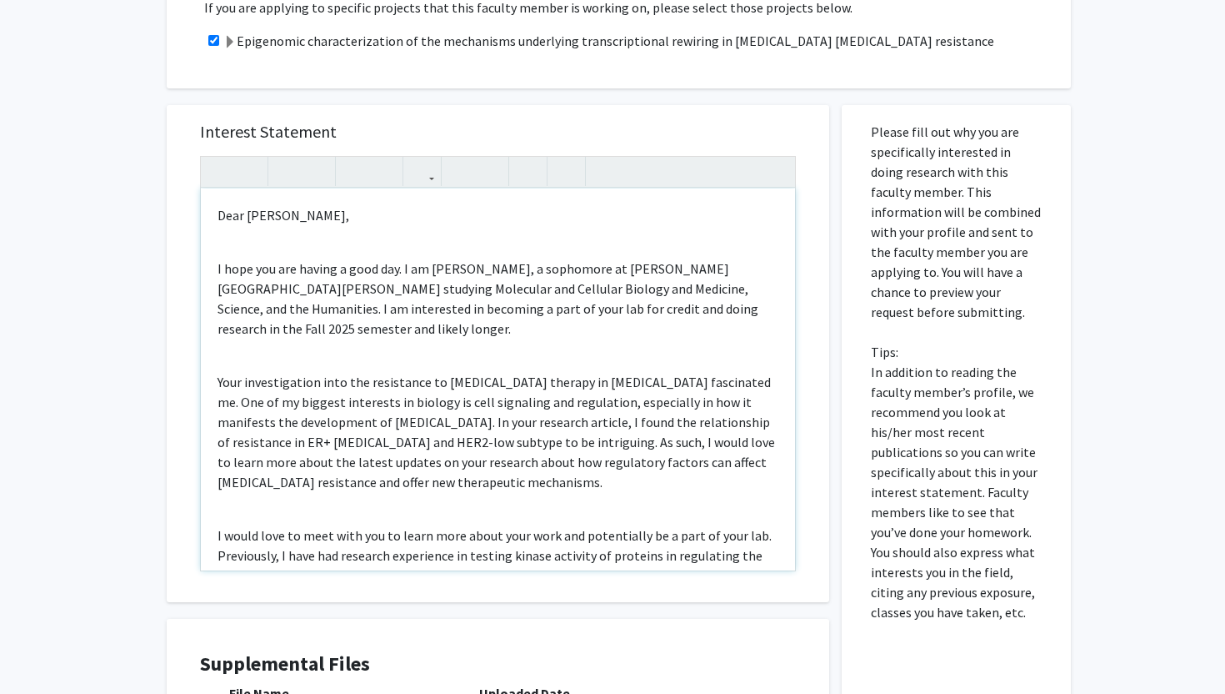
click at [433, 232] on div "Dear Dr Nayar, I hope you are having a good day. I am Annie Zhu, a sophomore at…" at bounding box center [498, 379] width 594 height 382
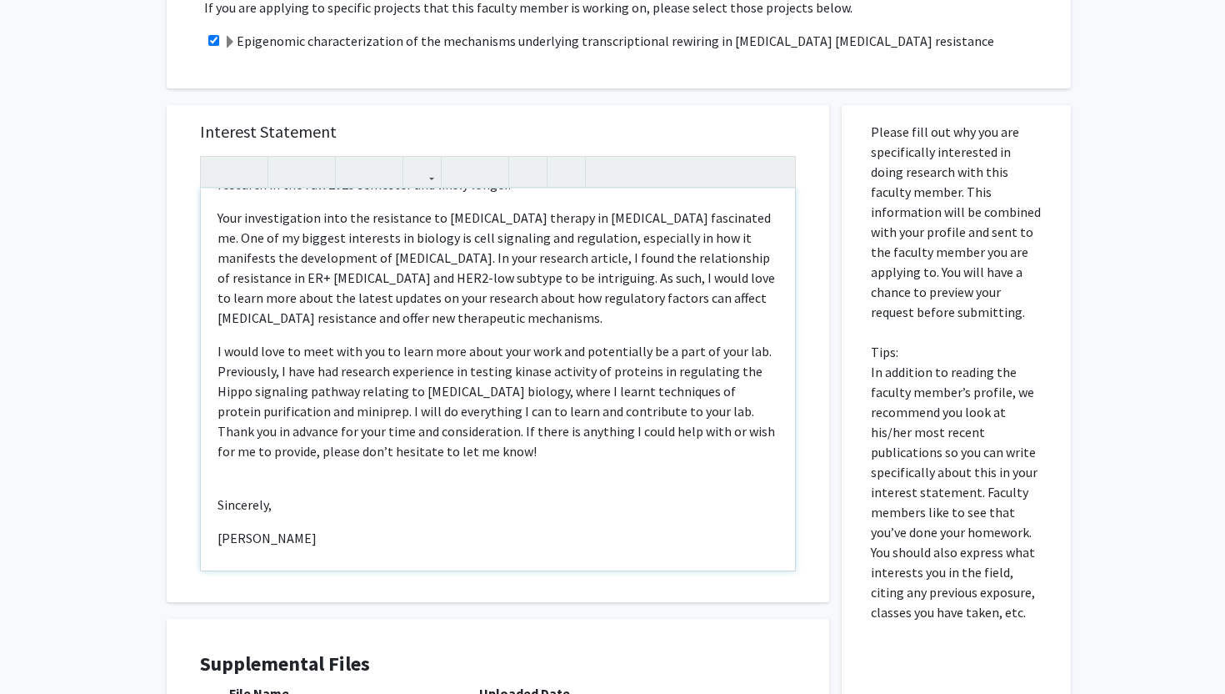
scroll to position [128, 0]
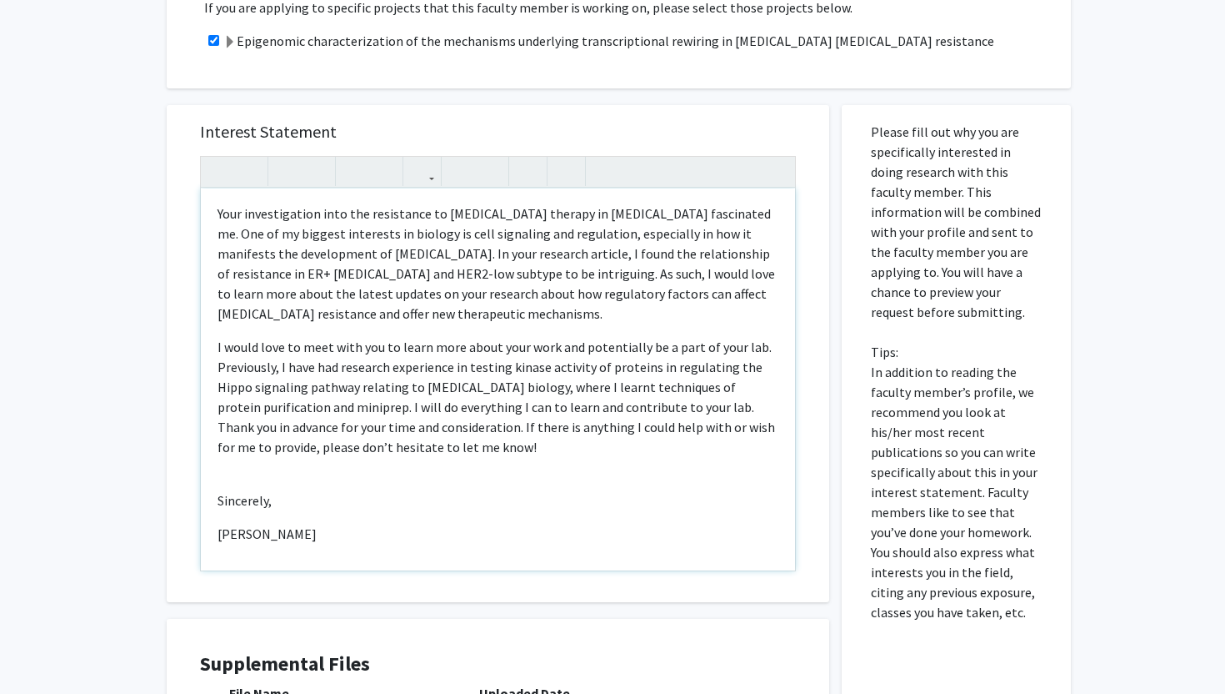
click at [326, 443] on div "Dear Dr Nayar, I hope you are having a good day. I am Annie Zhu, a sophomore at…" at bounding box center [498, 379] width 594 height 382
type textarea "<p>Dear Dr Nayar,</p><p>I hope you are having a good day. I am Annie Zhu, a sop…"
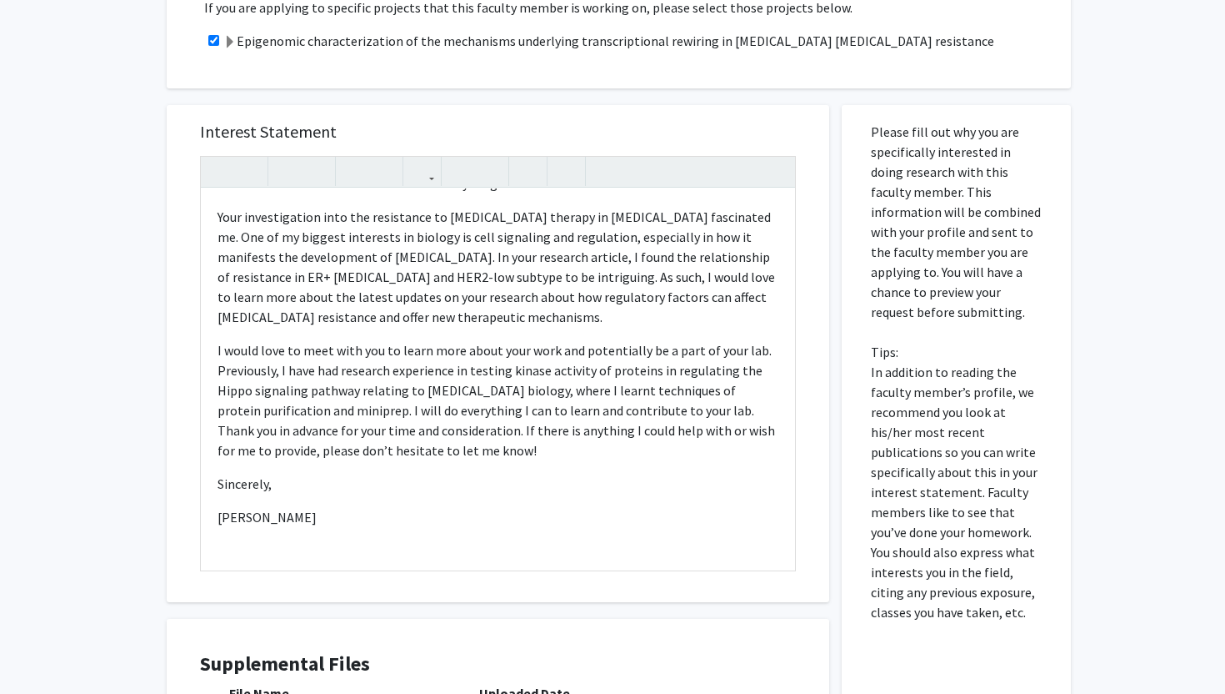
click at [1120, 373] on div "All Requests Request for Utthara Nayar Request for Utthara Nayar Departments: B…" at bounding box center [612, 205] width 1225 height 1404
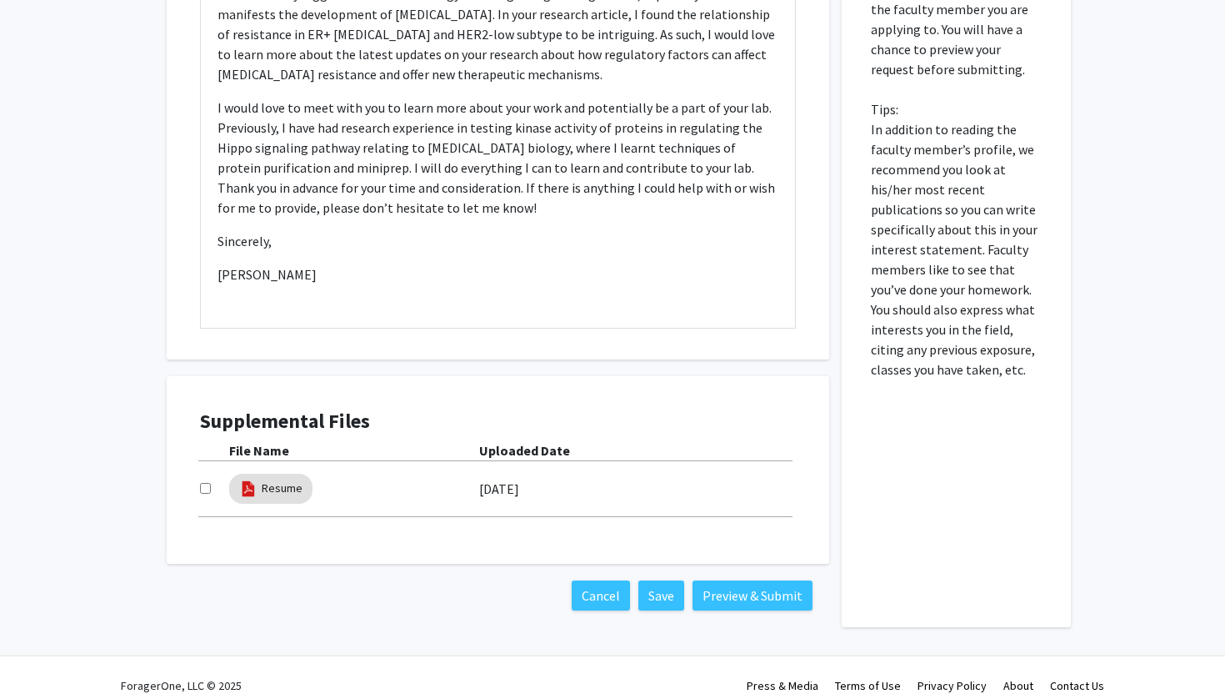
scroll to position [800, 0]
click at [763, 579] on button "Preview & Submit" at bounding box center [753, 594] width 120 height 30
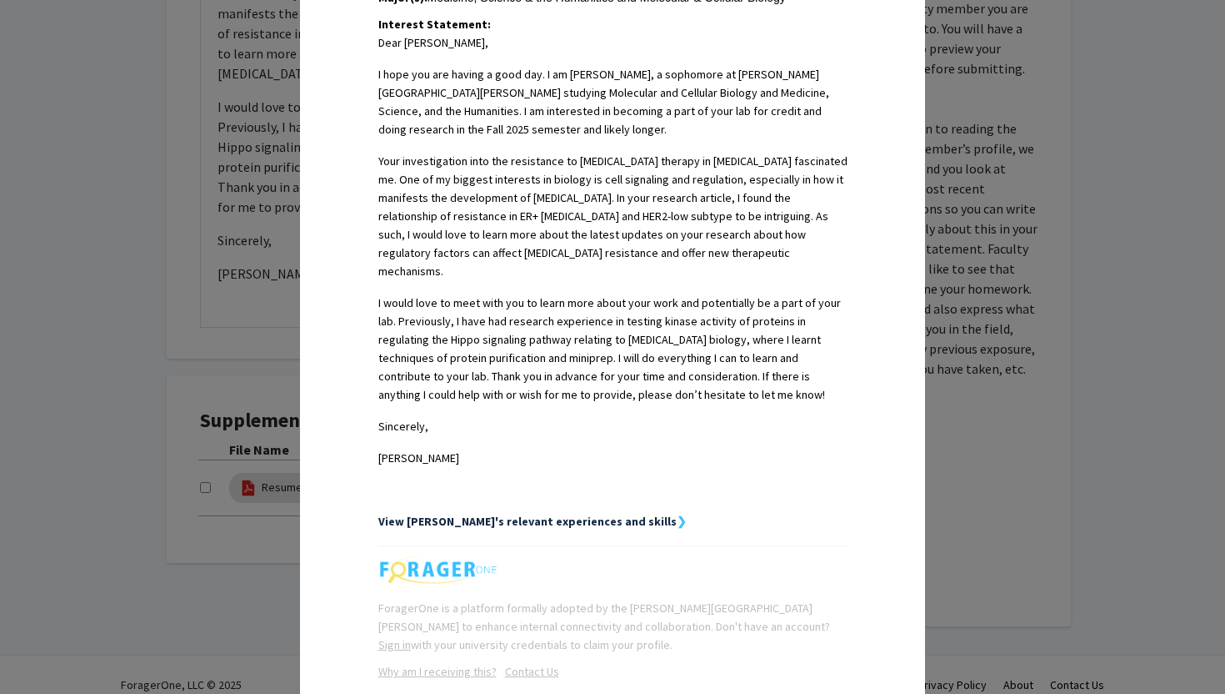
scroll to position [514, 0]
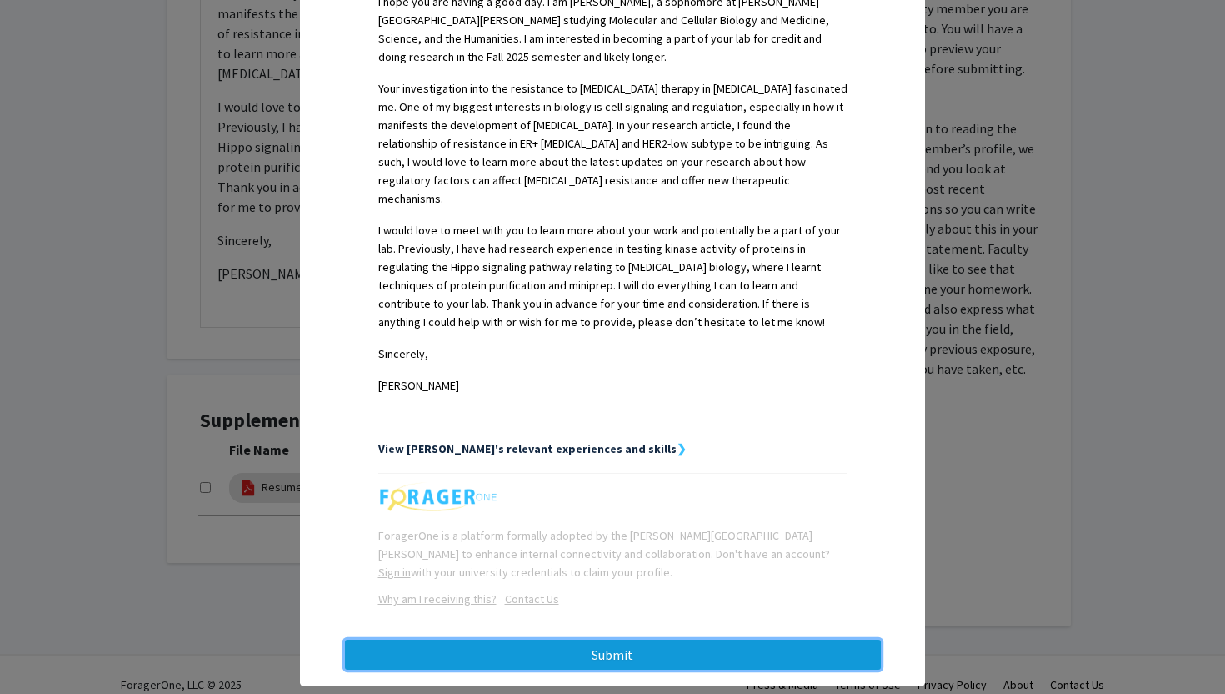
click at [618, 639] on button "Submit" at bounding box center [613, 654] width 536 height 30
